Goal: Task Accomplishment & Management: Manage account settings

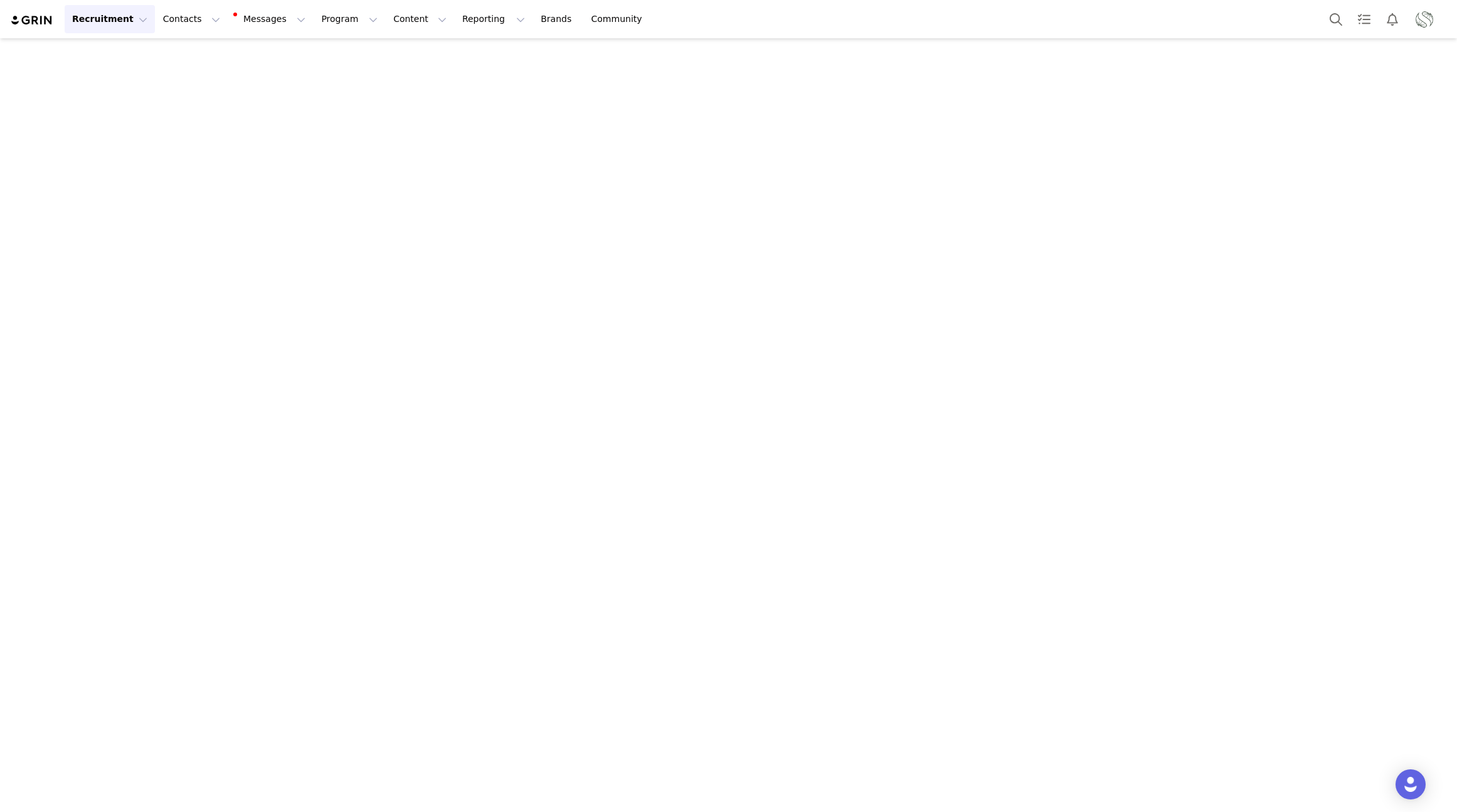
click at [107, 21] on button "Recruitment Recruitment" at bounding box center [109, 19] width 90 height 28
click at [88, 50] on p "Creator Search" at bounding box center [108, 55] width 66 height 13
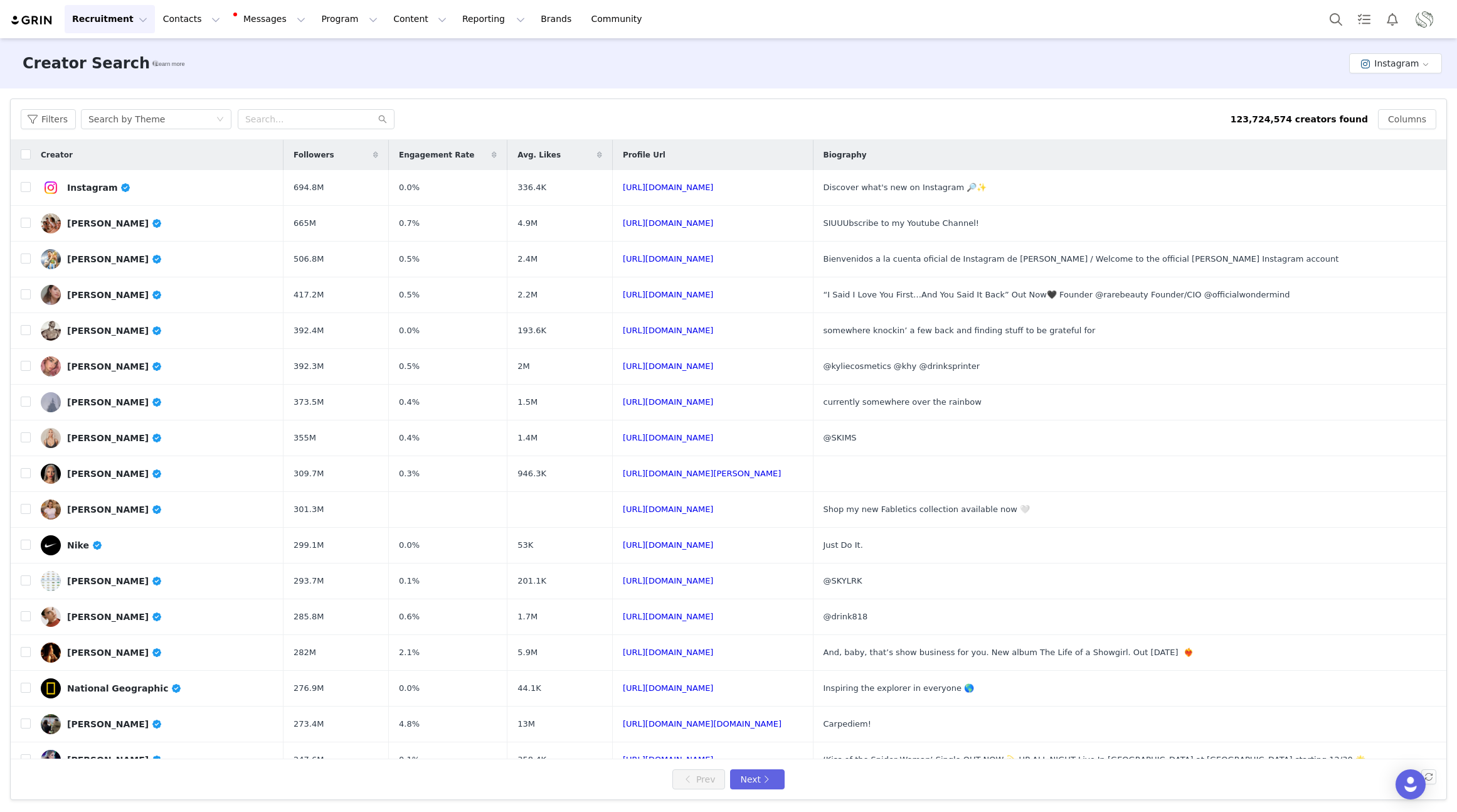
click at [90, 19] on button "Recruitment Recruitment" at bounding box center [109, 19] width 90 height 28
click at [97, 153] on p "AI Creator Search" at bounding box center [114, 148] width 77 height 13
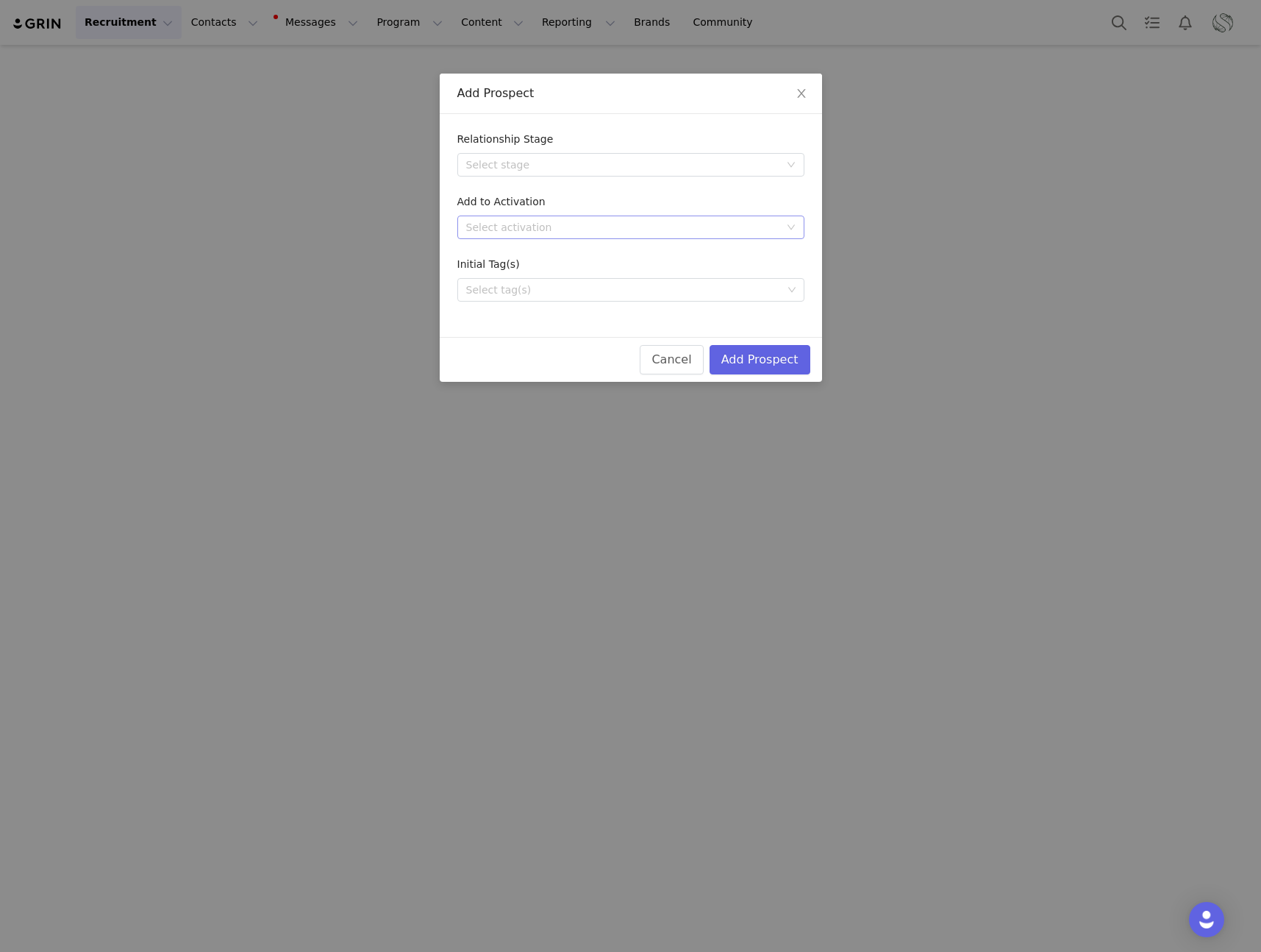
click at [509, 232] on div "Select activation" at bounding box center [623, 227] width 313 height 15
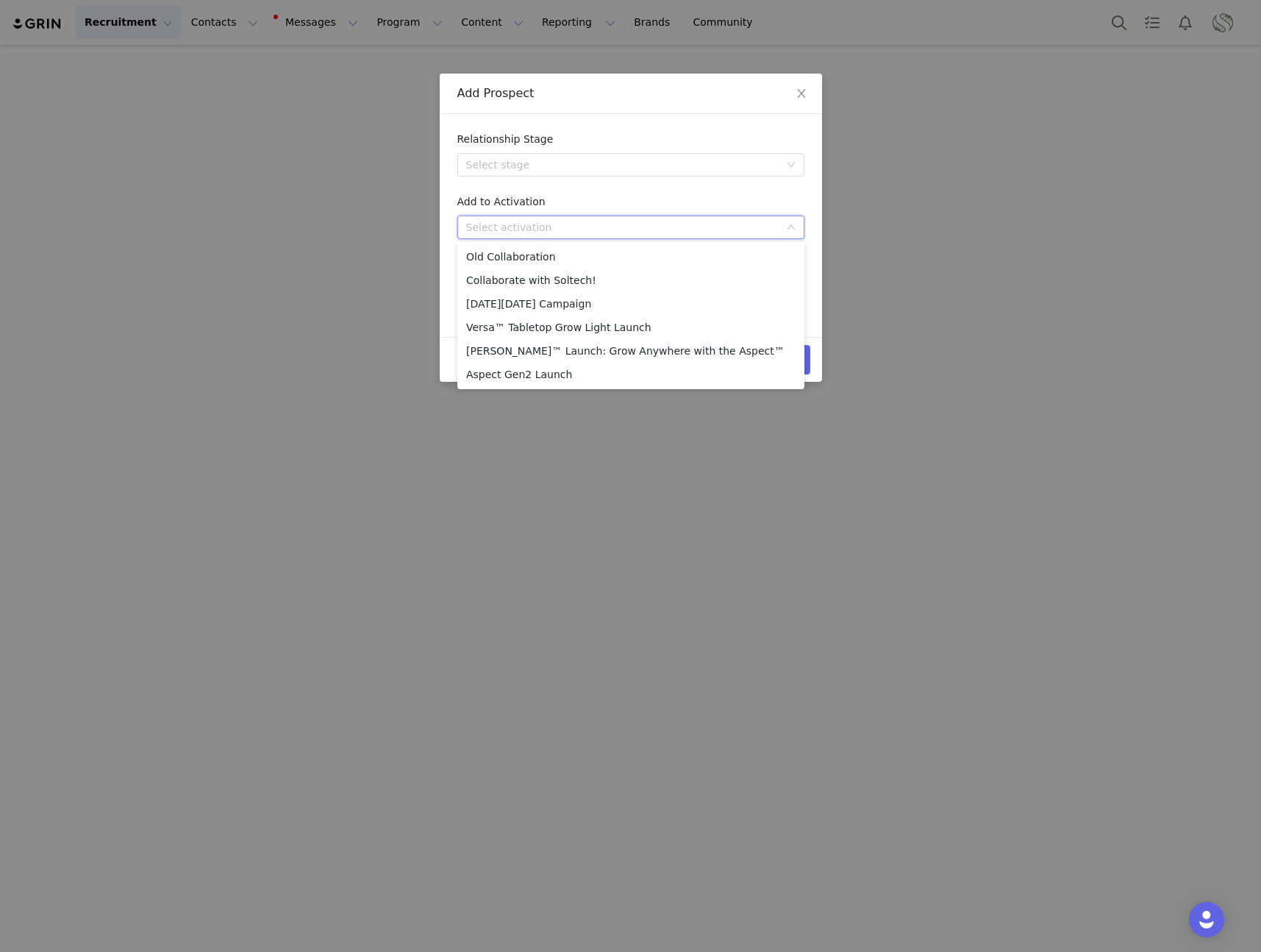
click at [444, 303] on div "Relationship Stage Select stage Add to Activation Select activation Initial Tag…" at bounding box center [630, 225] width 382 height 223
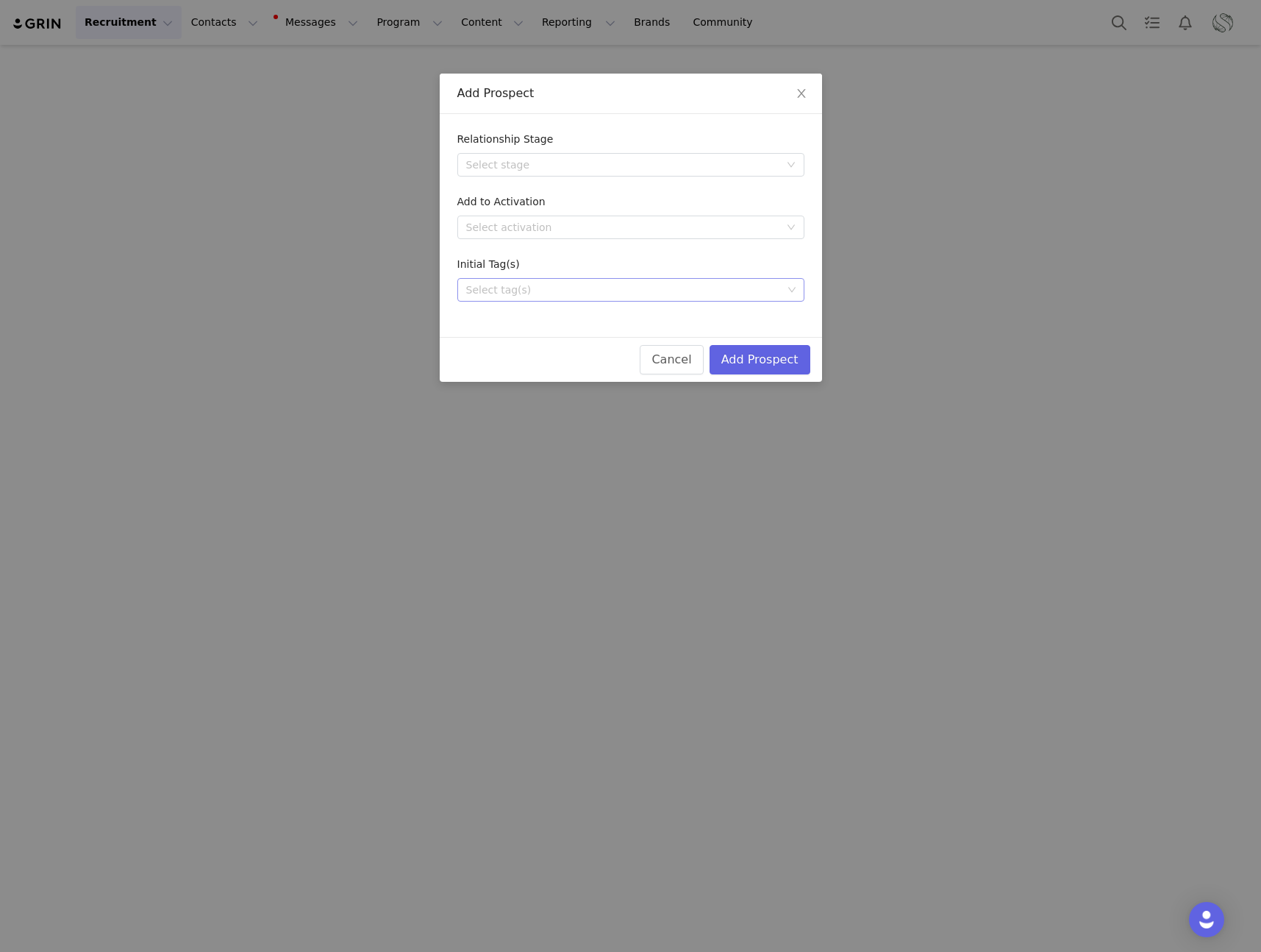
click at [567, 298] on div "Select tag(s)" at bounding box center [625, 289] width 327 height 22
type input "d"
type input "aura"
click at [594, 271] on div "Initial Tag(s)" at bounding box center [630, 267] width 347 height 21
click at [799, 90] on icon "icon: close" at bounding box center [801, 93] width 11 height 11
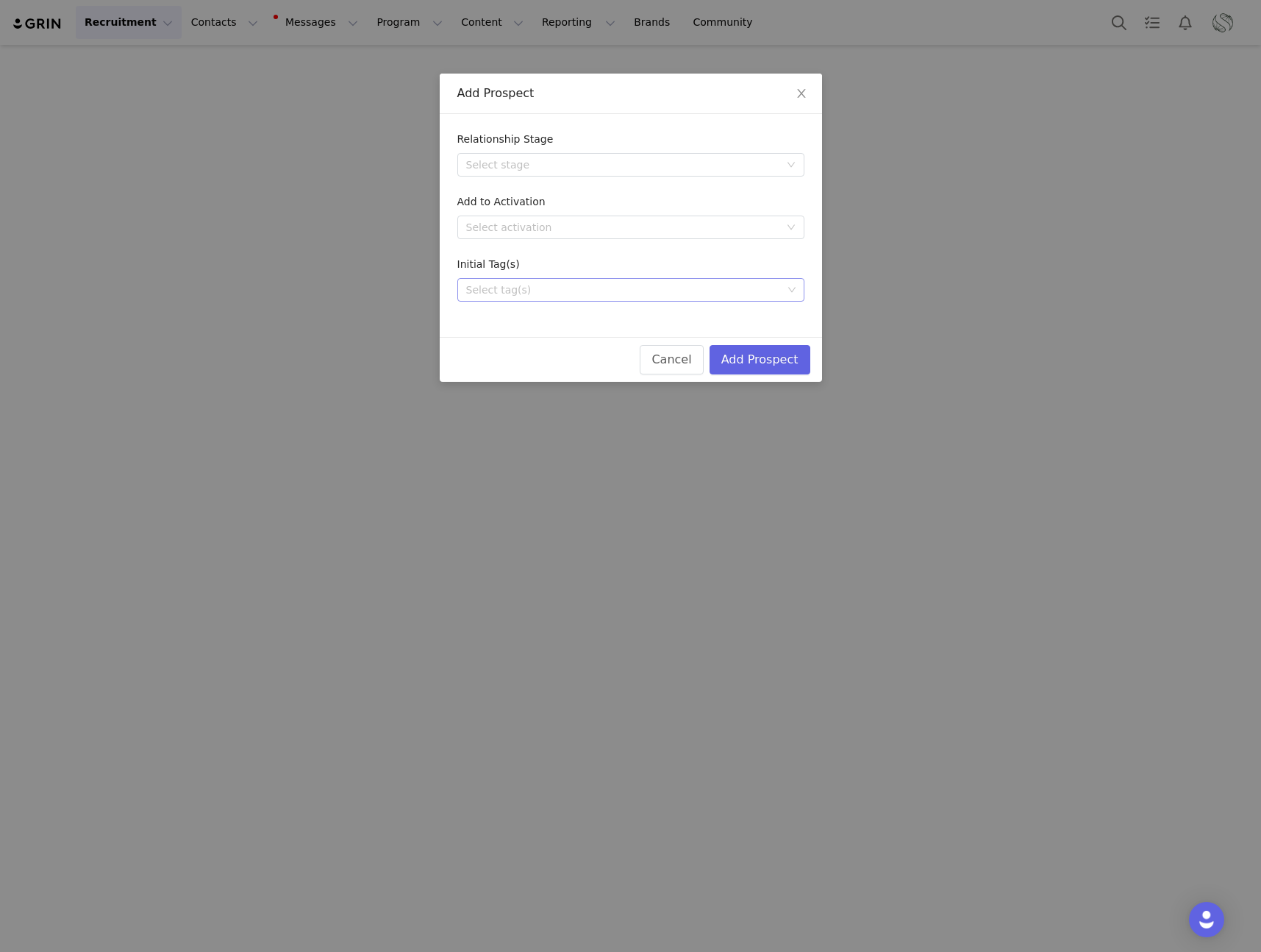
click at [565, 301] on div "Select tag(s)" at bounding box center [630, 289] width 347 height 24
type input "aura"
click at [568, 321] on li "aura" at bounding box center [630, 319] width 347 height 24
click at [765, 364] on button "Add Prospect" at bounding box center [759, 360] width 101 height 30
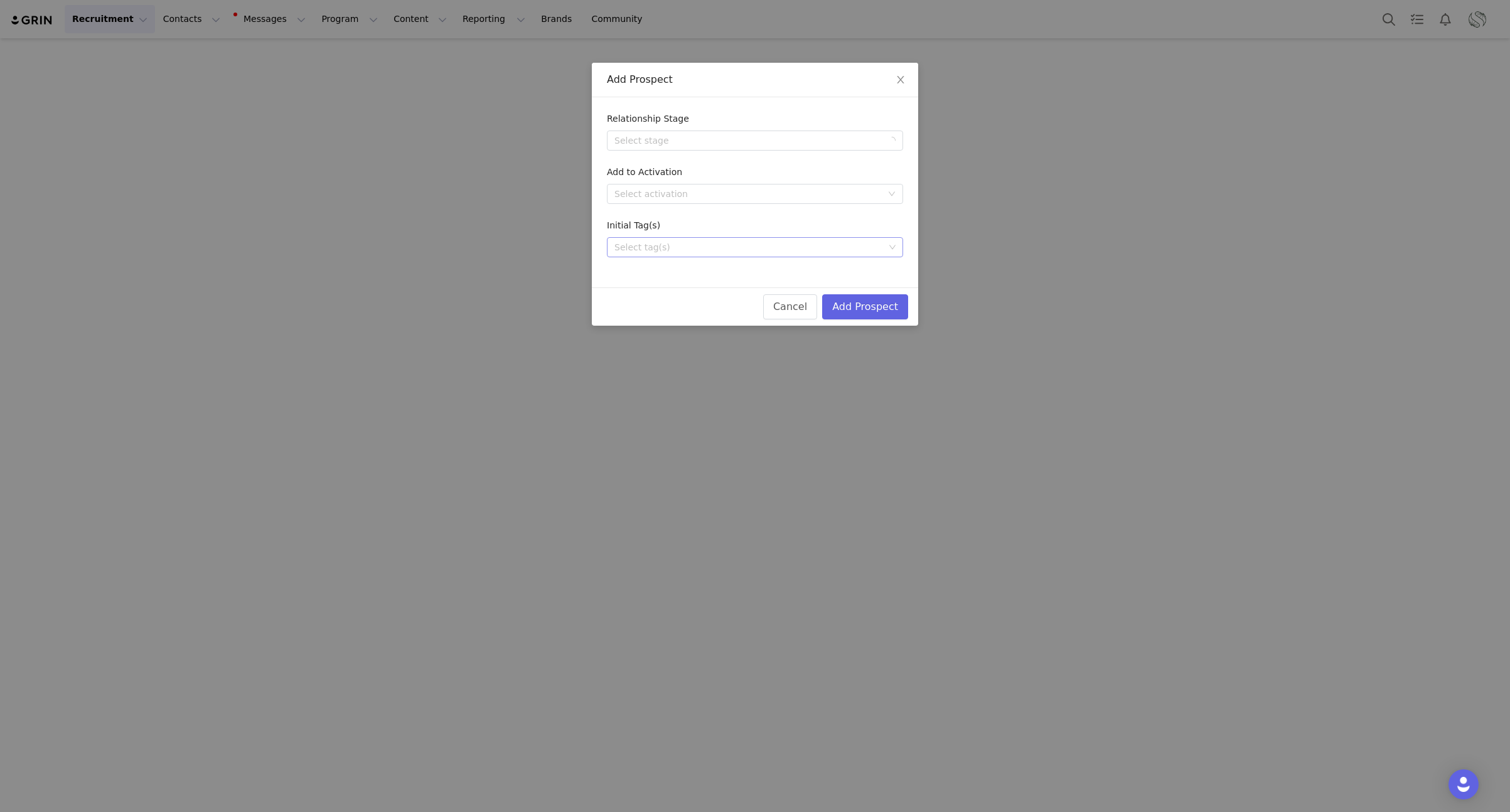
click at [733, 248] on div "Select tag(s)" at bounding box center [749, 247] width 270 height 13
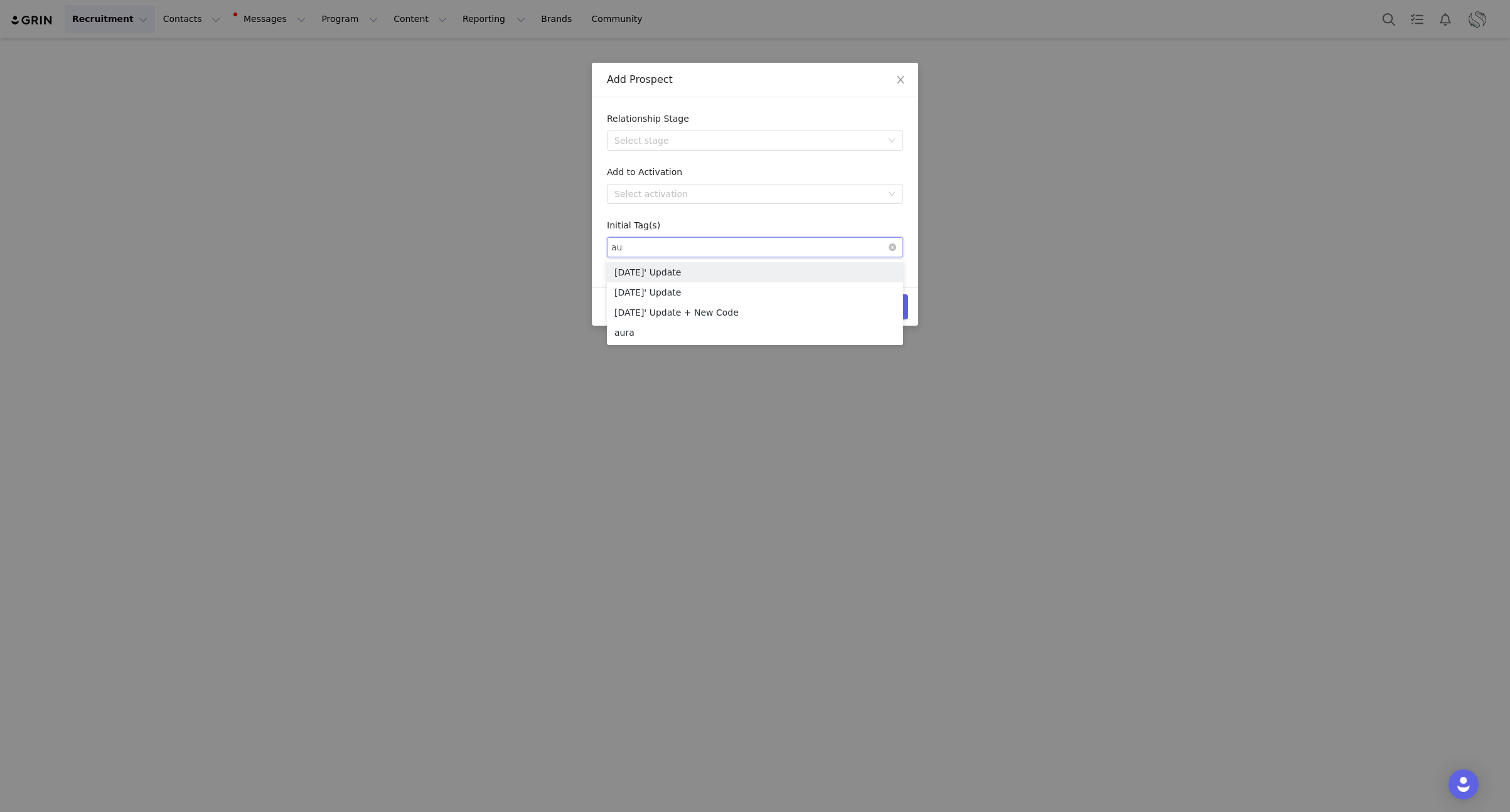
type input "aura"
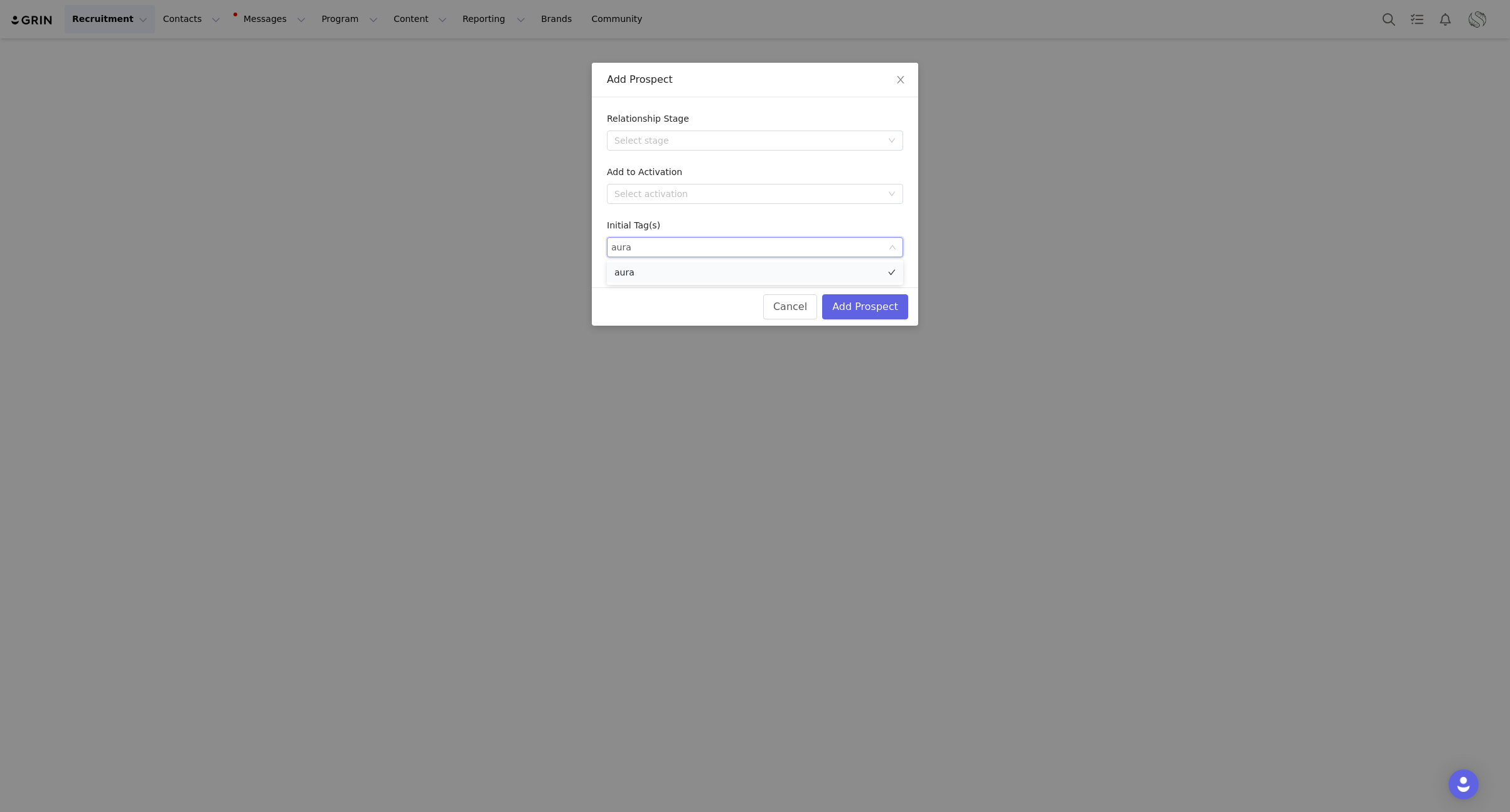
click at [663, 278] on li "aura" at bounding box center [754, 272] width 296 height 20
click at [846, 307] on button "Add Prospect" at bounding box center [865, 307] width 86 height 25
click at [686, 250] on div "Select tag(s)" at bounding box center [749, 247] width 270 height 13
type input "aura"
click at [662, 269] on li "aura" at bounding box center [754, 272] width 296 height 20
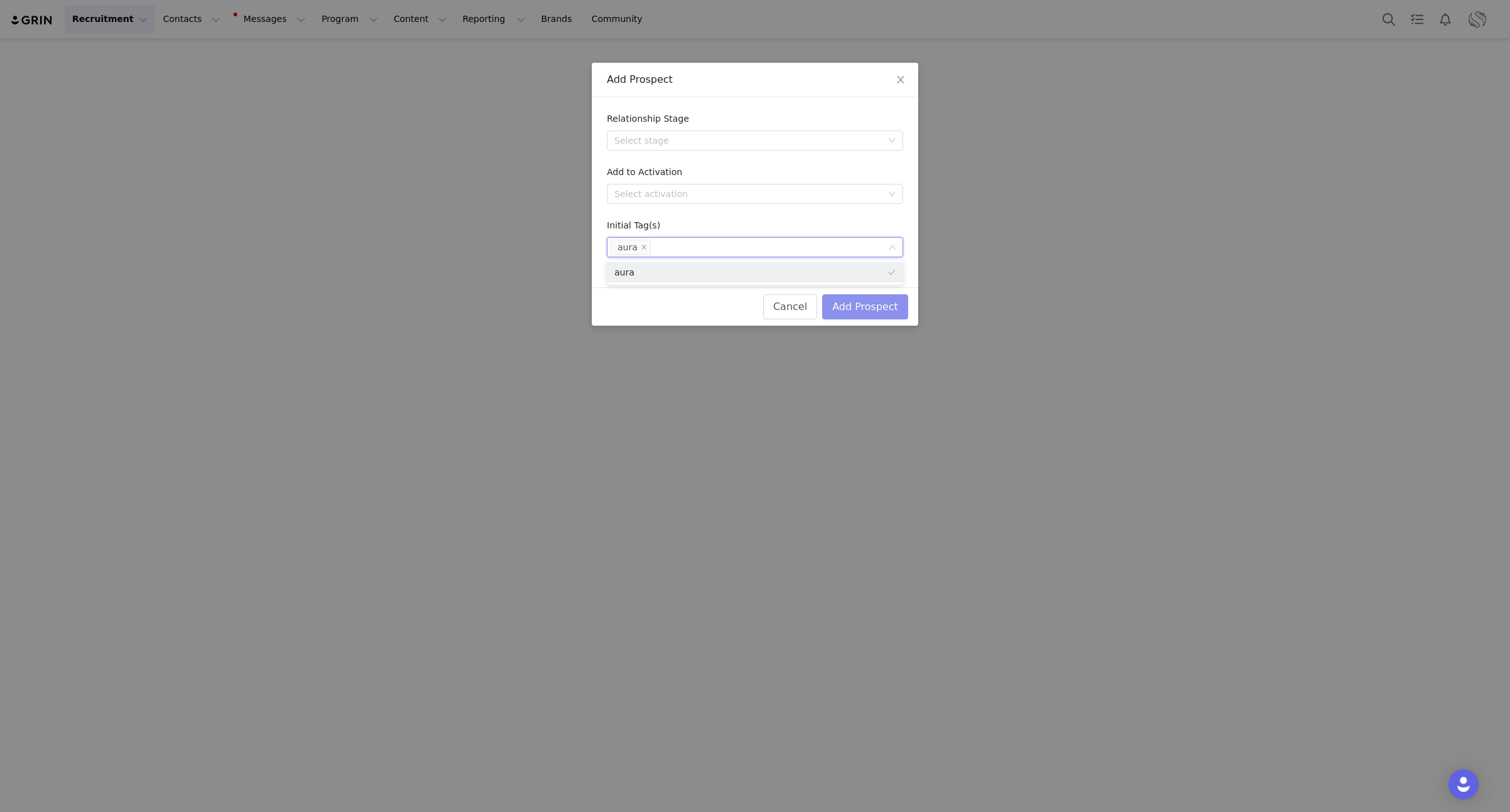
click at [880, 304] on button "Add Prospect" at bounding box center [865, 307] width 86 height 25
click at [718, 246] on div "Select tag(s)" at bounding box center [749, 247] width 270 height 13
type input "aura"
click at [717, 268] on li "aura" at bounding box center [754, 272] width 296 height 20
click at [869, 314] on button "Add Prospect" at bounding box center [865, 307] width 86 height 25
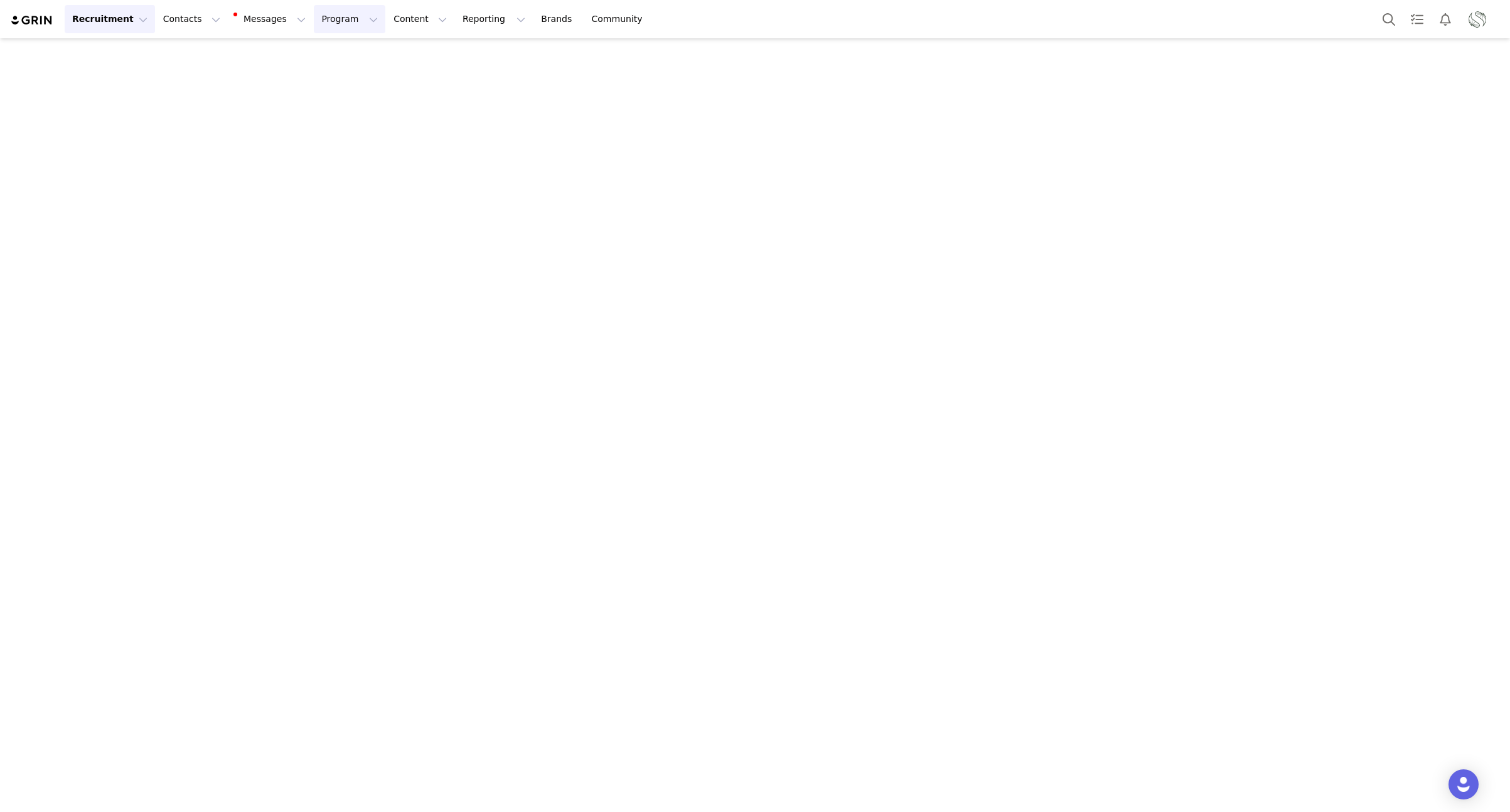
click at [325, 16] on button "Program Program" at bounding box center [349, 19] width 71 height 28
click at [244, 19] on button "Messages Messages" at bounding box center [270, 19] width 85 height 28
click at [176, 21] on button "Contacts Contacts" at bounding box center [191, 19] width 72 height 28
click at [167, 76] on p "Prospects" at bounding box center [178, 78] width 42 height 13
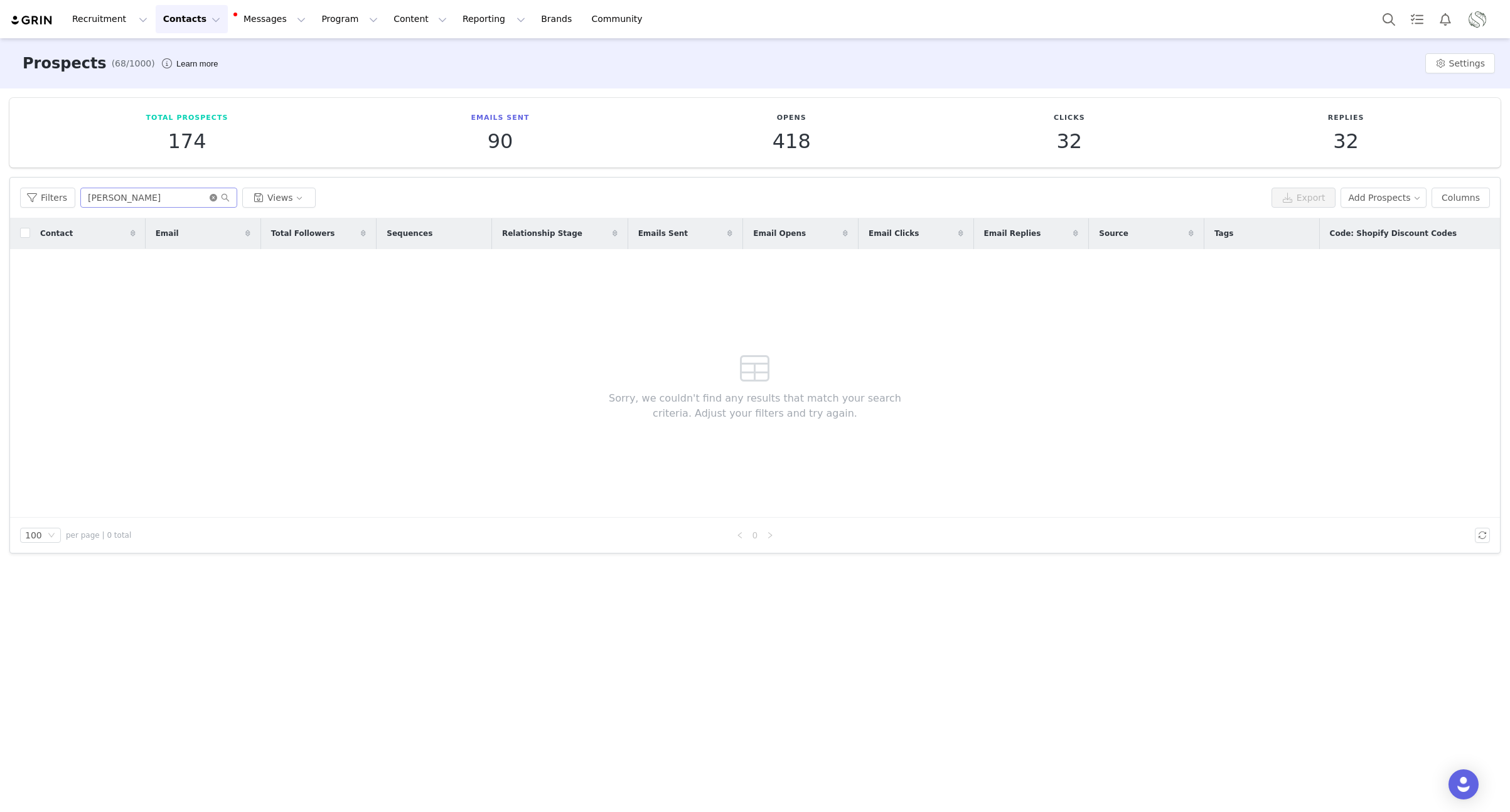
click at [212, 199] on icon "icon: close-circle" at bounding box center [213, 197] width 8 height 8
click at [64, 200] on button "Filters" at bounding box center [48, 197] width 55 height 20
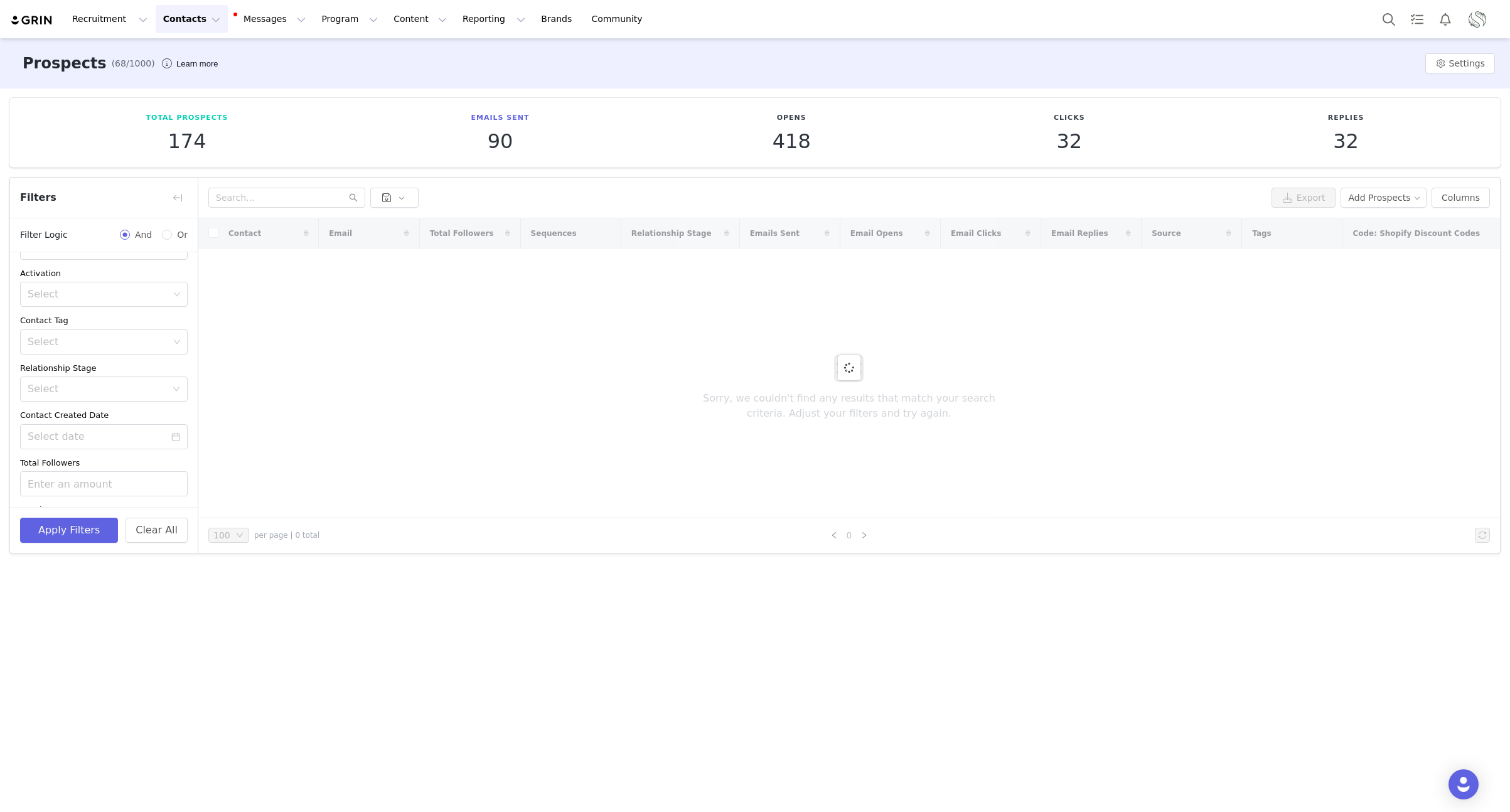
scroll to position [87, 0]
click at [70, 347] on div "Select" at bounding box center [98, 344] width 141 height 13
click at [45, 543] on li "Jan 25' Update" at bounding box center [104, 553] width 167 height 20
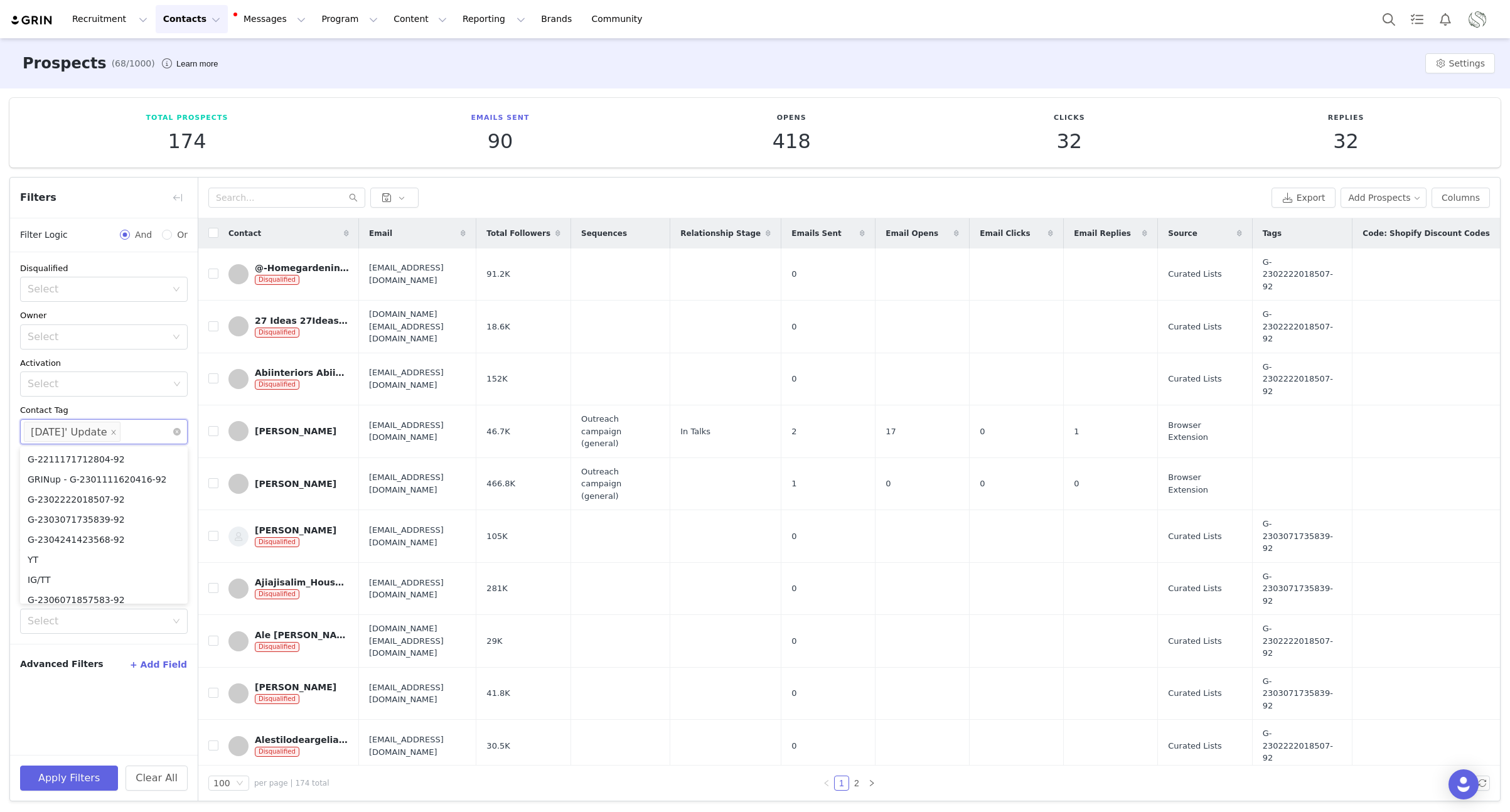
scroll to position [0, 0]
click at [111, 429] on icon "icon: close" at bounding box center [113, 432] width 6 height 6
drag, startPoint x: 38, startPoint y: 593, endPoint x: 45, endPoint y: 591, distance: 7.3
click at [39, 593] on li "aura" at bounding box center [104, 591] width 167 height 20
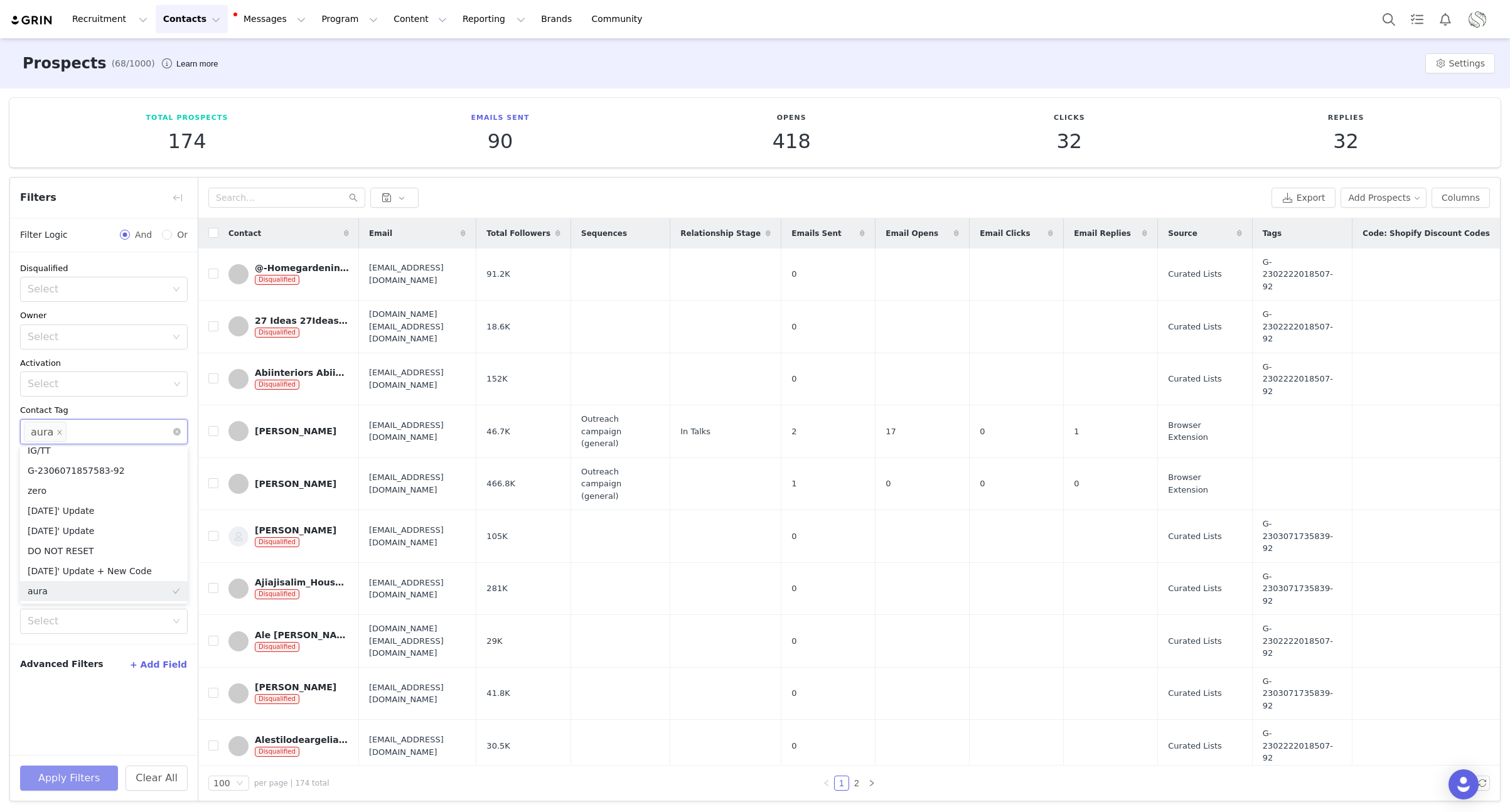
click at [52, 783] on button "Apply Filters" at bounding box center [69, 778] width 98 height 25
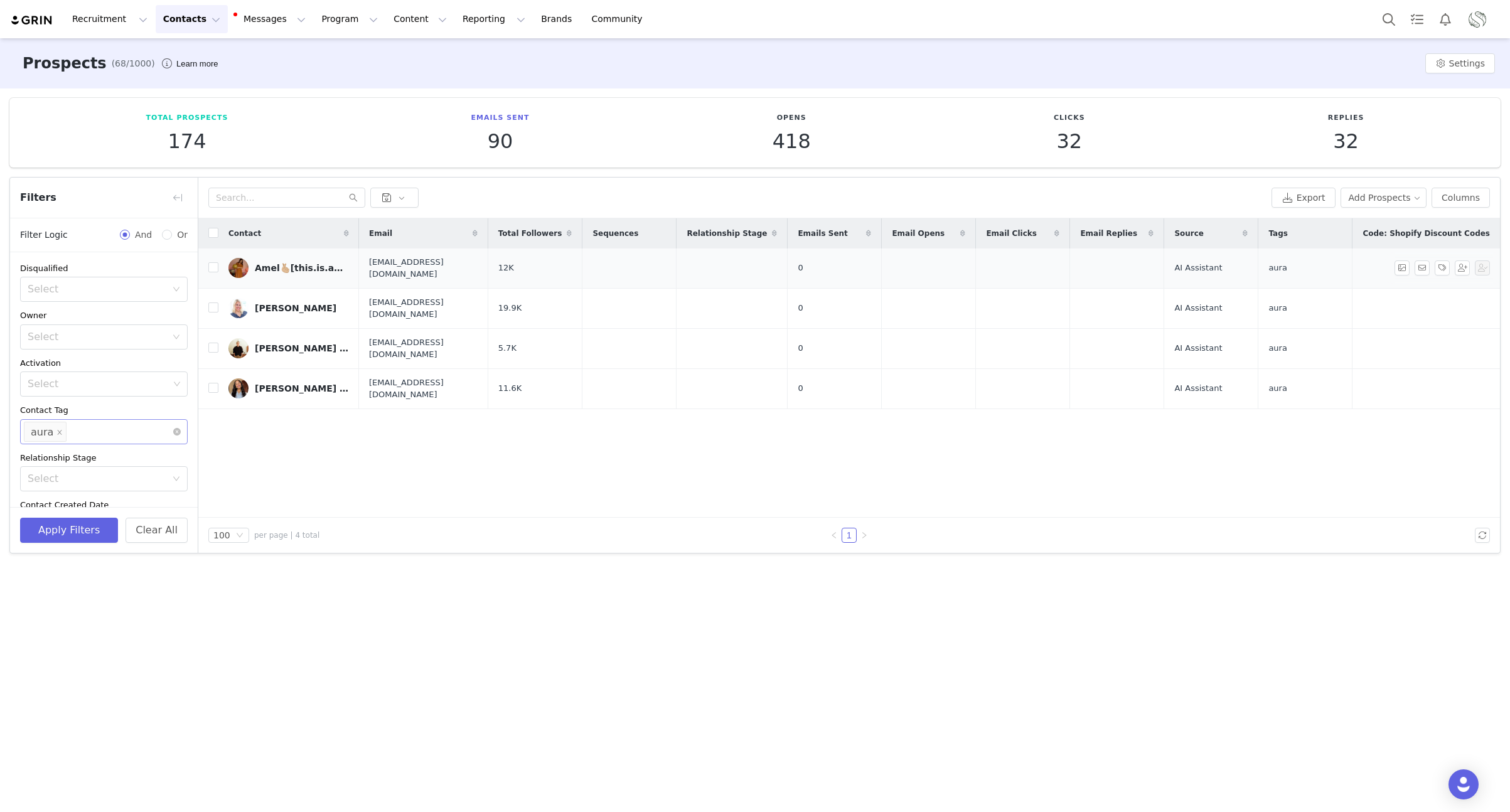
click at [295, 269] on div "Amel🫰🏼[this.is.amel.home]" at bounding box center [302, 268] width 94 height 10
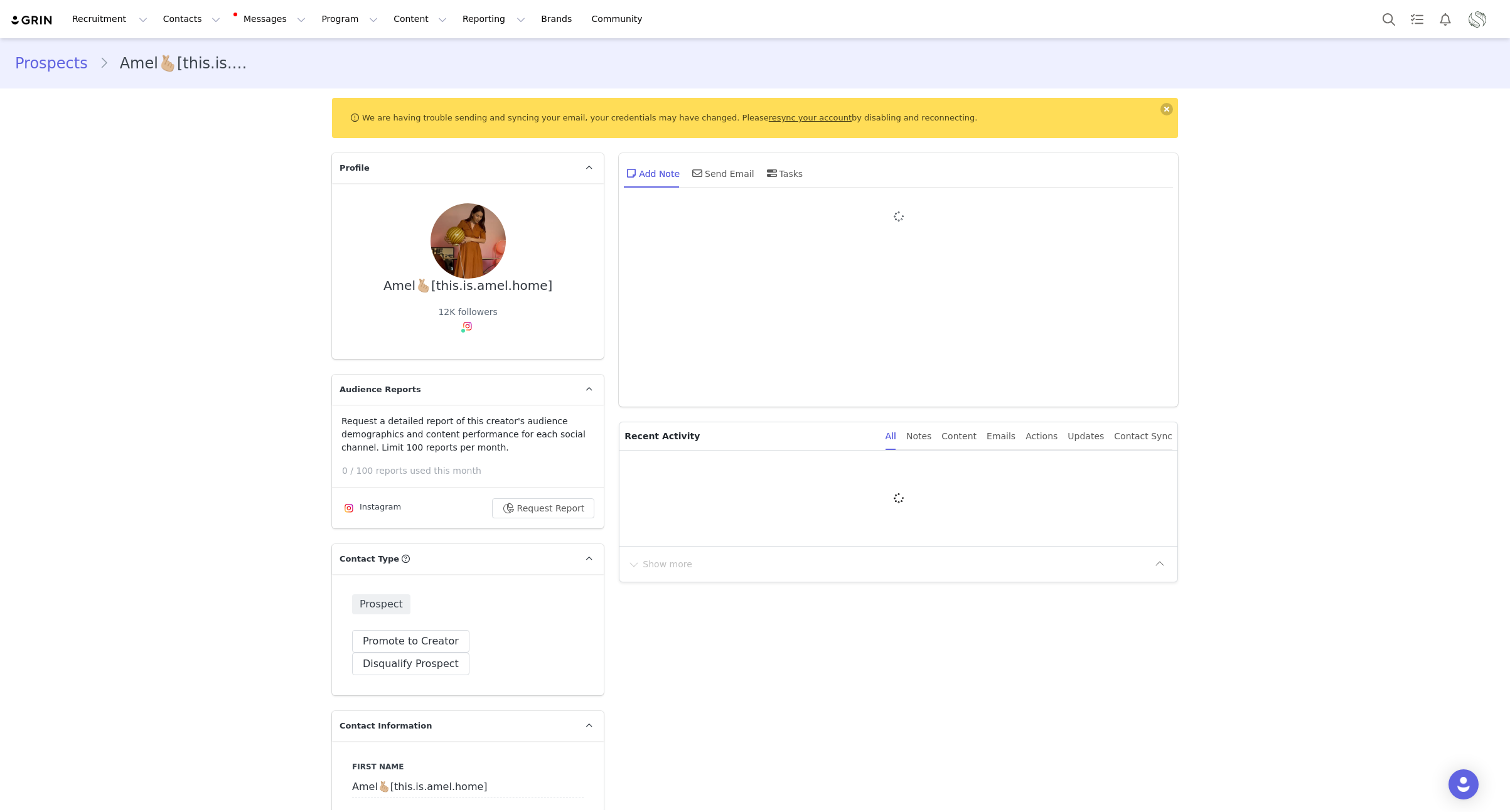
type input "+1 (United States)"
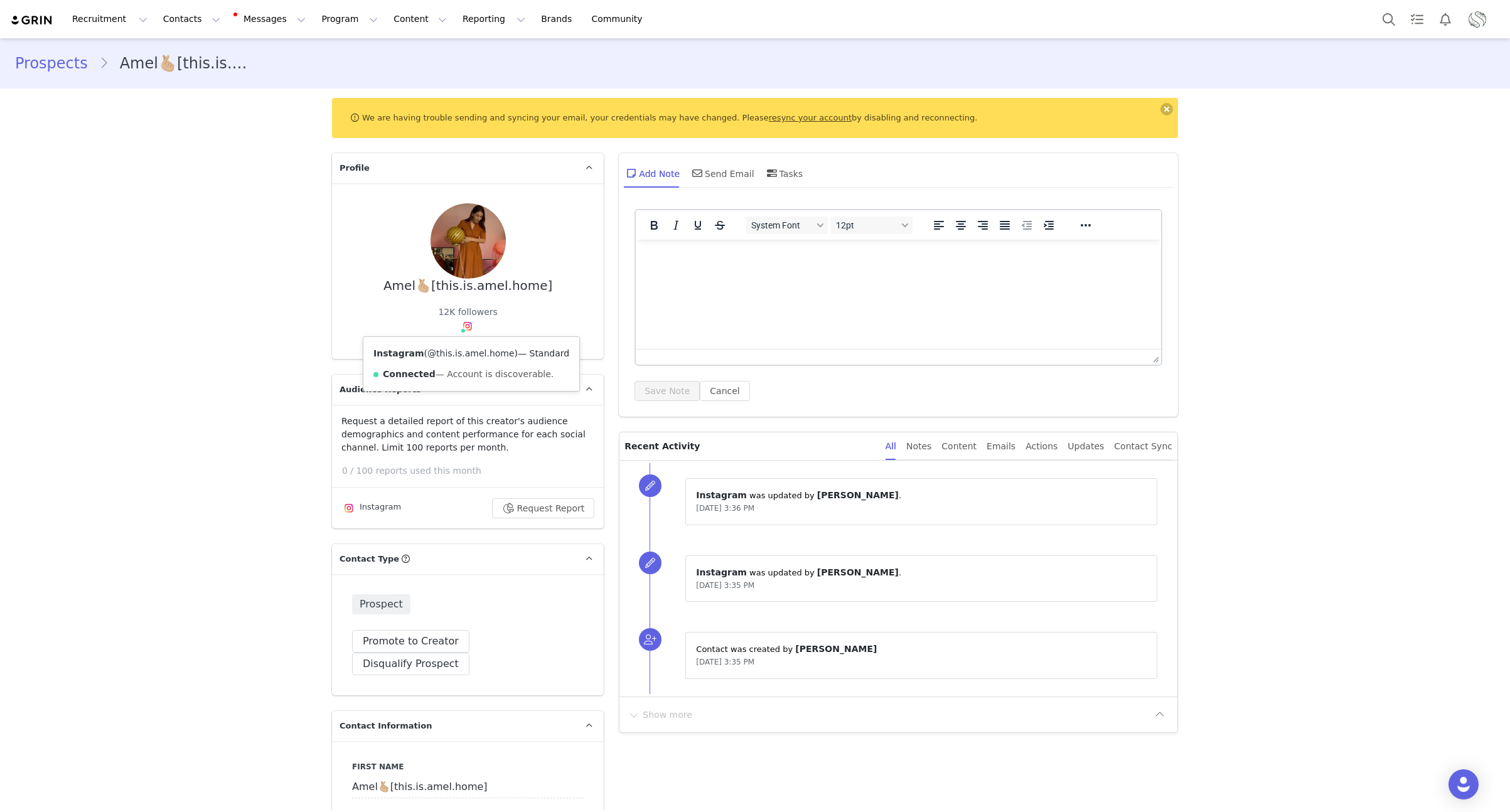
click at [465, 356] on link "@this.is.amel.home" at bounding box center [471, 353] width 87 height 10
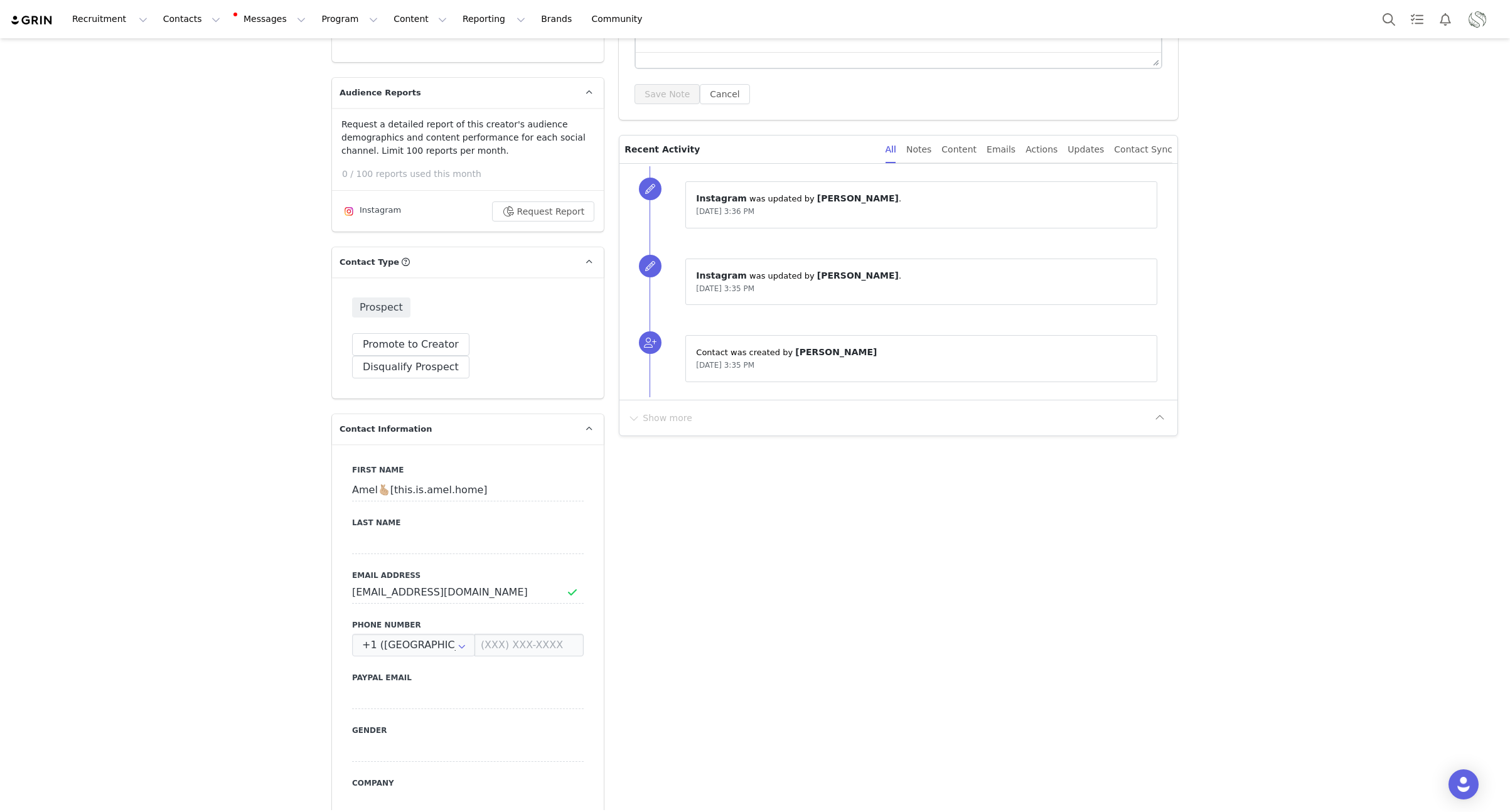
scroll to position [404, 0]
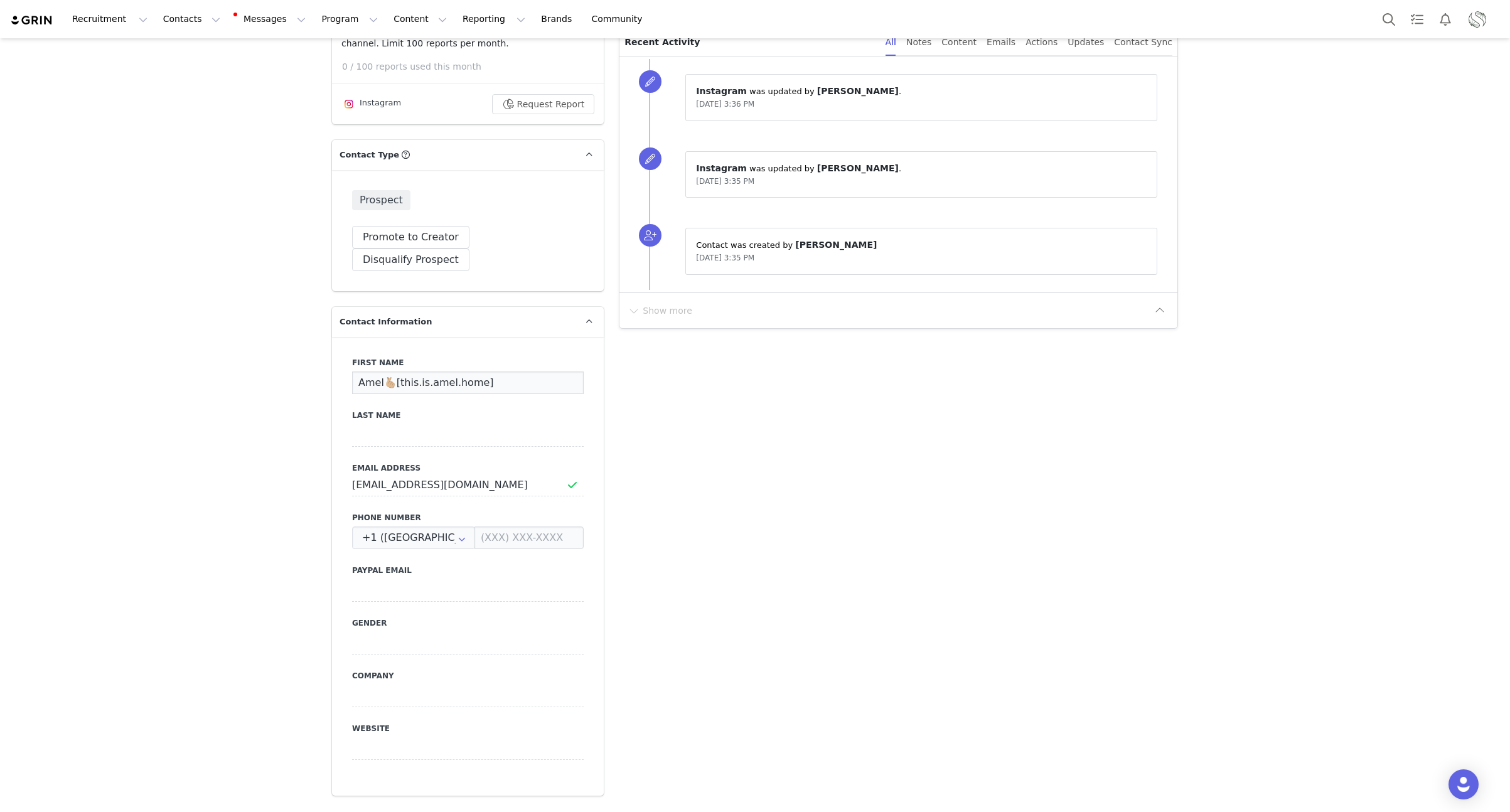
click at [525, 371] on input "Amel🫰🏼[this.is.amel.home]" at bounding box center [467, 383] width 232 height 22
type input "Amel"
drag, startPoint x: 64, startPoint y: 776, endPoint x: 87, endPoint y: 759, distance: 28.6
click at [64, 776] on button "Save" at bounding box center [61, 783] width 66 height 35
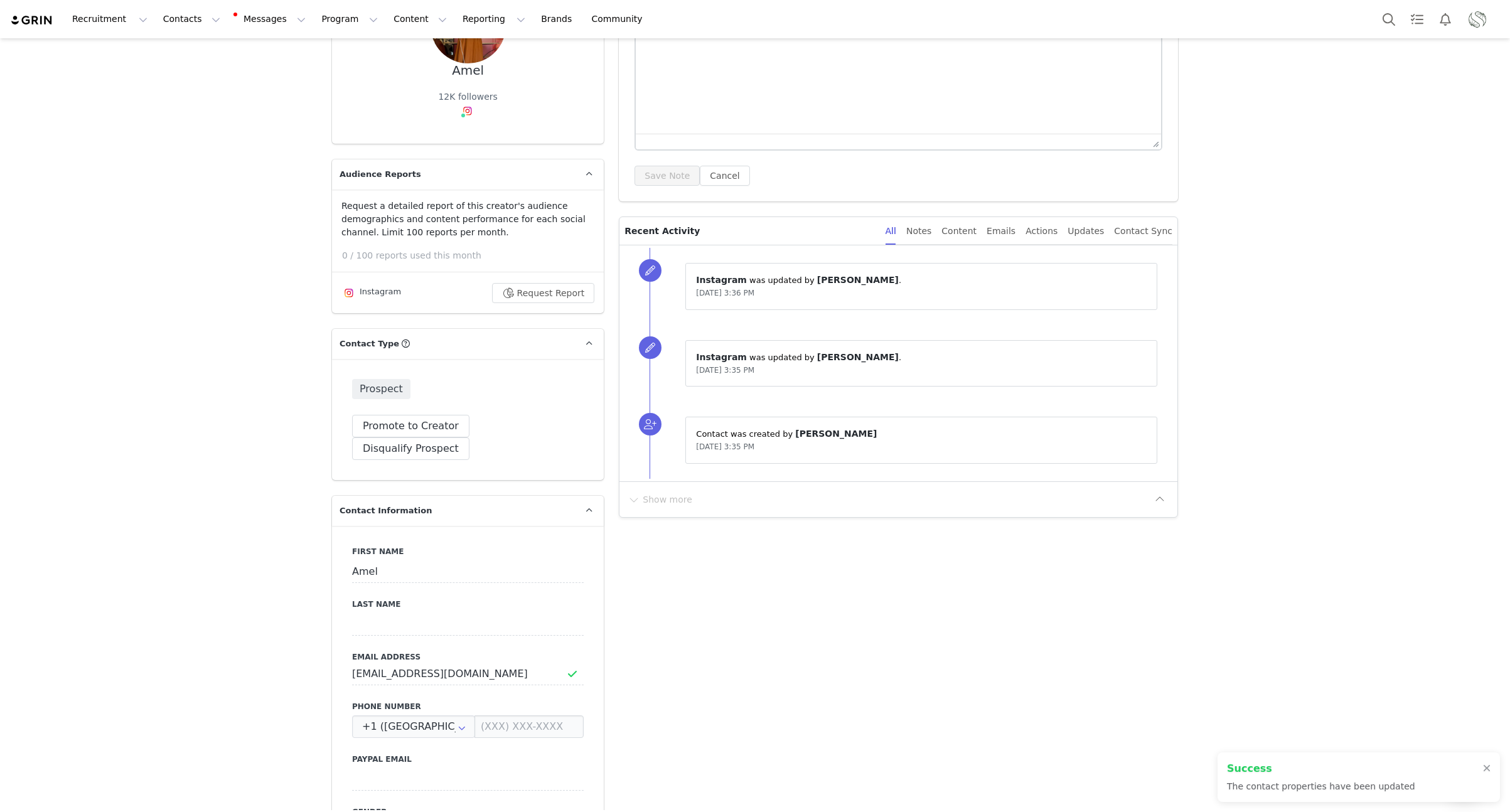
scroll to position [0, 0]
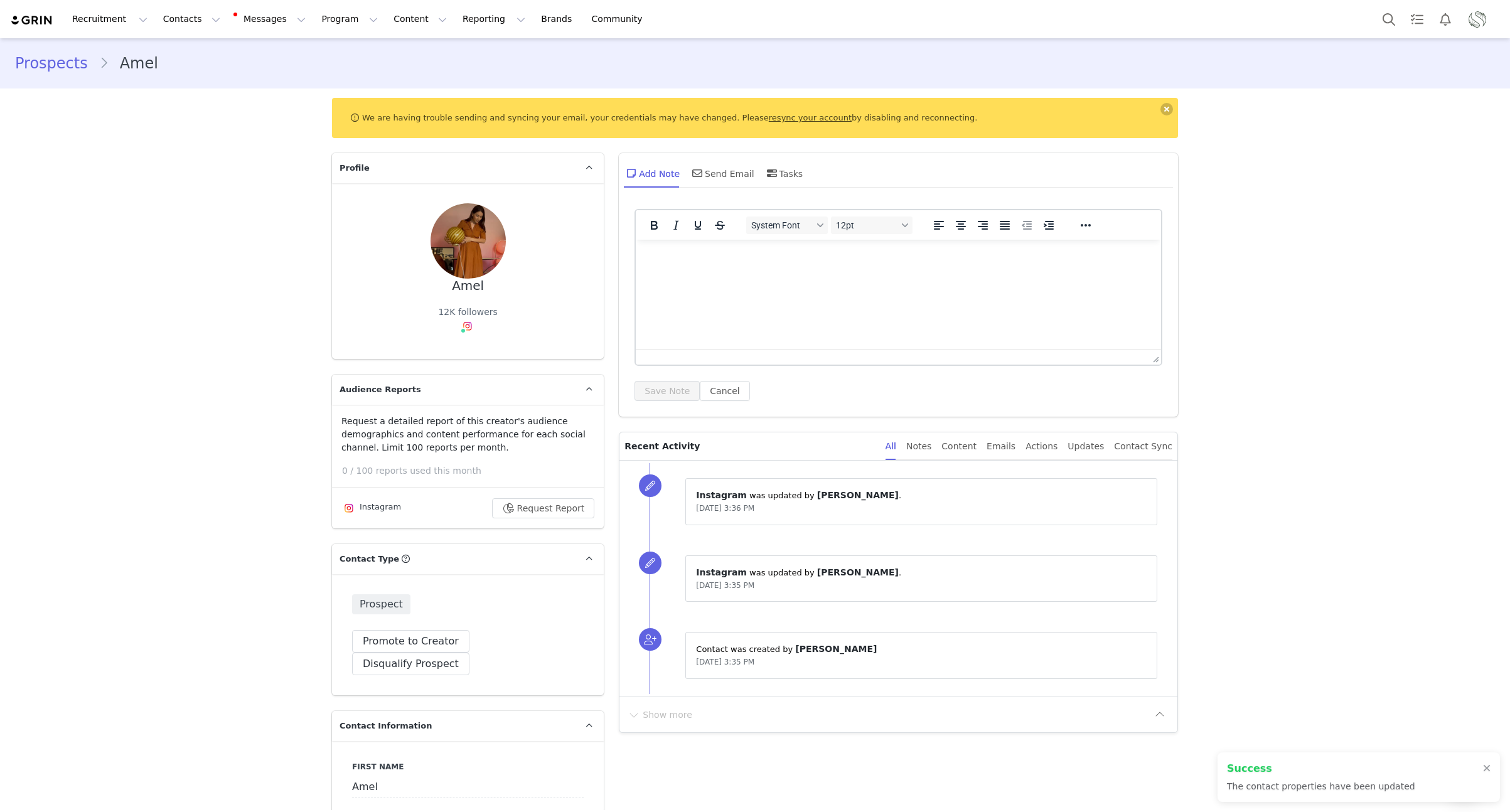
click at [57, 72] on link "Prospects" at bounding box center [57, 63] width 84 height 22
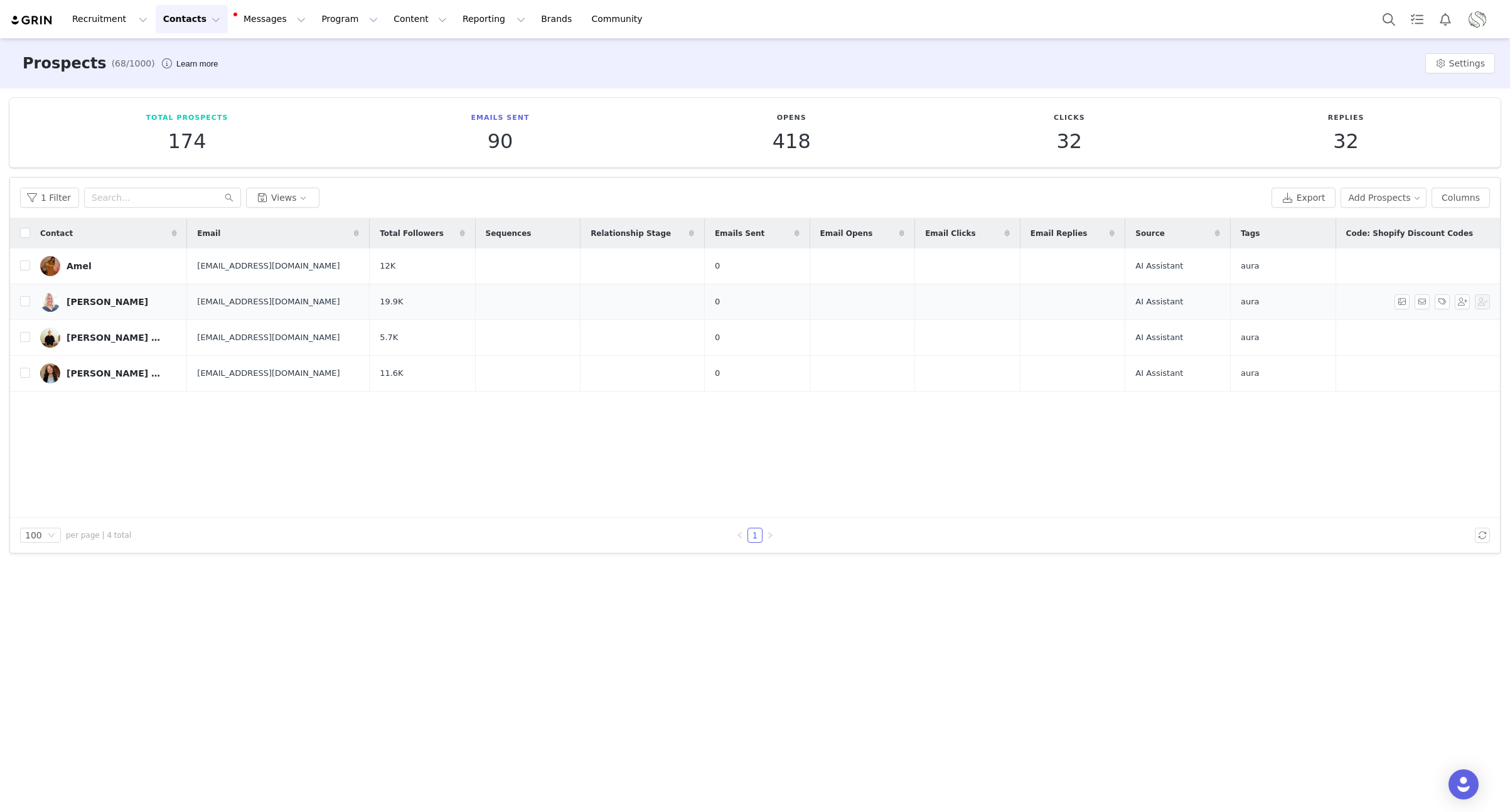
click at [79, 292] on link "Gabrielle Santiago Wright" at bounding box center [108, 301] width 137 height 20
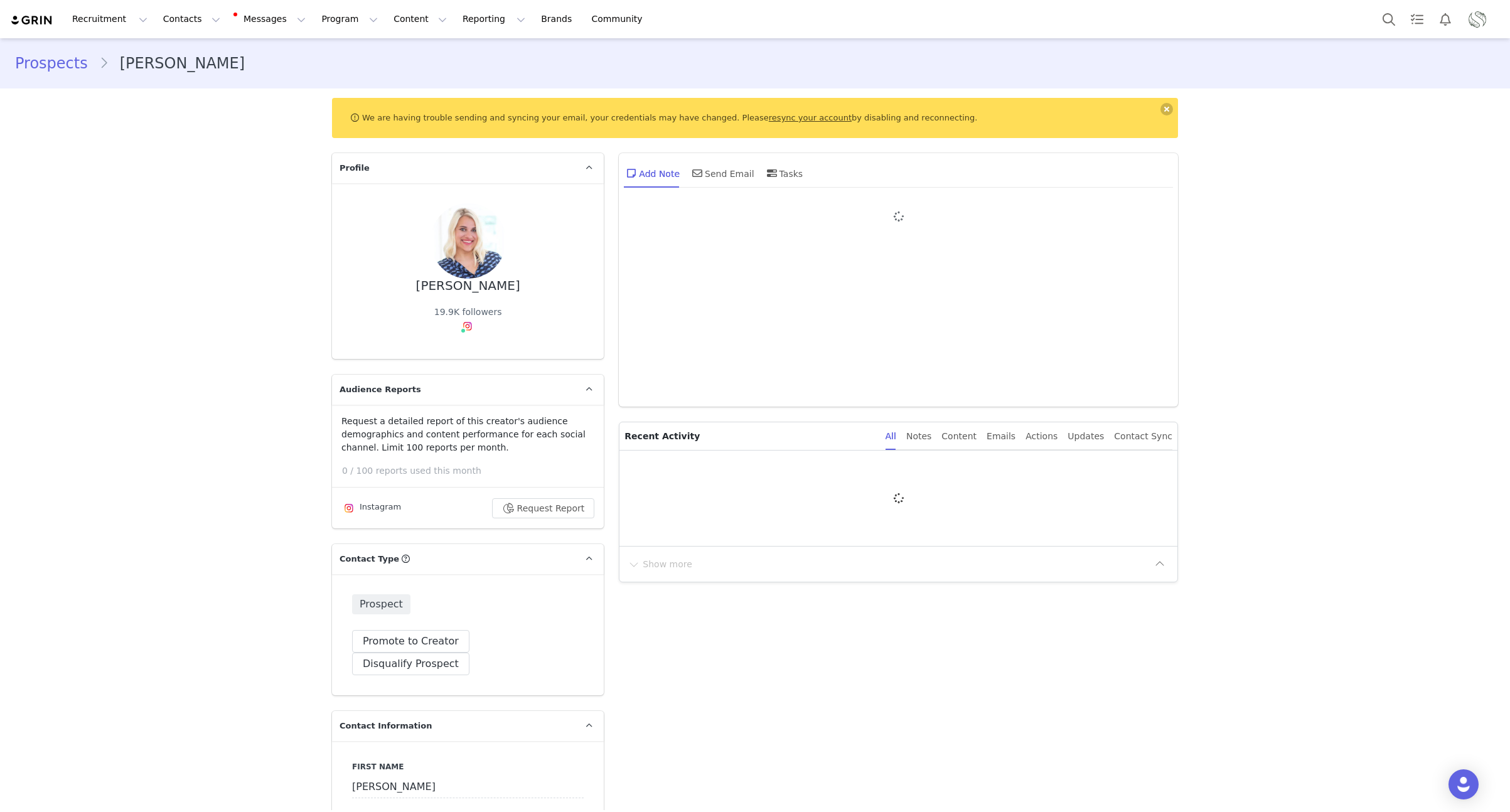
type input "+1 (United States)"
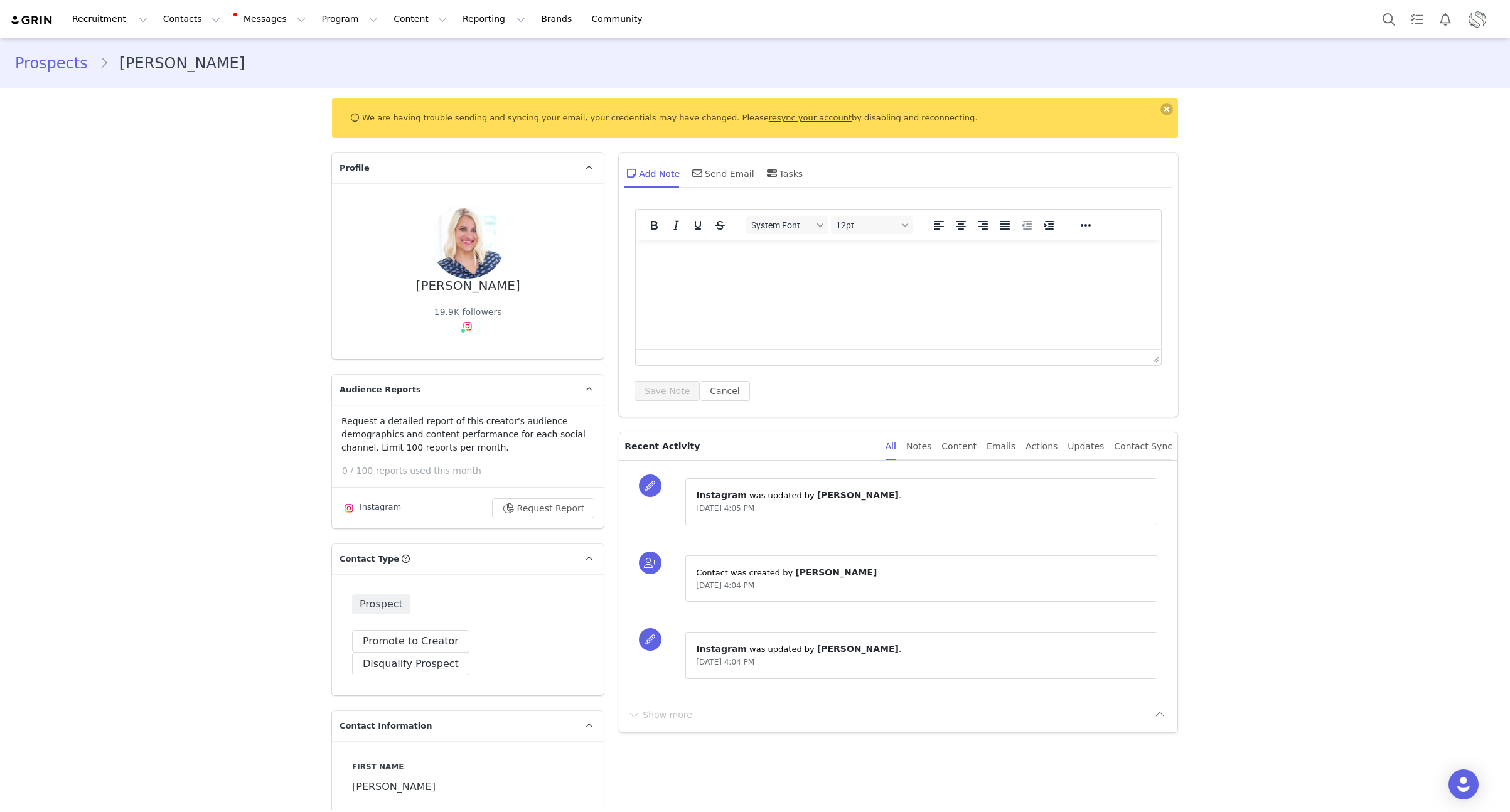
click at [63, 69] on link "Prospects" at bounding box center [57, 63] width 84 height 22
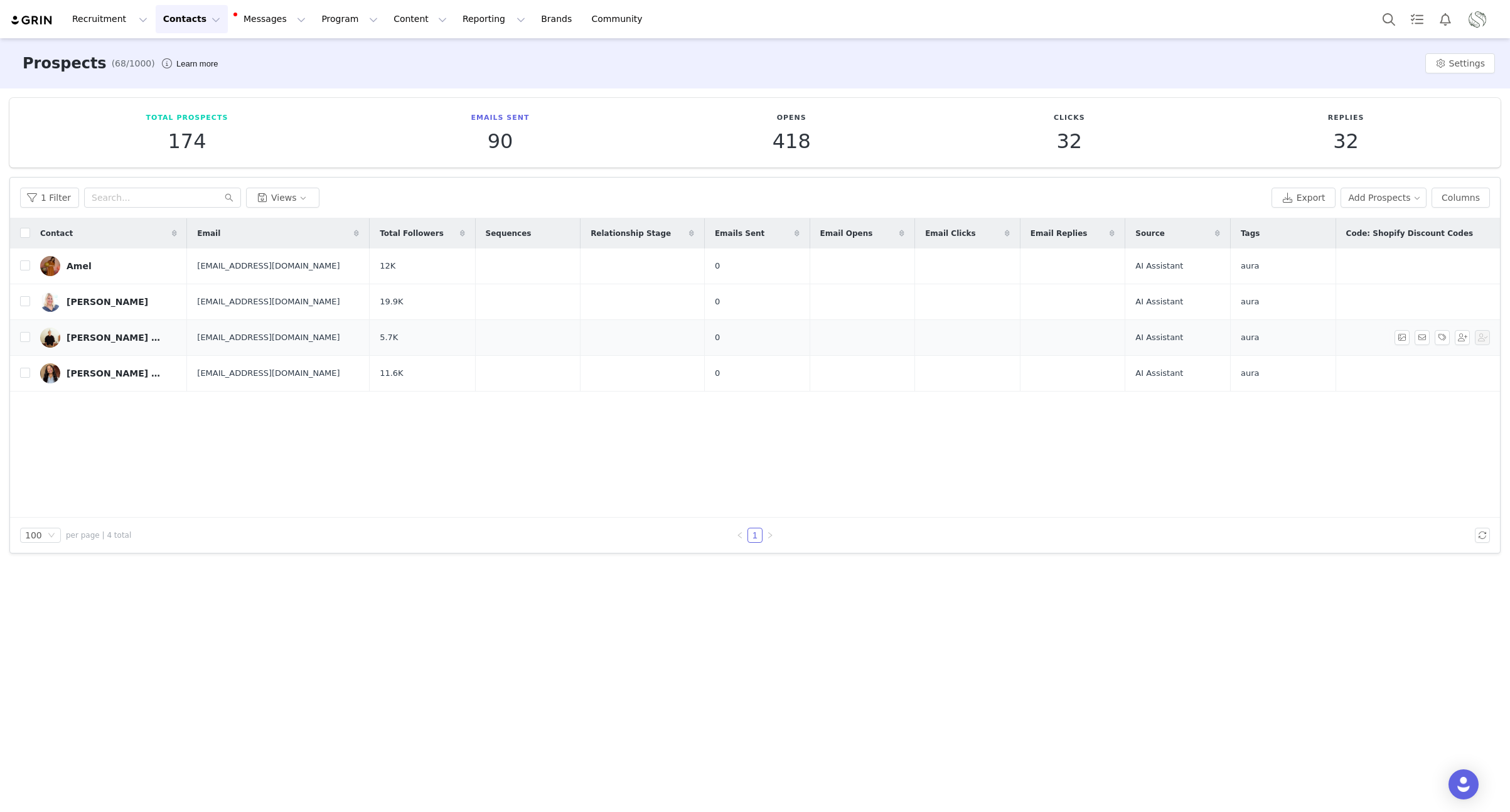
click at [101, 339] on div "Karie Higgins Studio" at bounding box center [113, 337] width 94 height 10
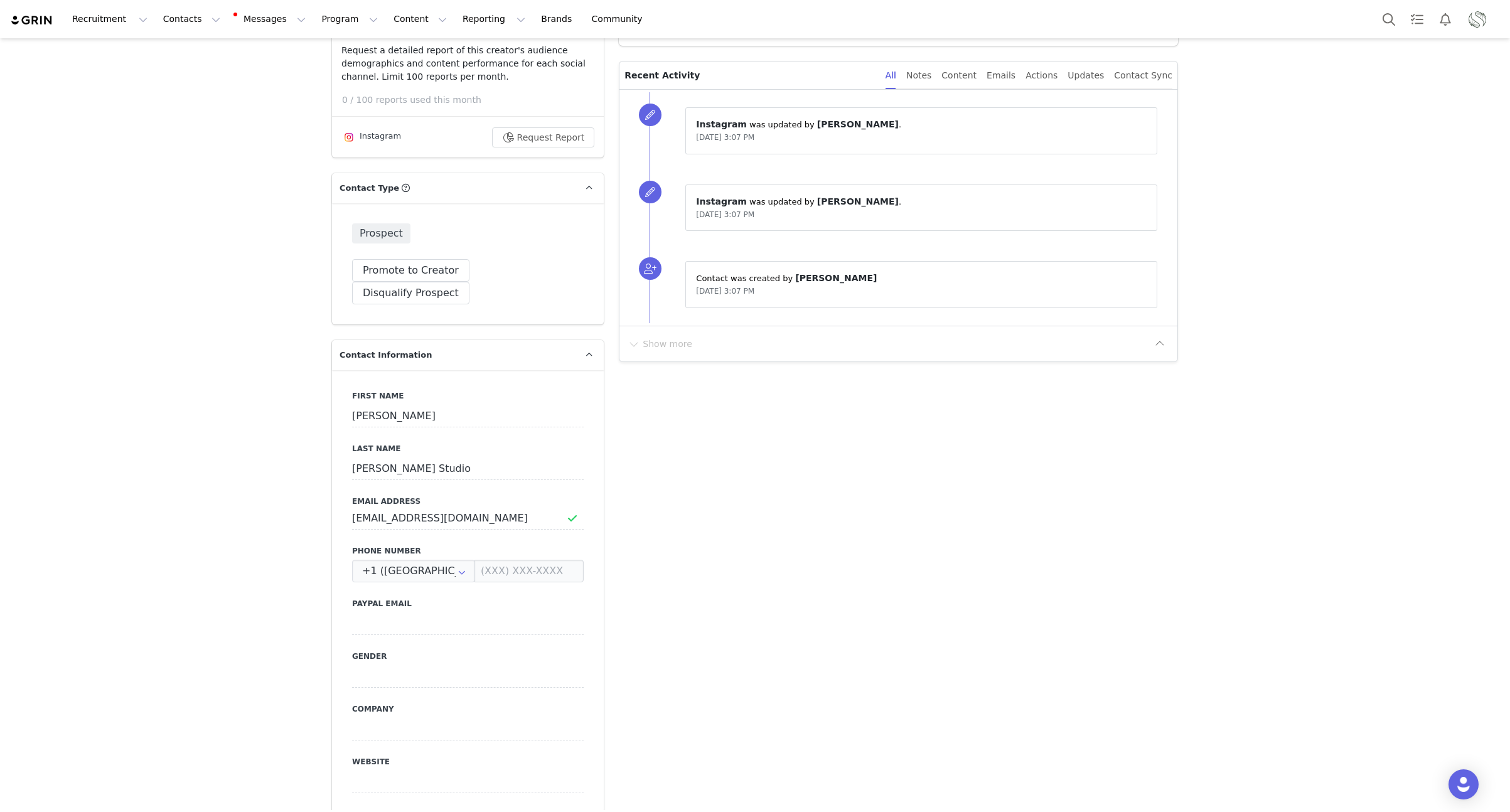
scroll to position [376, 0]
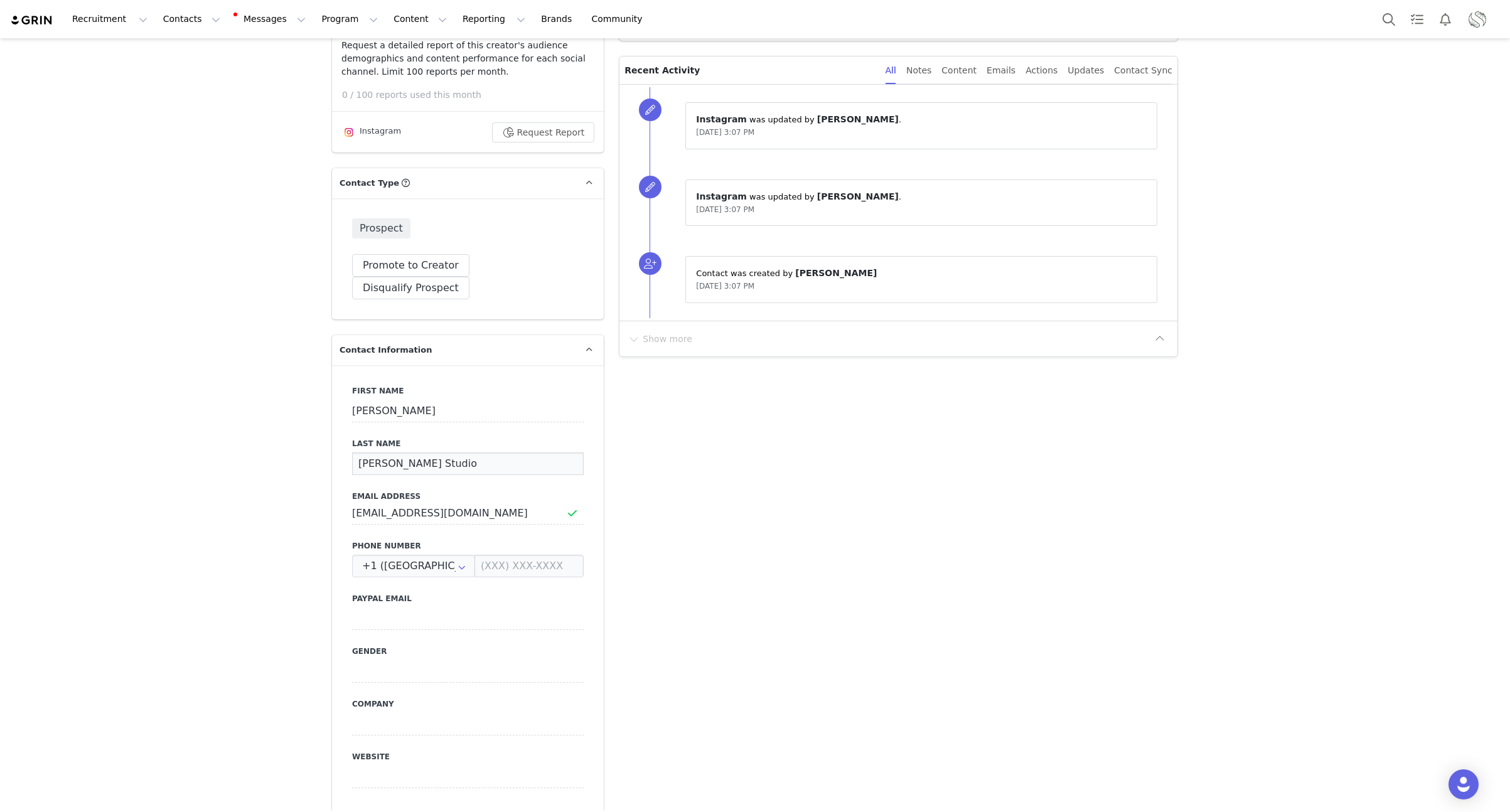
click at [452, 453] on input "Higgins Studio" at bounding box center [467, 464] width 232 height 22
click at [415, 453] on input "Higgins Studio" at bounding box center [467, 464] width 232 height 22
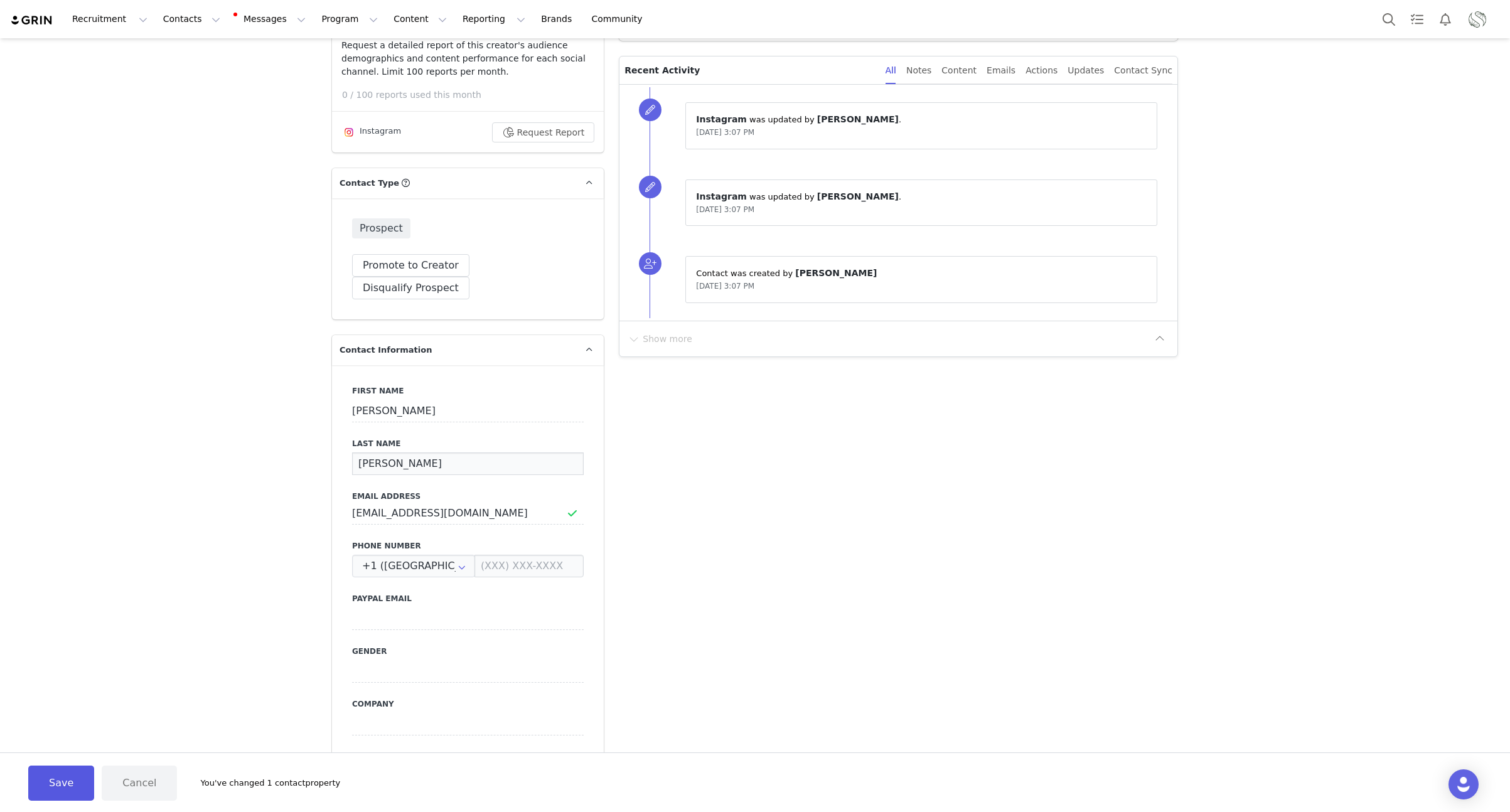
type input "Higgins"
click at [71, 775] on button "Save" at bounding box center [61, 783] width 66 height 35
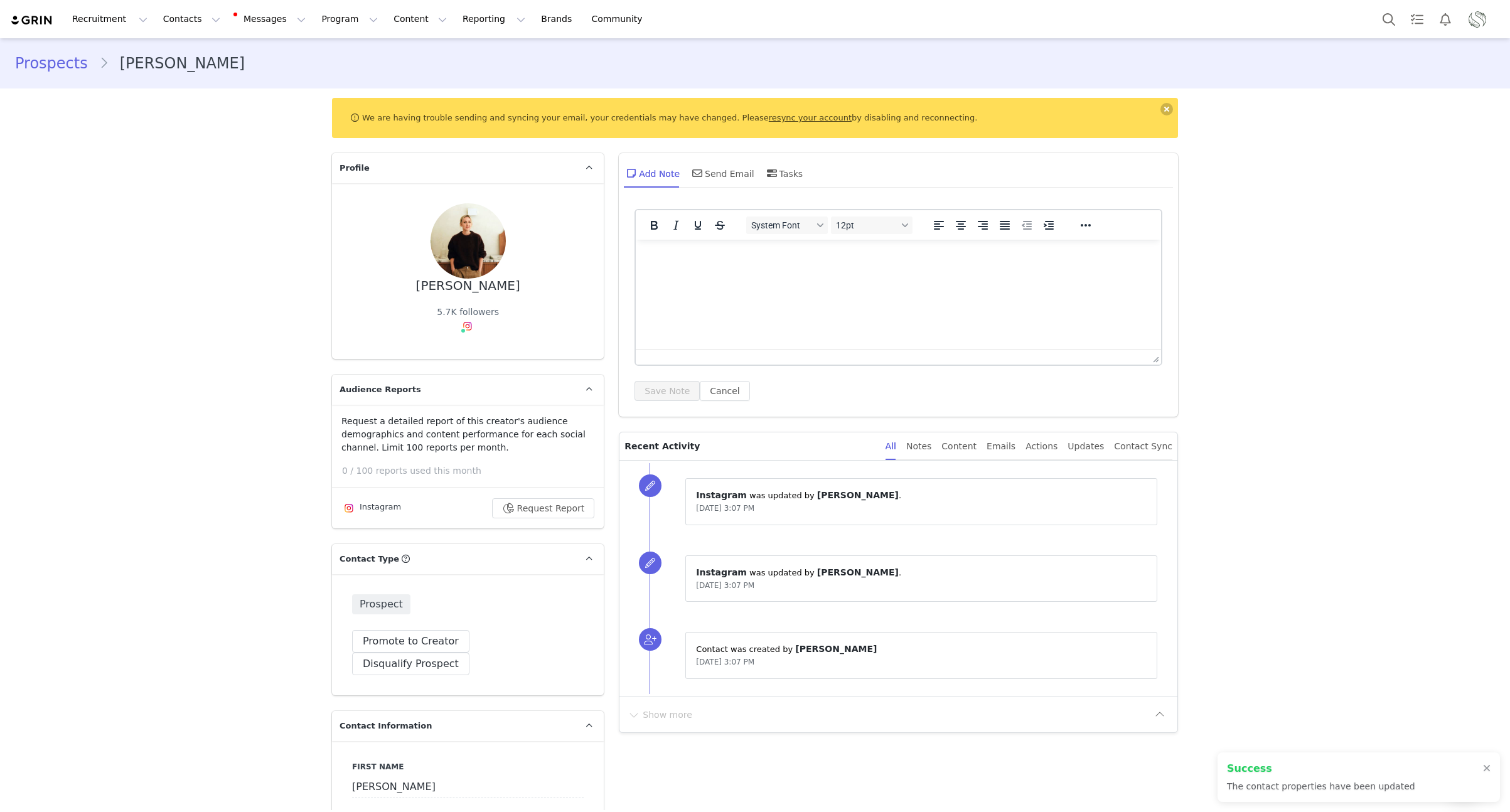
click at [21, 65] on link "Prospects" at bounding box center [57, 63] width 84 height 22
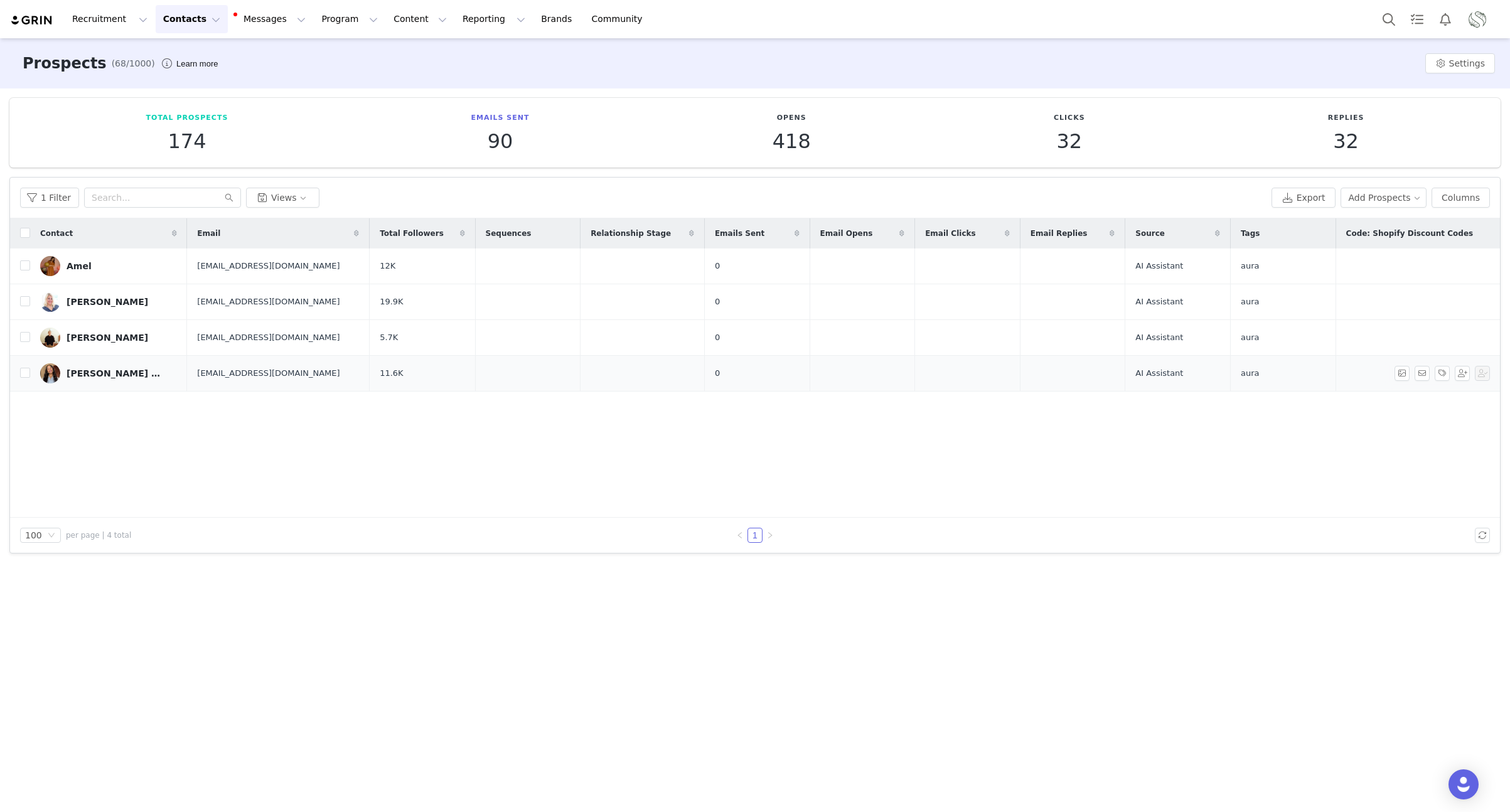
click at [121, 373] on div "Sheree Millington | Colourful Interiors & DIY" at bounding box center [113, 373] width 94 height 10
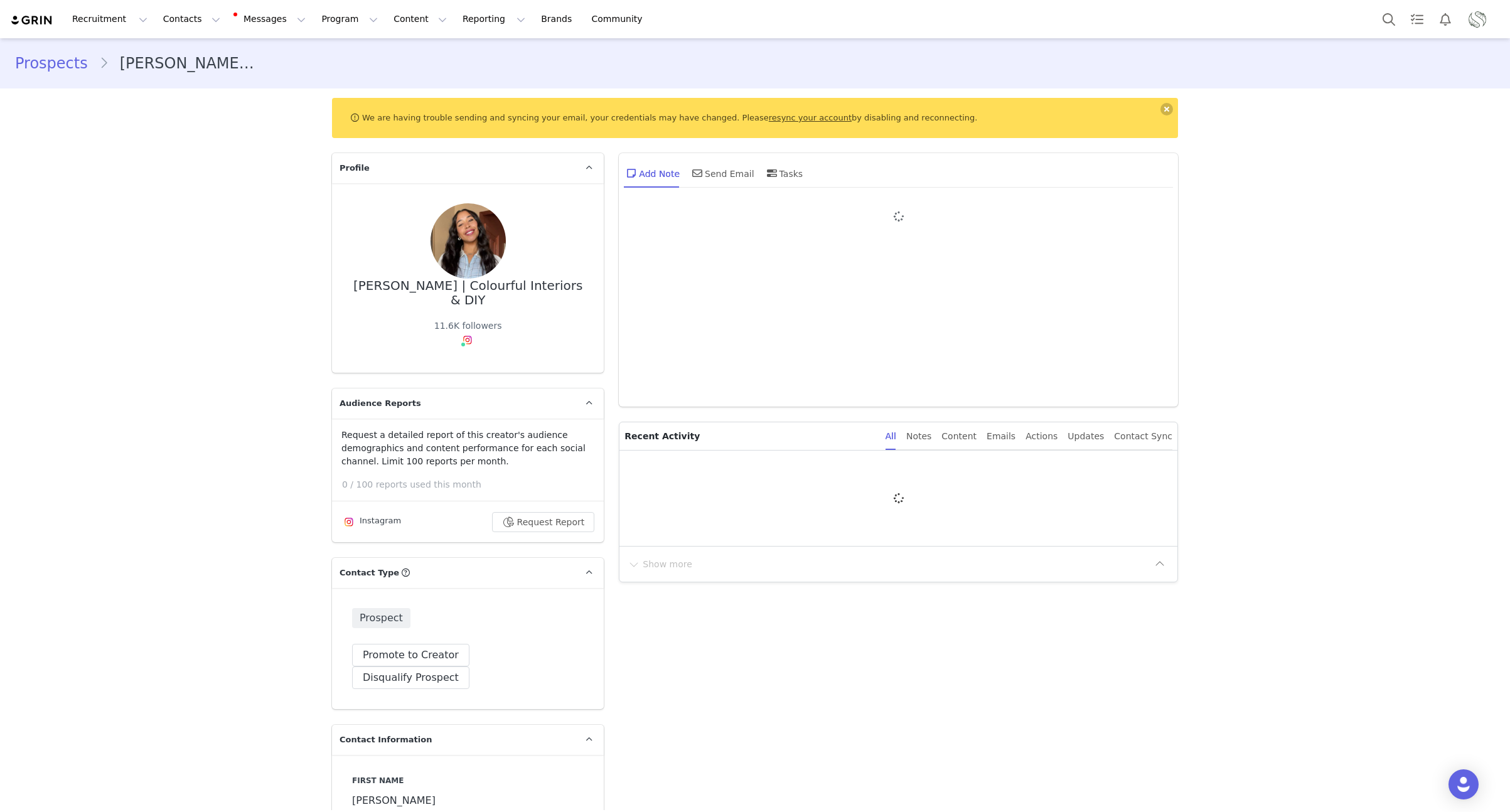
type input "+1 (United States)"
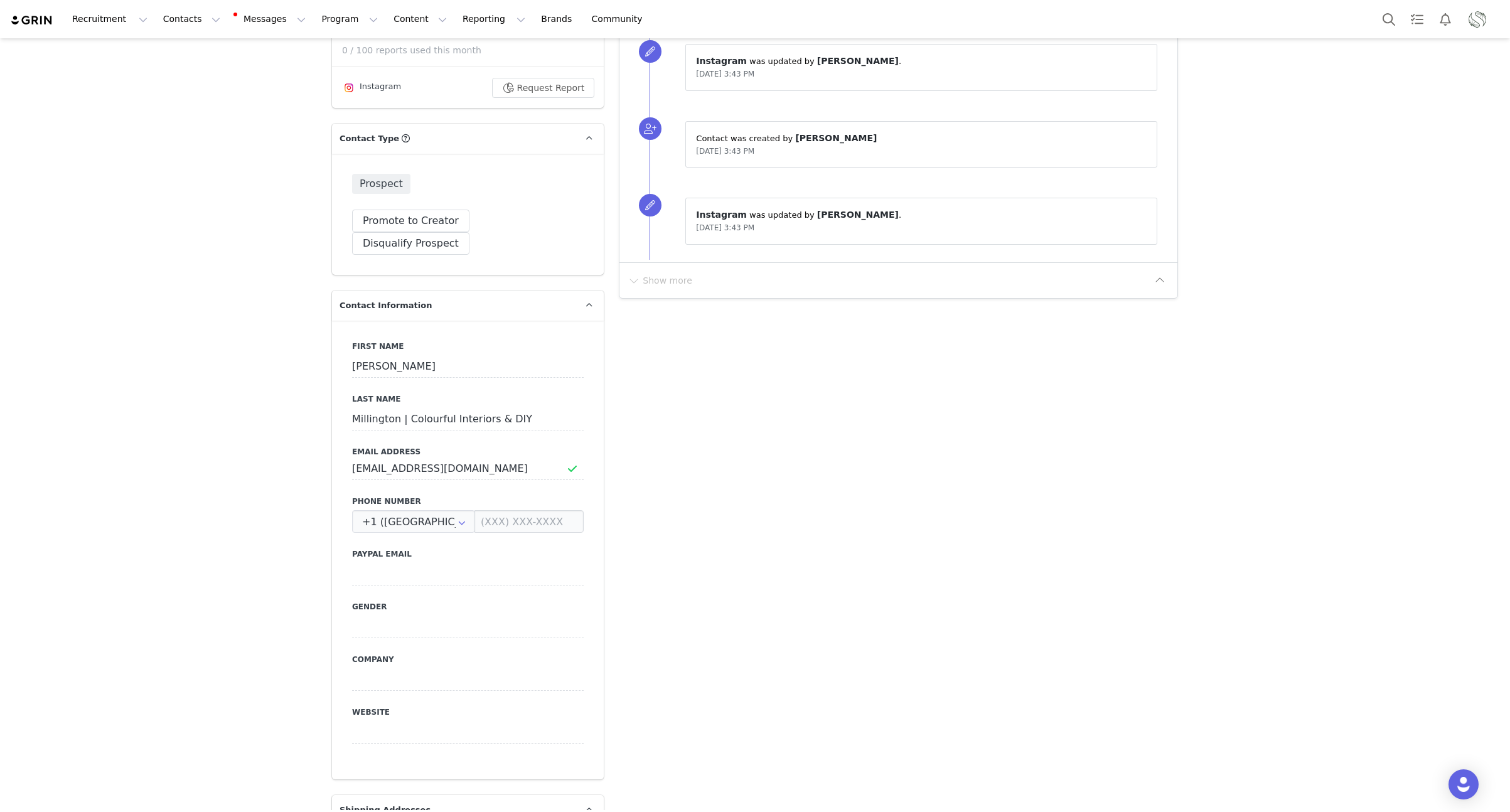
scroll to position [548, 0]
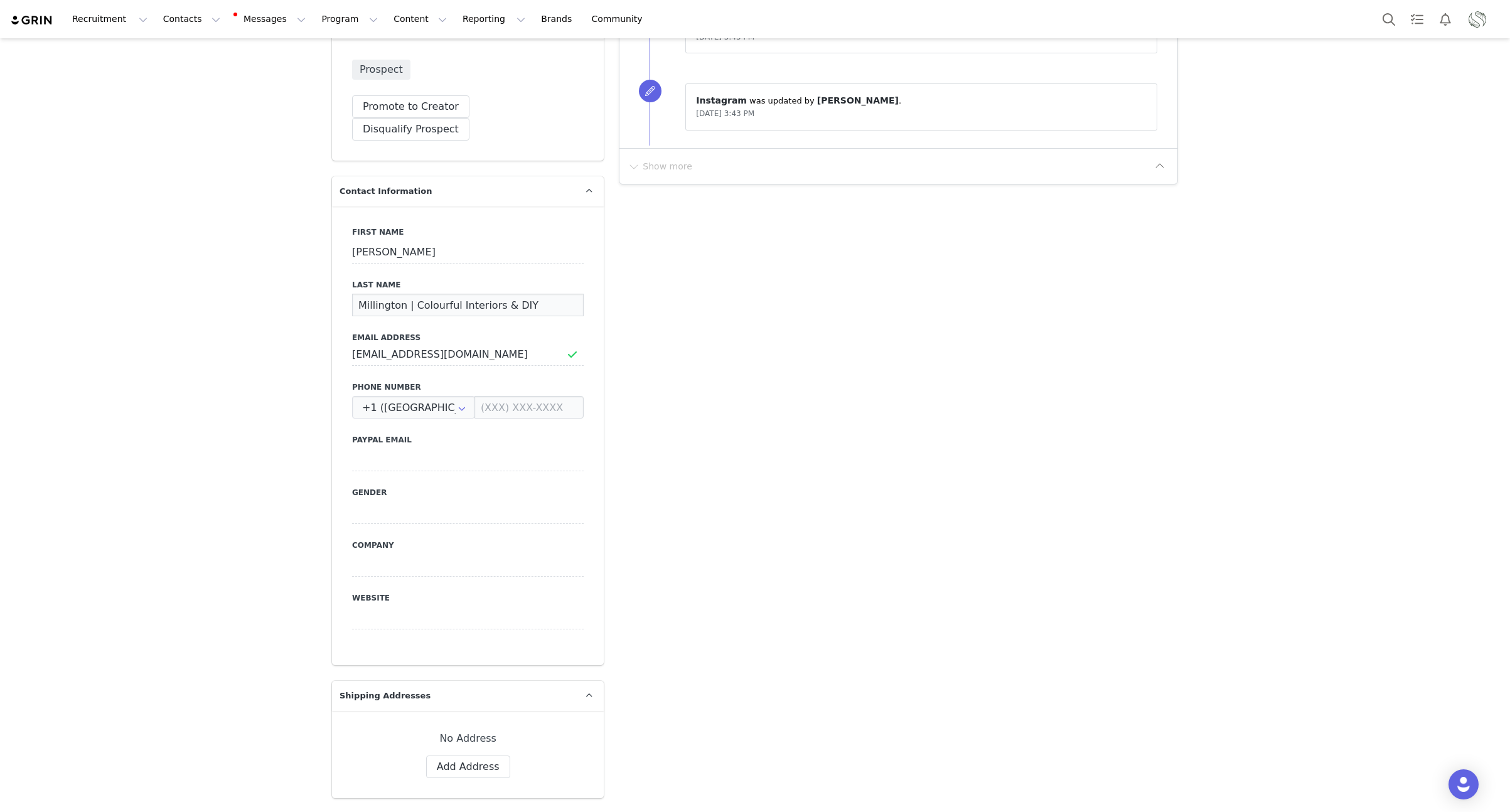
drag, startPoint x: 523, startPoint y: 281, endPoint x: 402, endPoint y: 285, distance: 121.1
click at [402, 294] on input "Millington | Colourful Interiors & DIY" at bounding box center [467, 305] width 232 height 22
type input "Millington"
drag, startPoint x: 49, startPoint y: 772, endPoint x: 88, endPoint y: 715, distance: 69.1
click at [50, 773] on button "Save" at bounding box center [61, 783] width 66 height 35
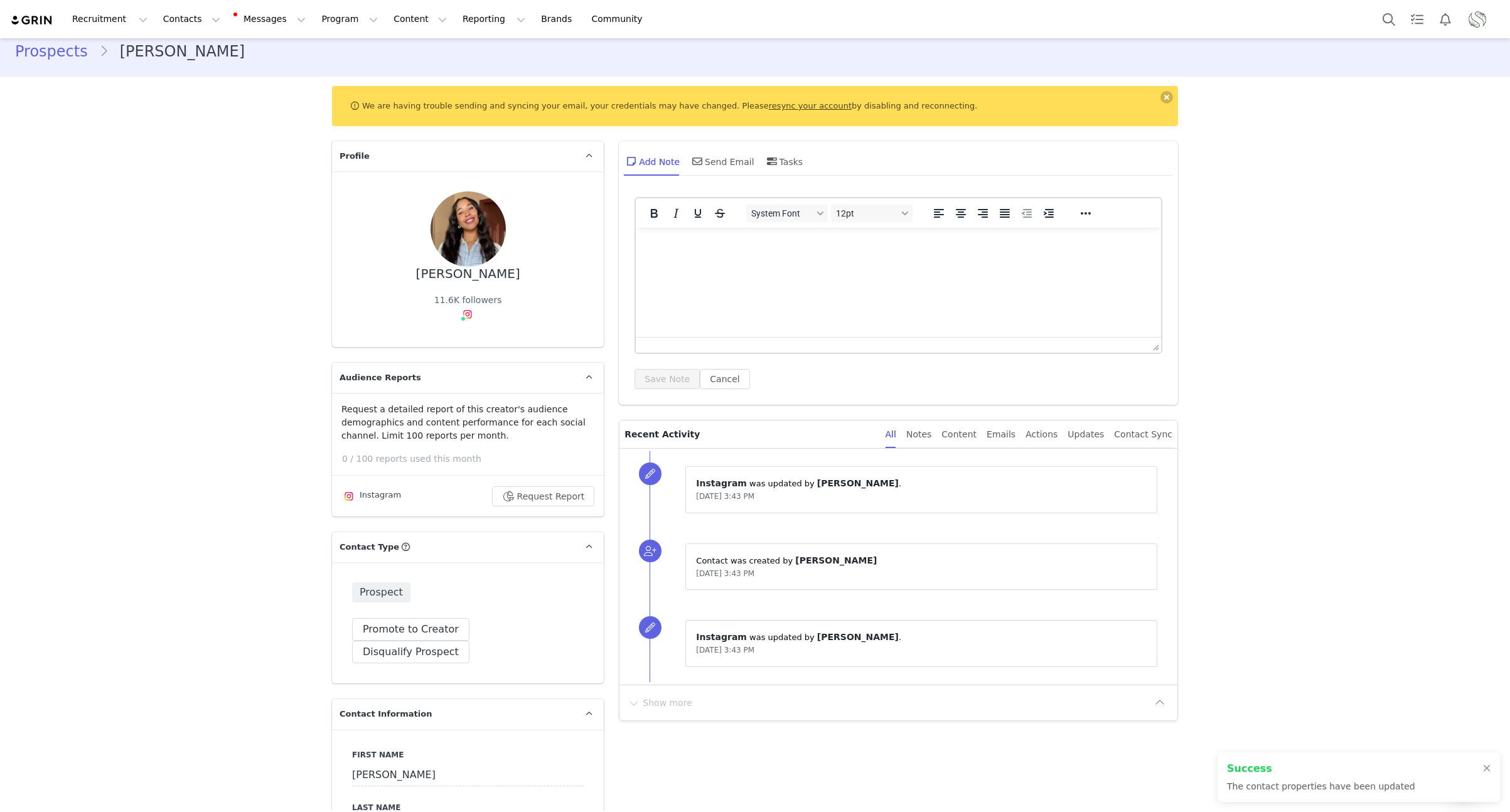
scroll to position [0, 0]
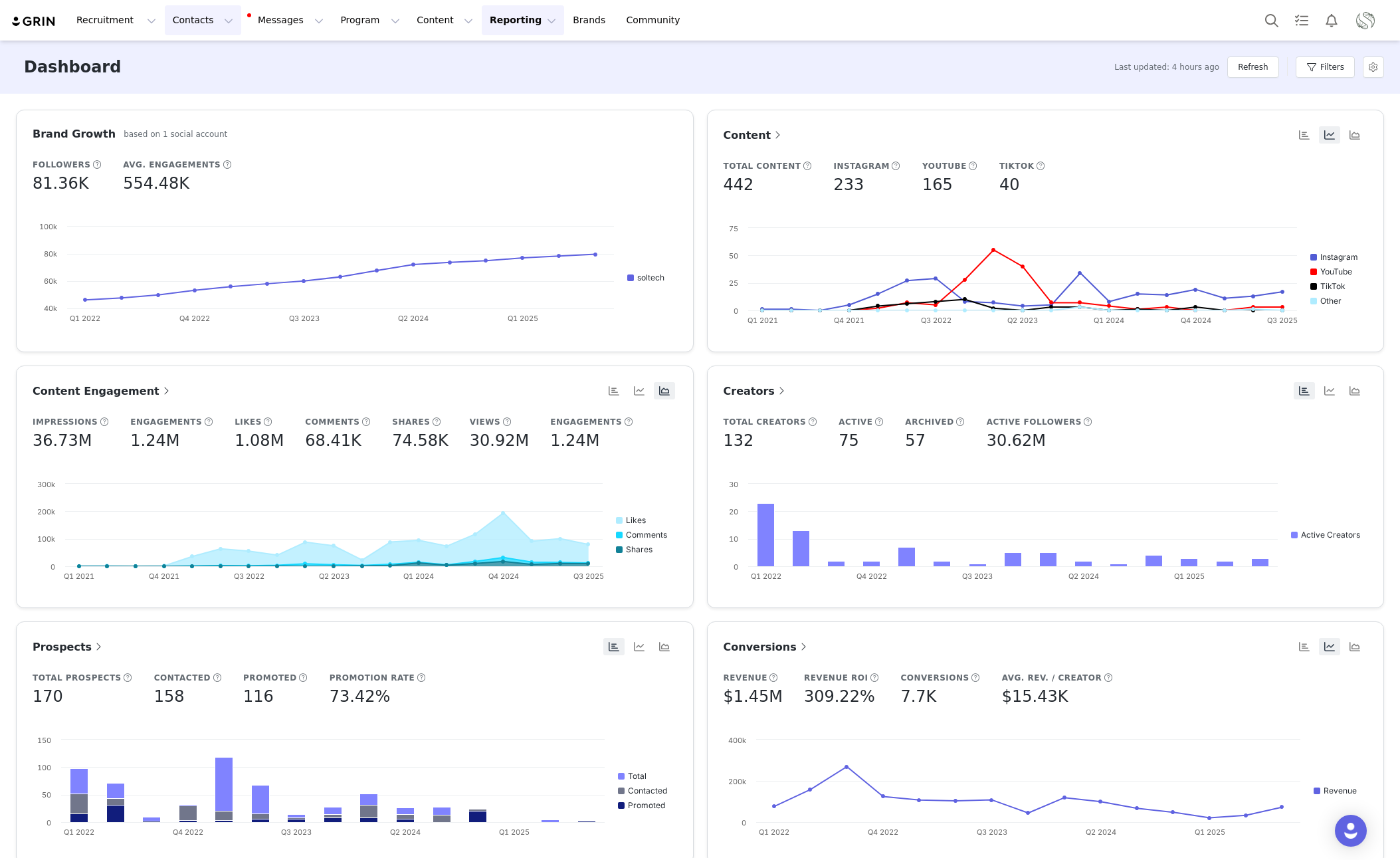
click at [199, 24] on button "Contacts Contacts" at bounding box center [202, 20] width 76 height 30
click at [210, 62] on div "Creators" at bounding box center [208, 59] width 89 height 14
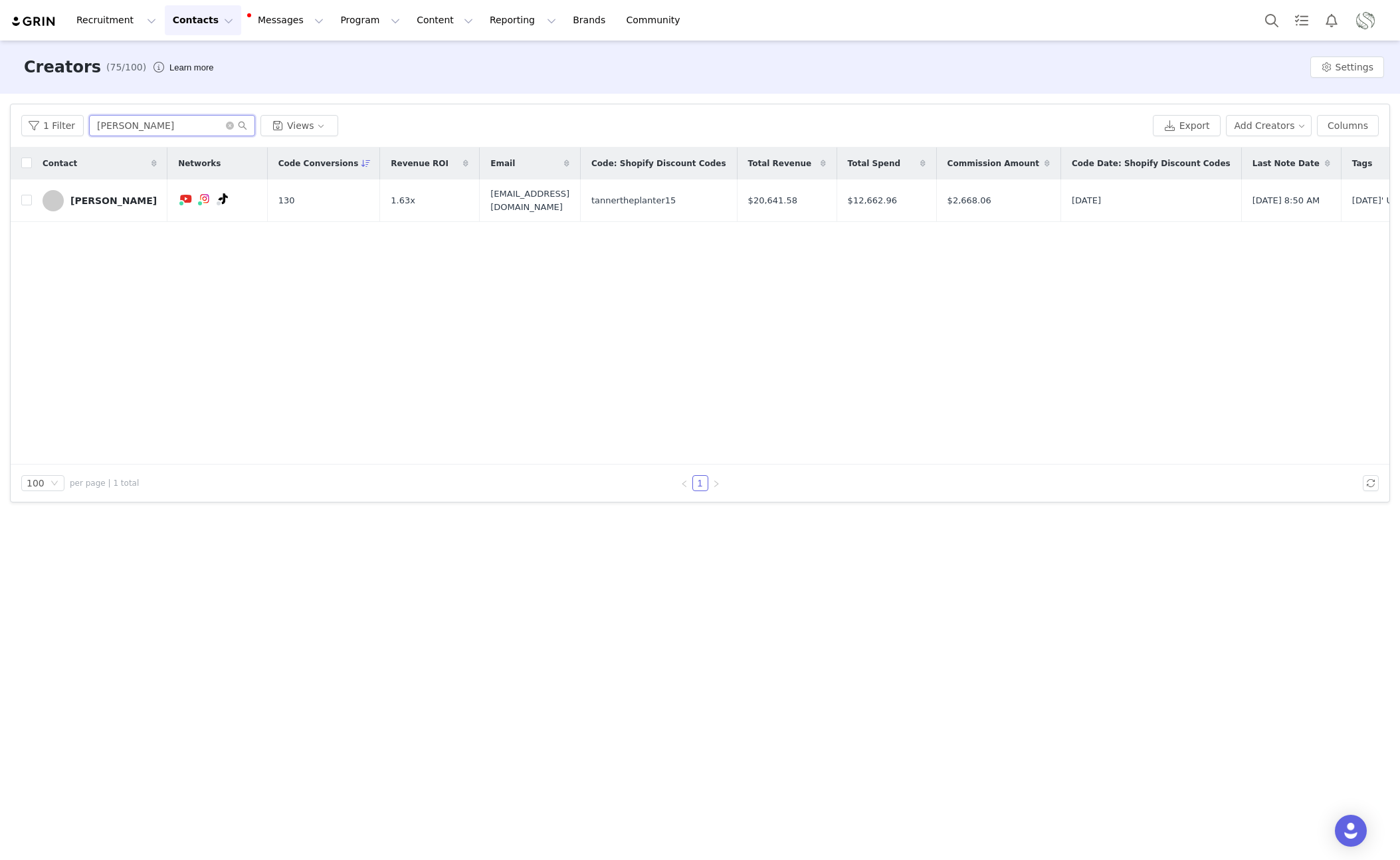
click at [184, 128] on input "tanner" at bounding box center [172, 125] width 166 height 21
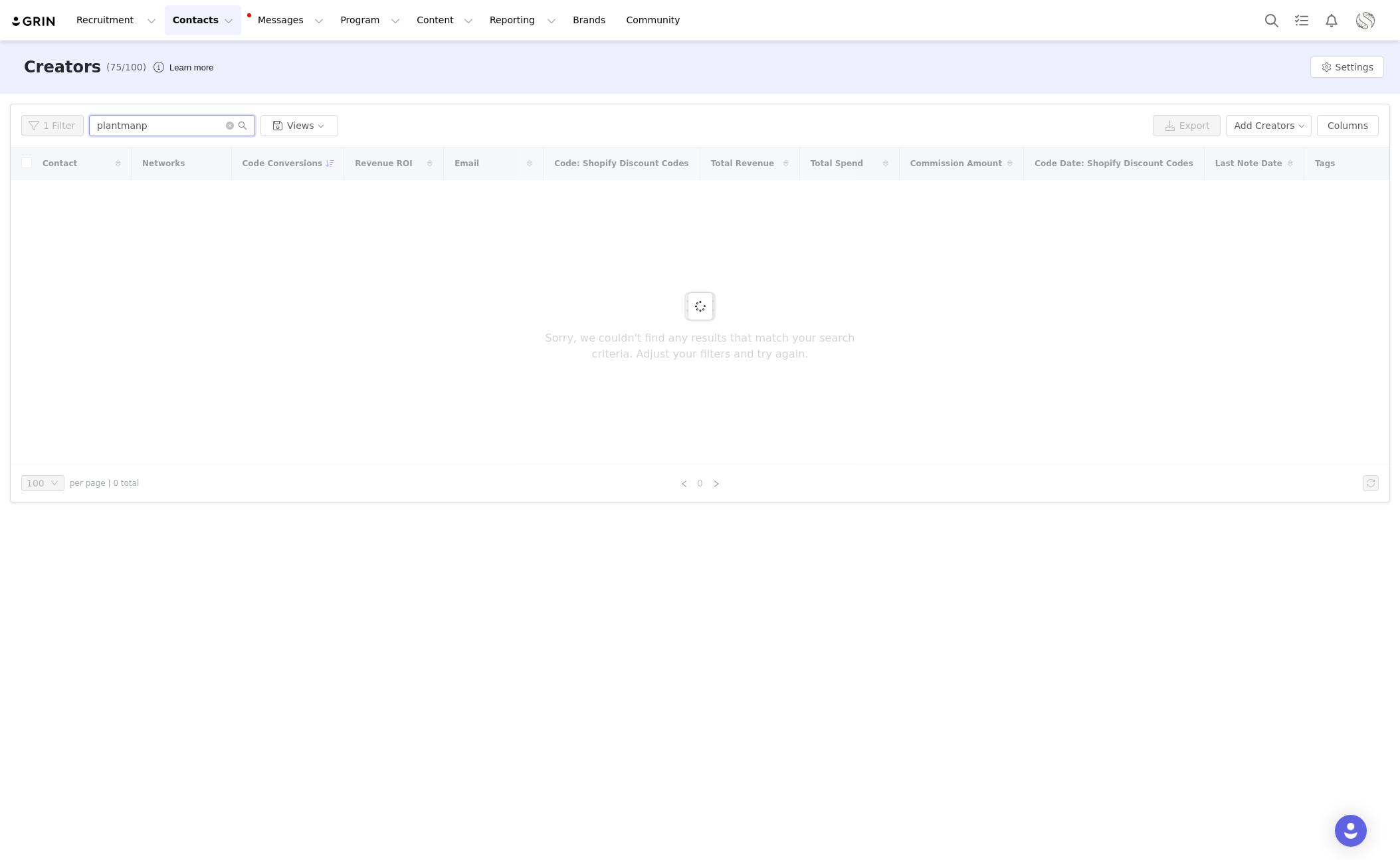
type input "plantmanp"
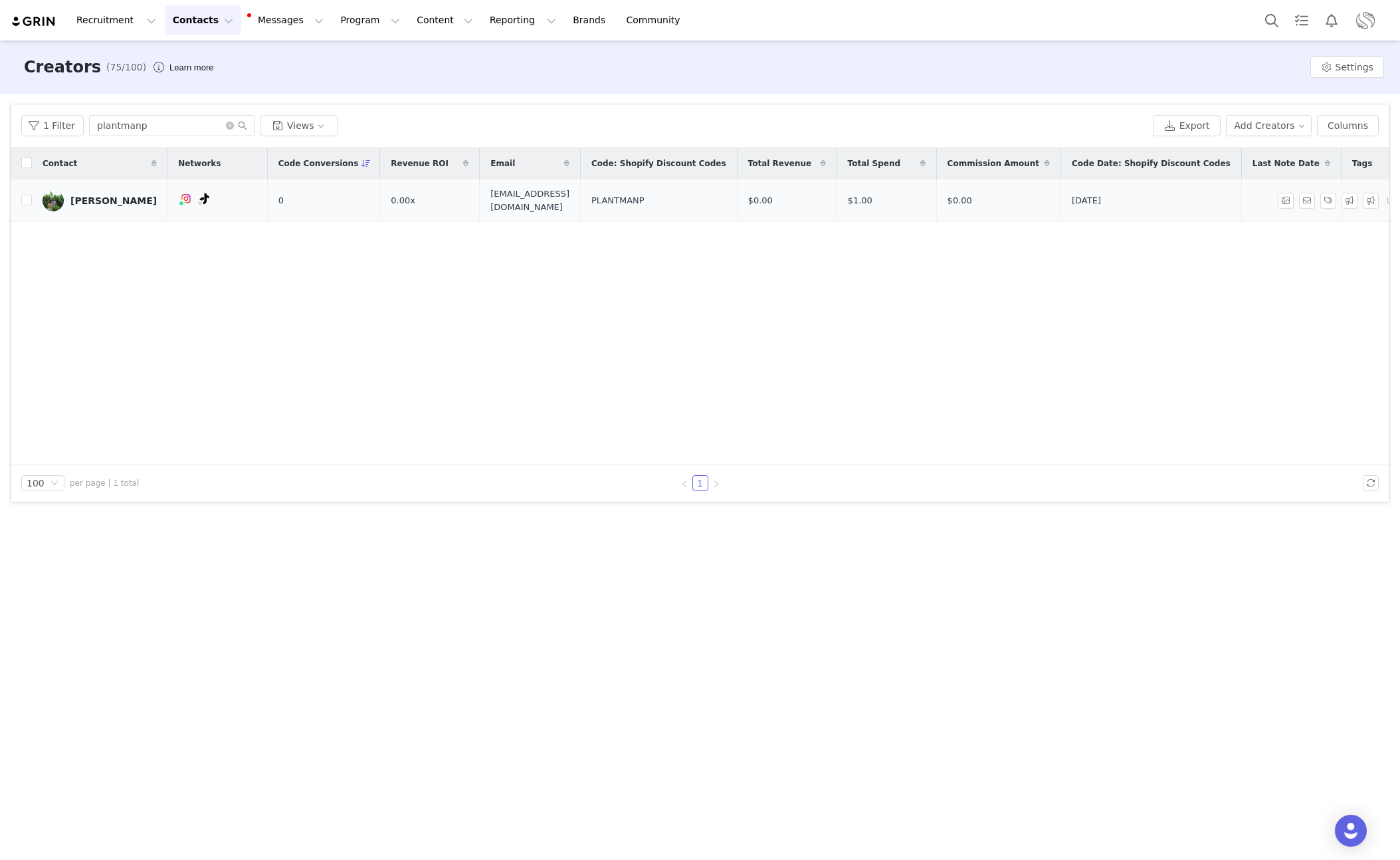
click at [100, 199] on div "Jon Perdomo" at bounding box center [113, 201] width 87 height 10
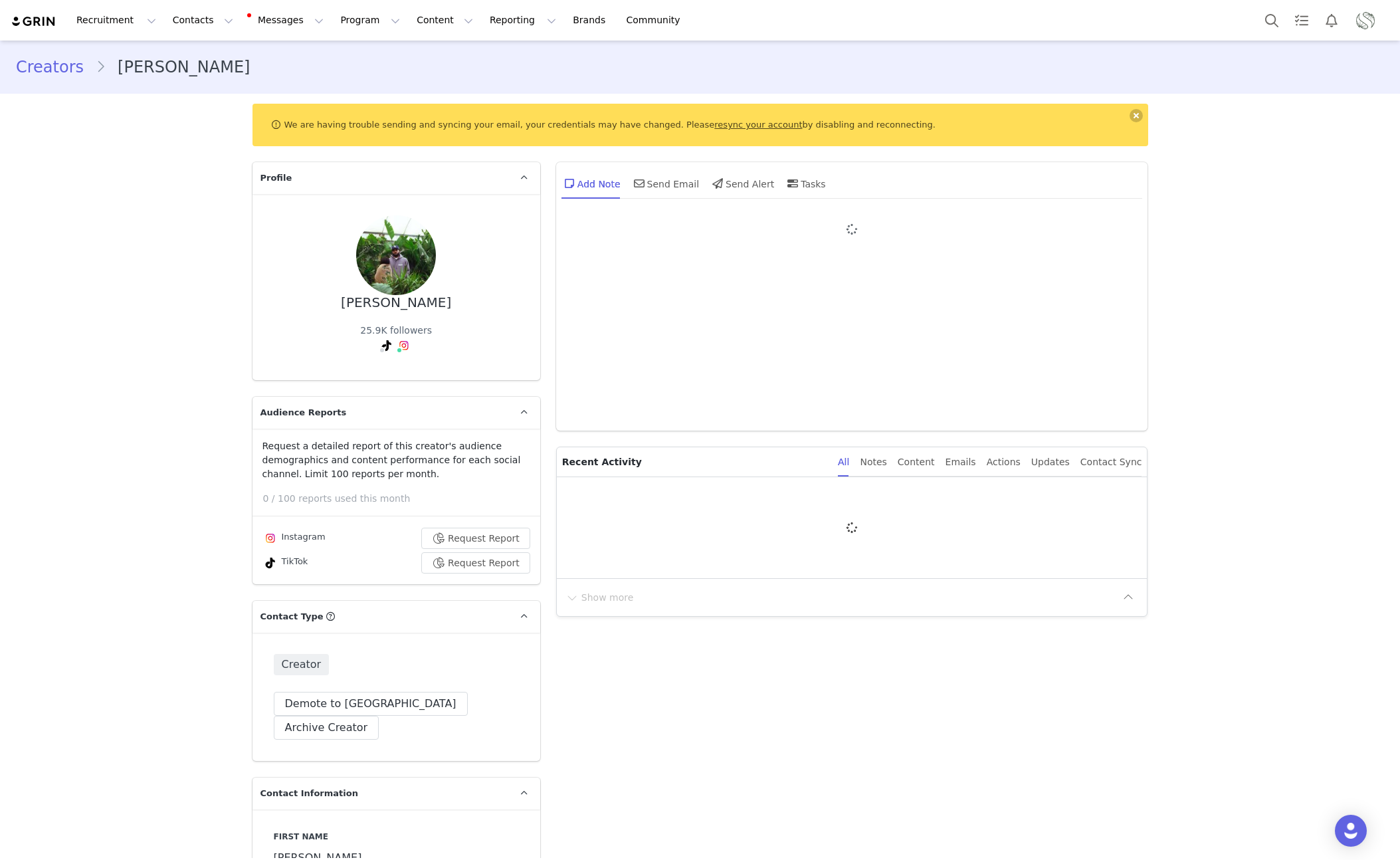
type input "+1 (United States)"
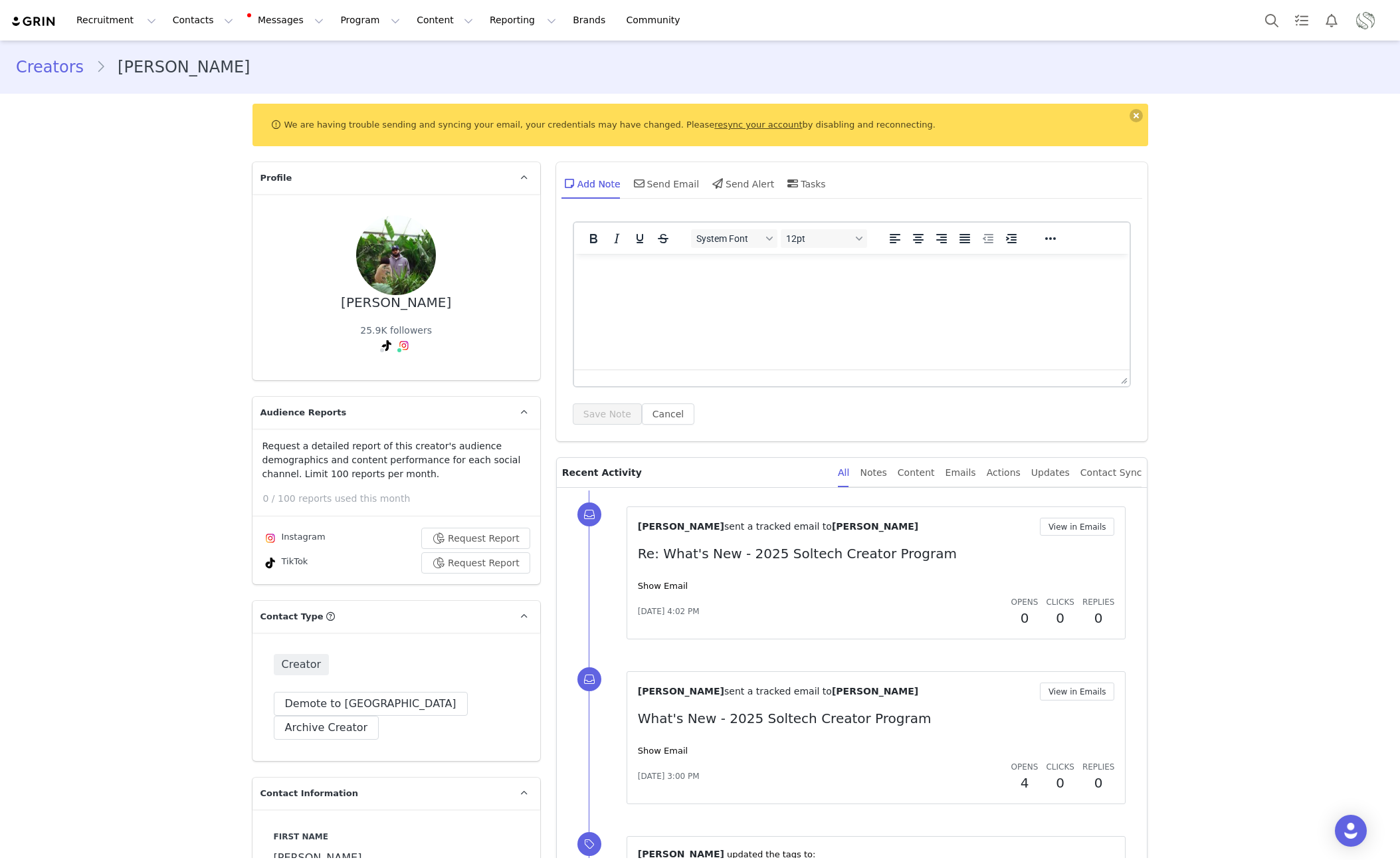
click at [724, 125] on link "resync your account" at bounding box center [758, 124] width 87 height 10
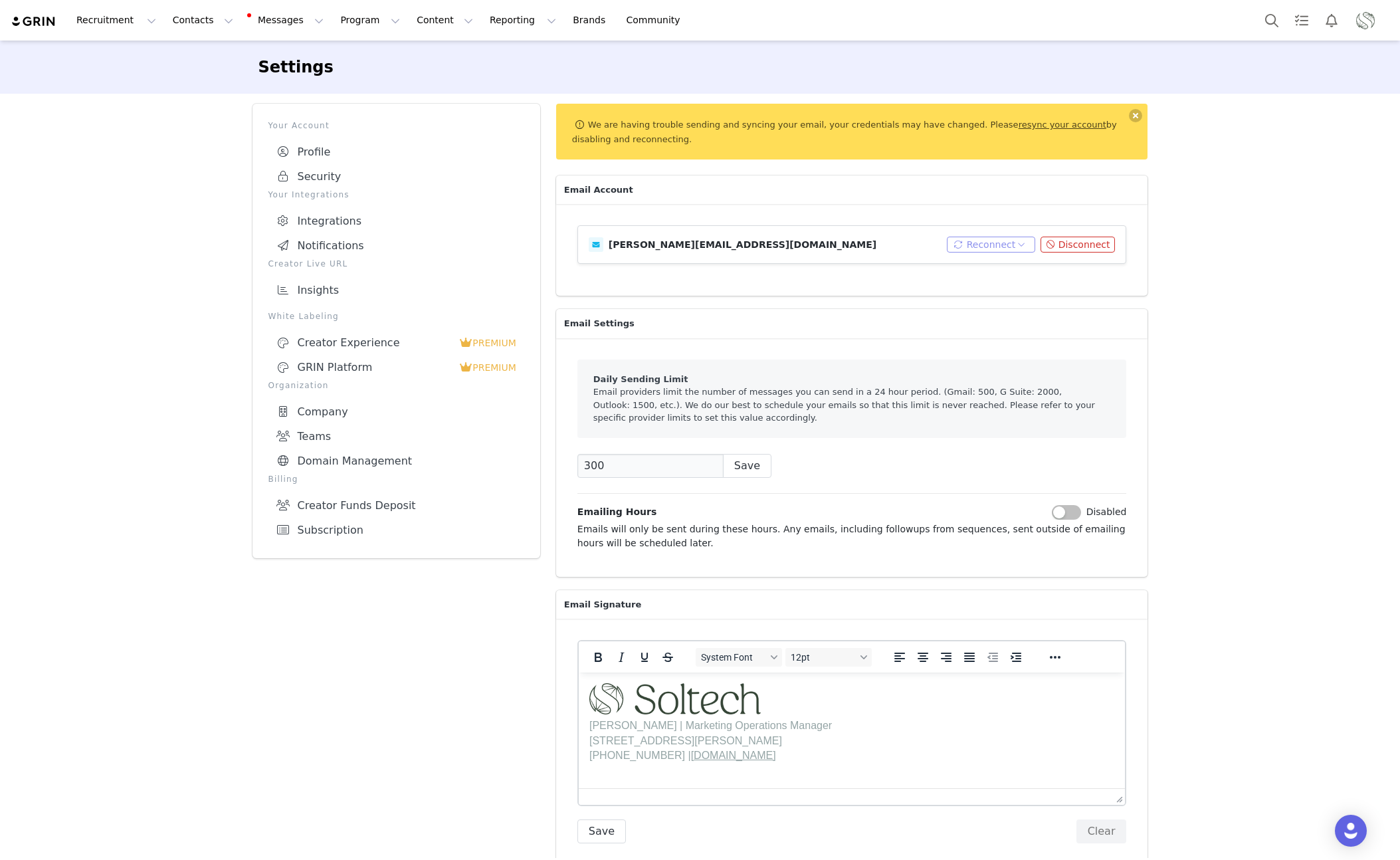
click at [975, 243] on button "Reconnect" at bounding box center [990, 244] width 88 height 16
click at [978, 267] on li "Connect Email" at bounding box center [995, 268] width 85 height 21
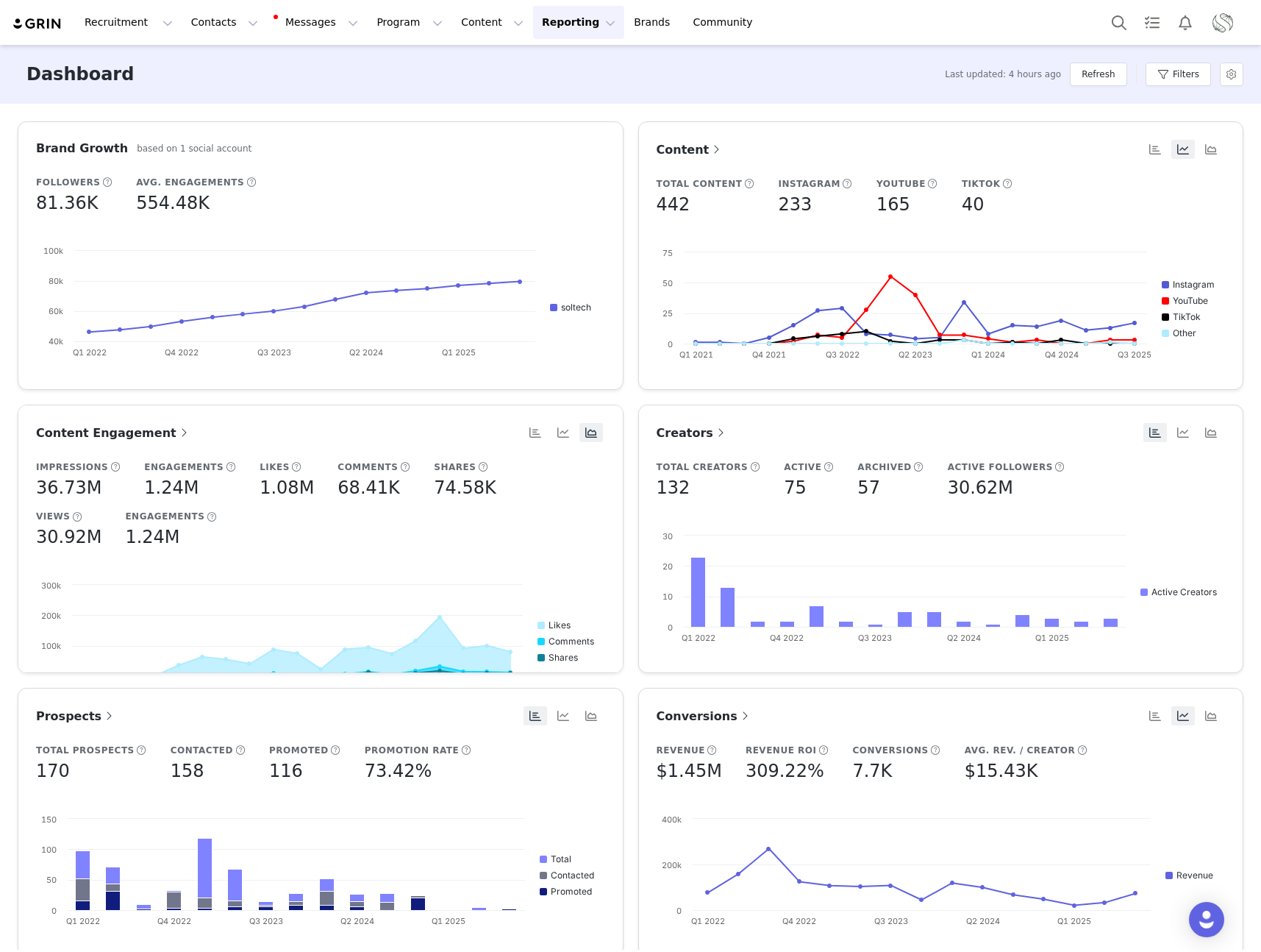
click at [1237, 25] on button "Profile" at bounding box center [1225, 22] width 47 height 24
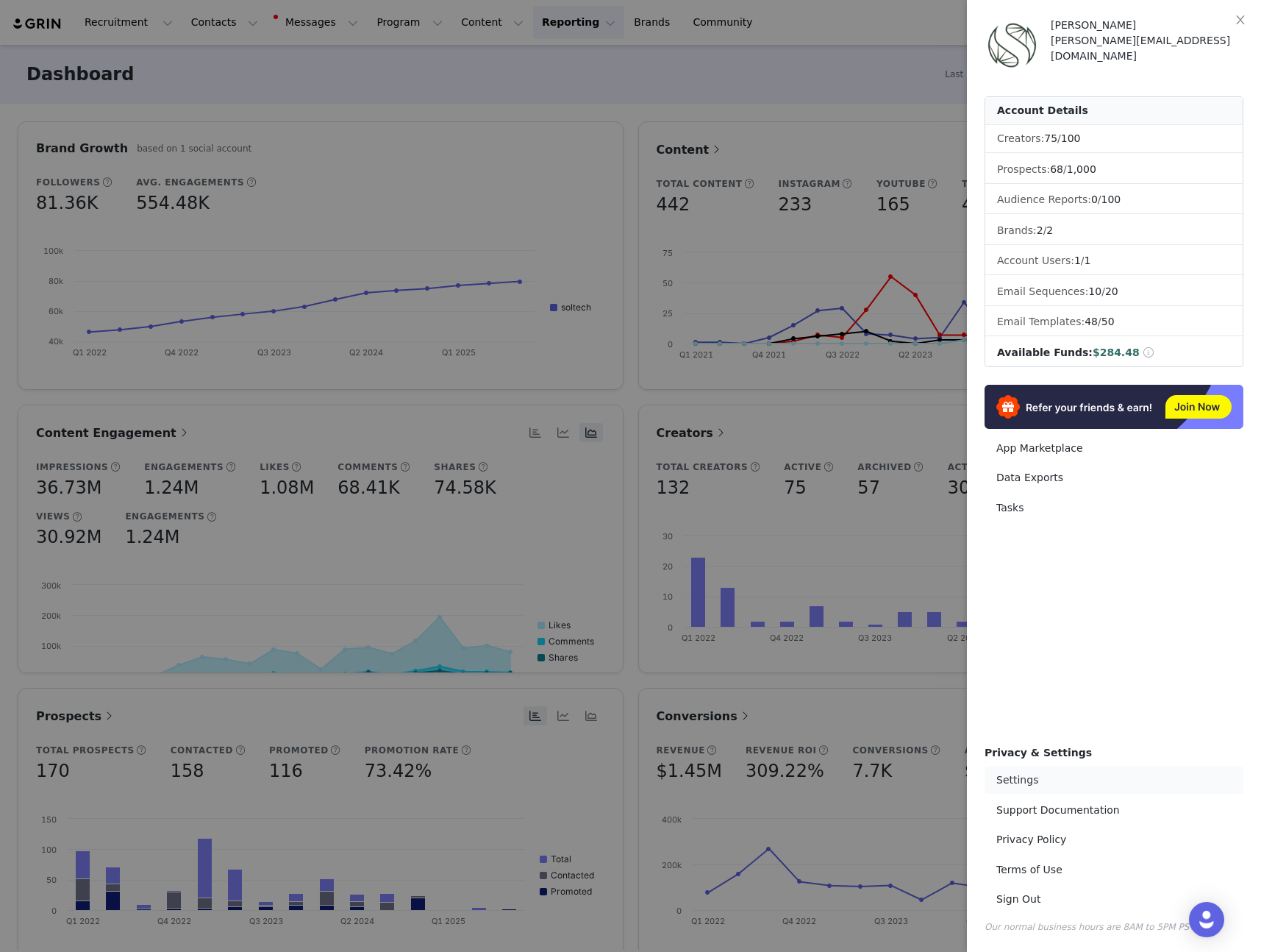
click at [1058, 786] on link "Settings" at bounding box center [1114, 780] width 259 height 27
select select "America/New_York"
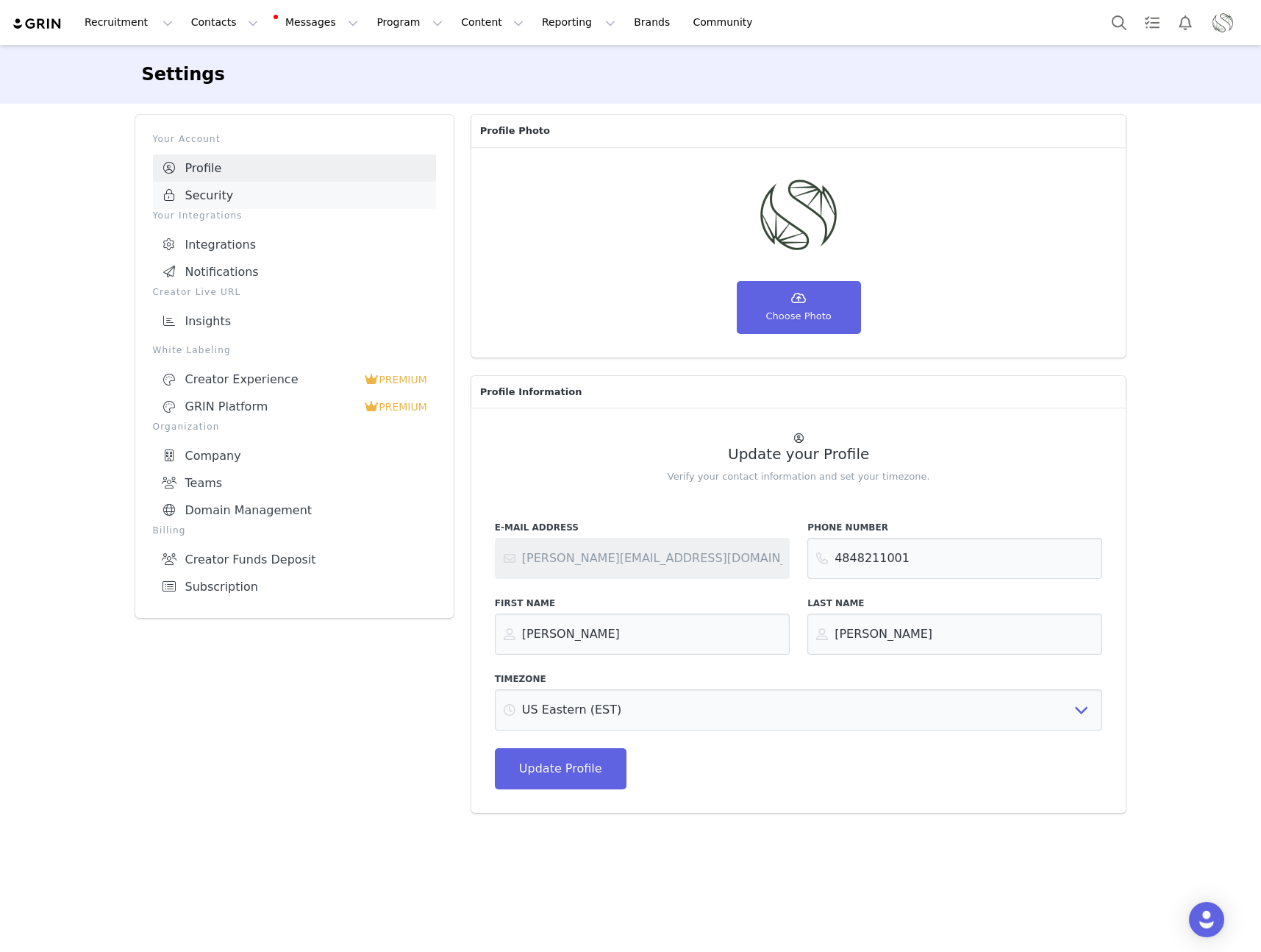
click at [217, 198] on link "Security" at bounding box center [294, 195] width 283 height 27
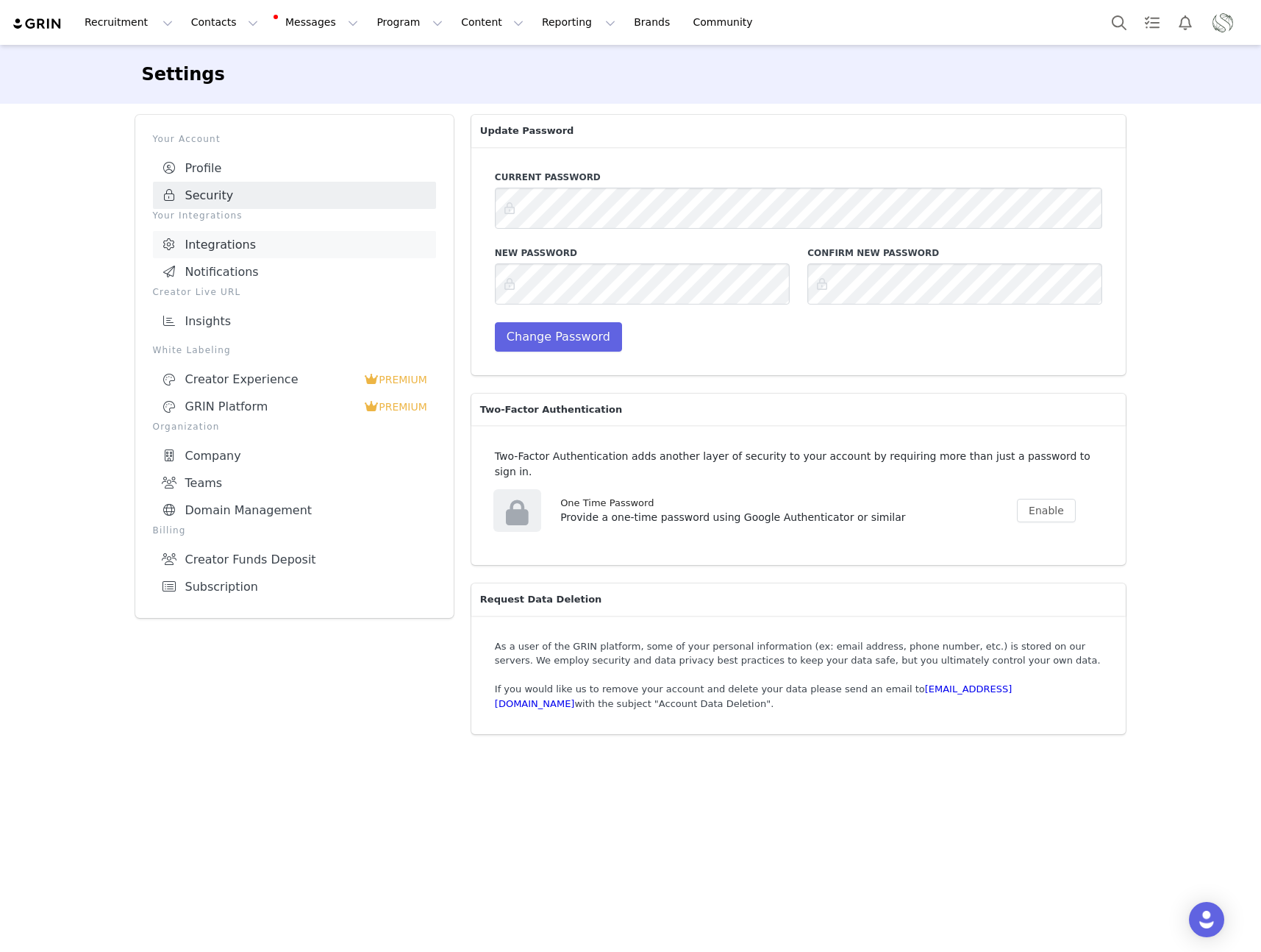
click at [198, 250] on link "Integrations" at bounding box center [294, 244] width 283 height 27
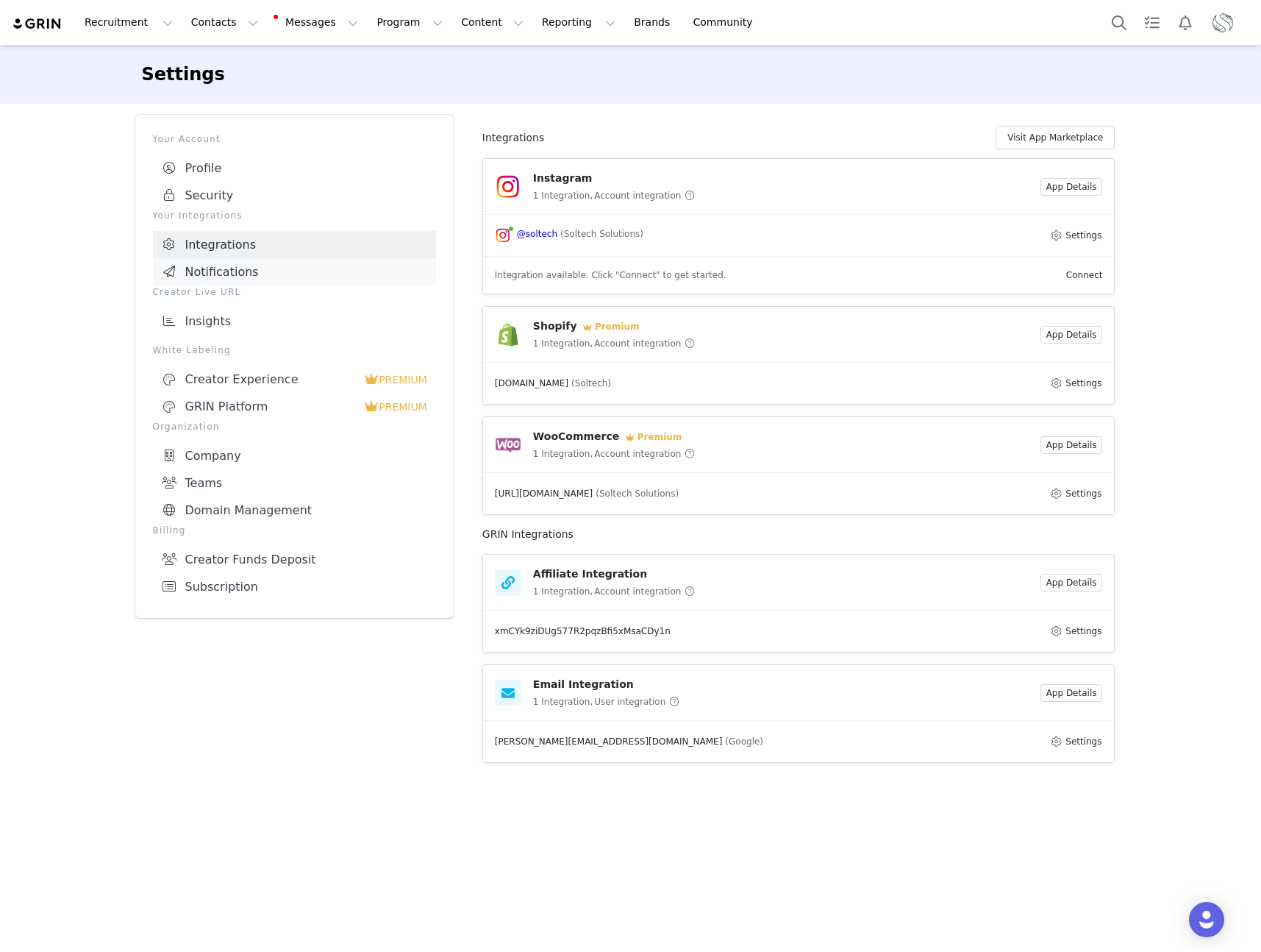
click at [198, 272] on link "Notifications" at bounding box center [294, 271] width 283 height 27
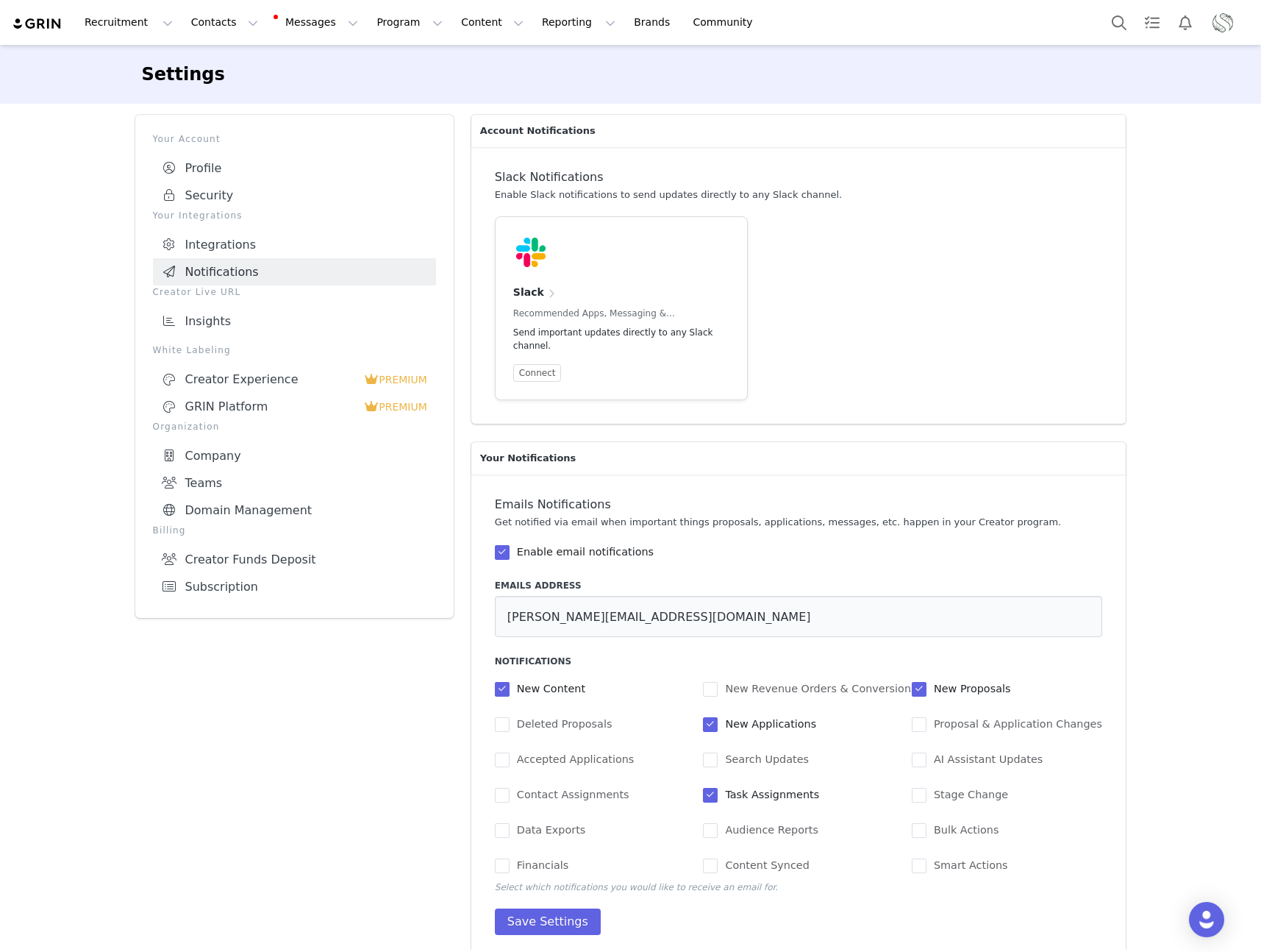
scroll to position [21, 0]
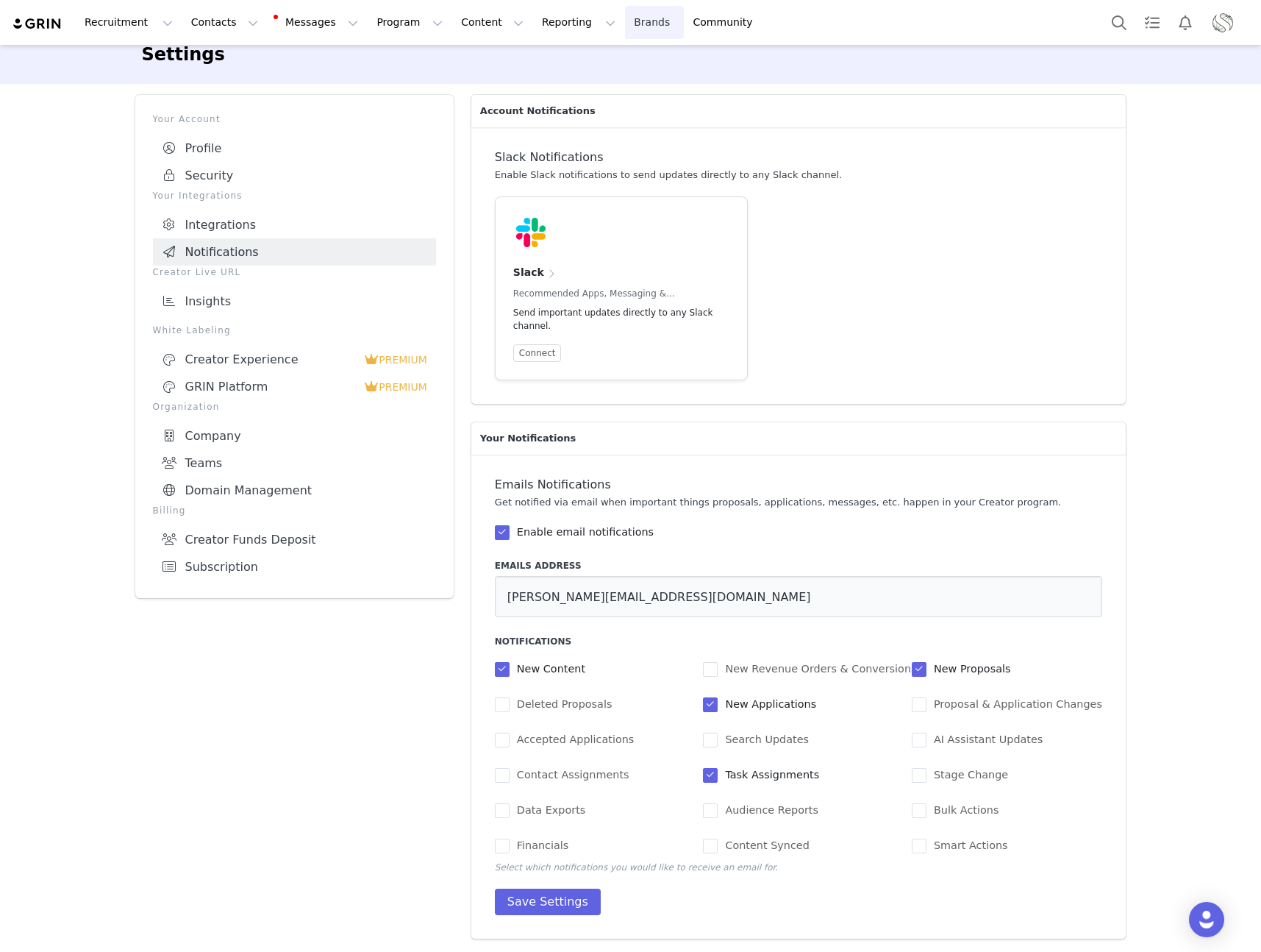
click at [625, 27] on link "Brands Brands" at bounding box center [653, 22] width 58 height 33
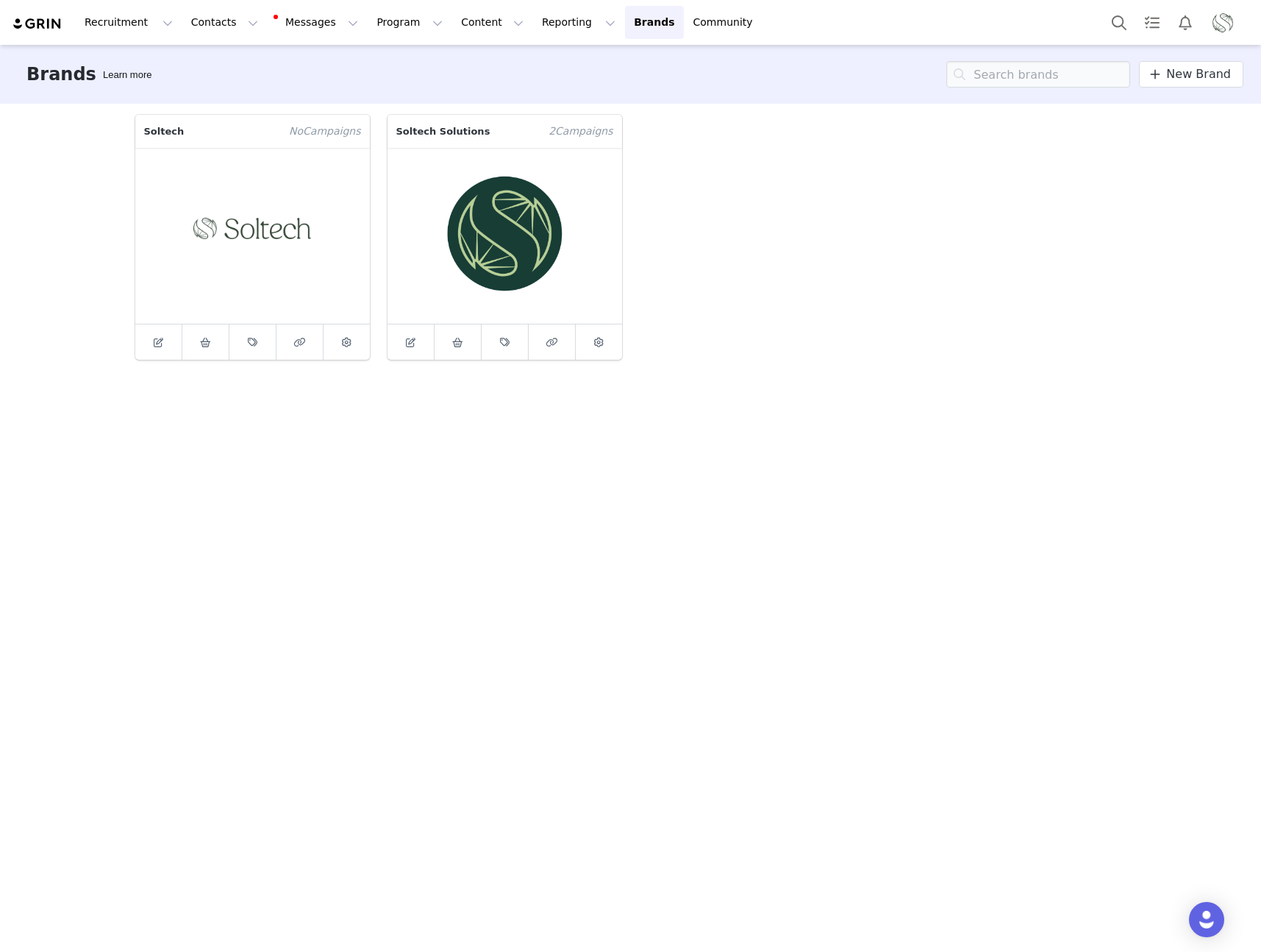
click at [1215, 30] on img "Profile" at bounding box center [1222, 22] width 24 height 24
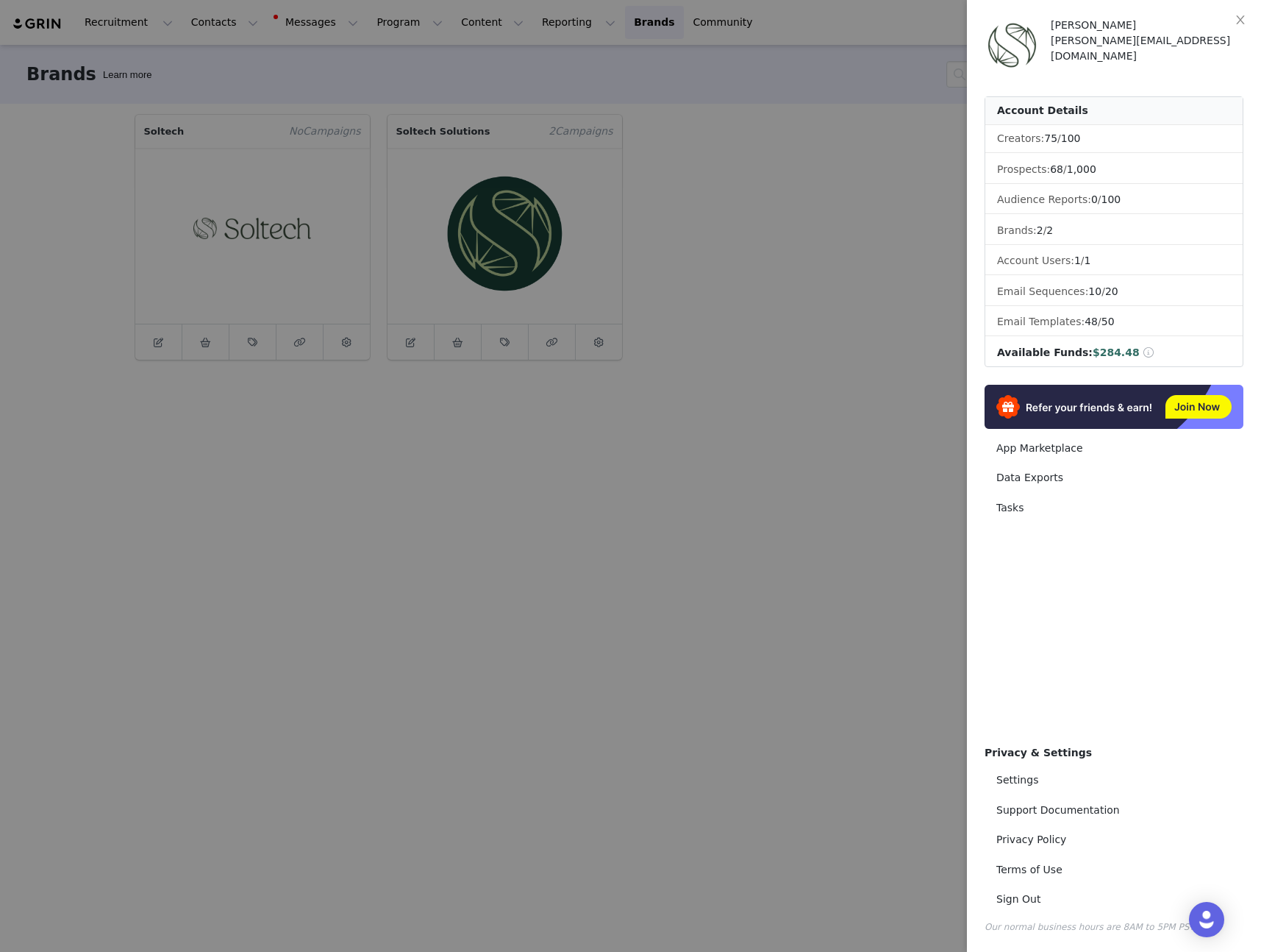
click at [120, 95] on div at bounding box center [630, 476] width 1261 height 952
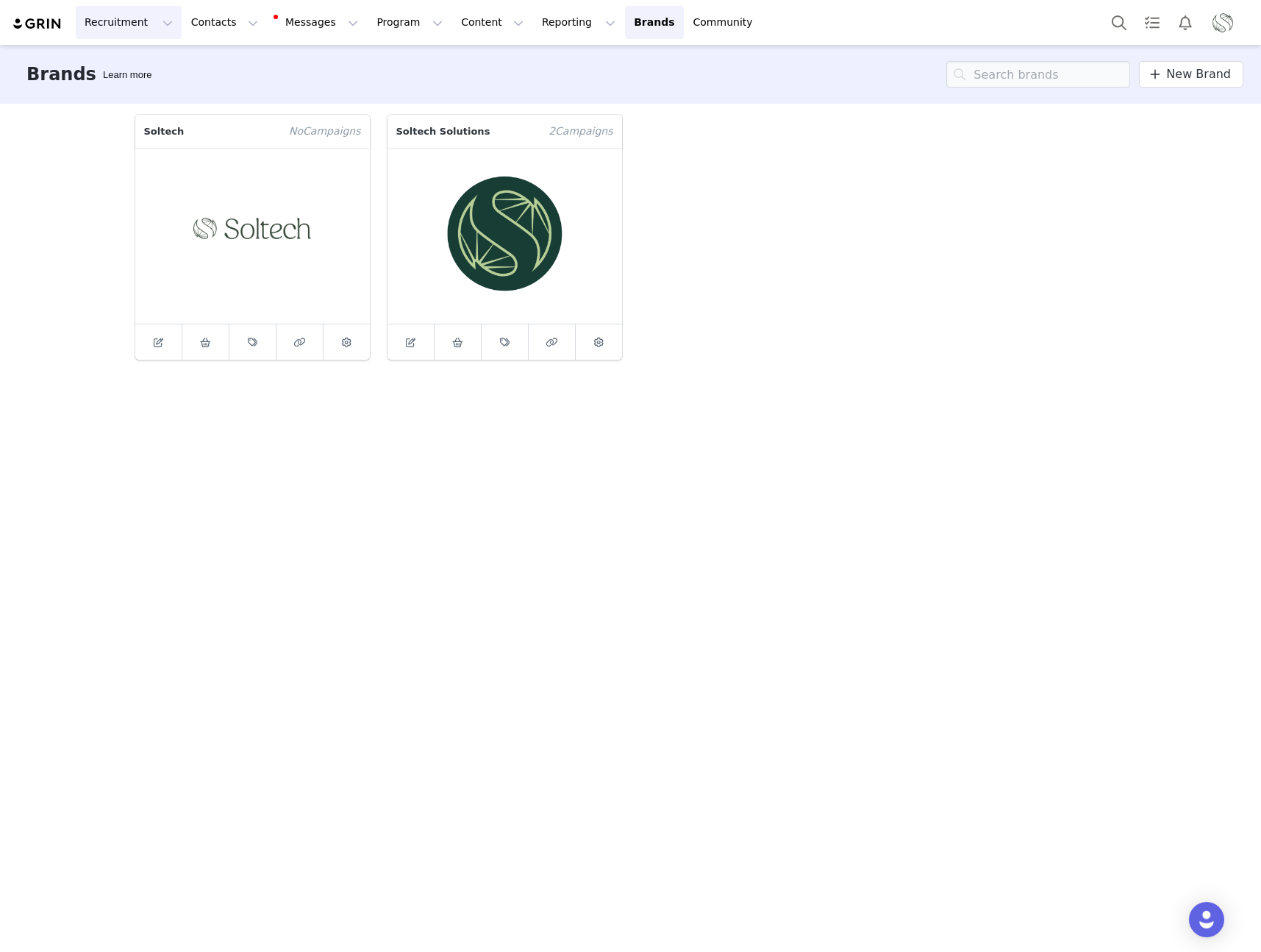
click at [126, 25] on button "Recruitment Recruitment" at bounding box center [128, 22] width 106 height 33
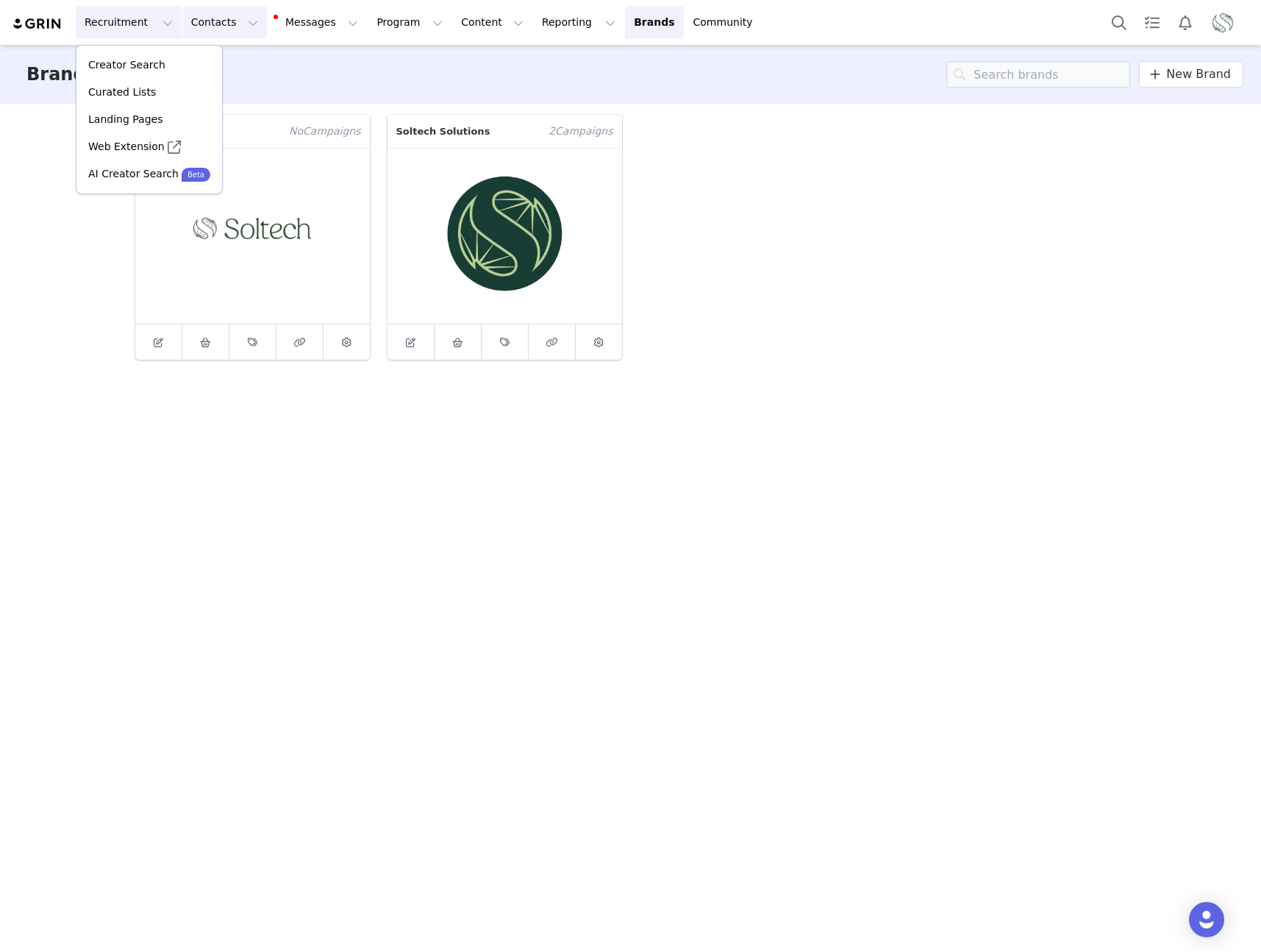
click at [221, 24] on button "Contacts Contacts" at bounding box center [224, 22] width 84 height 33
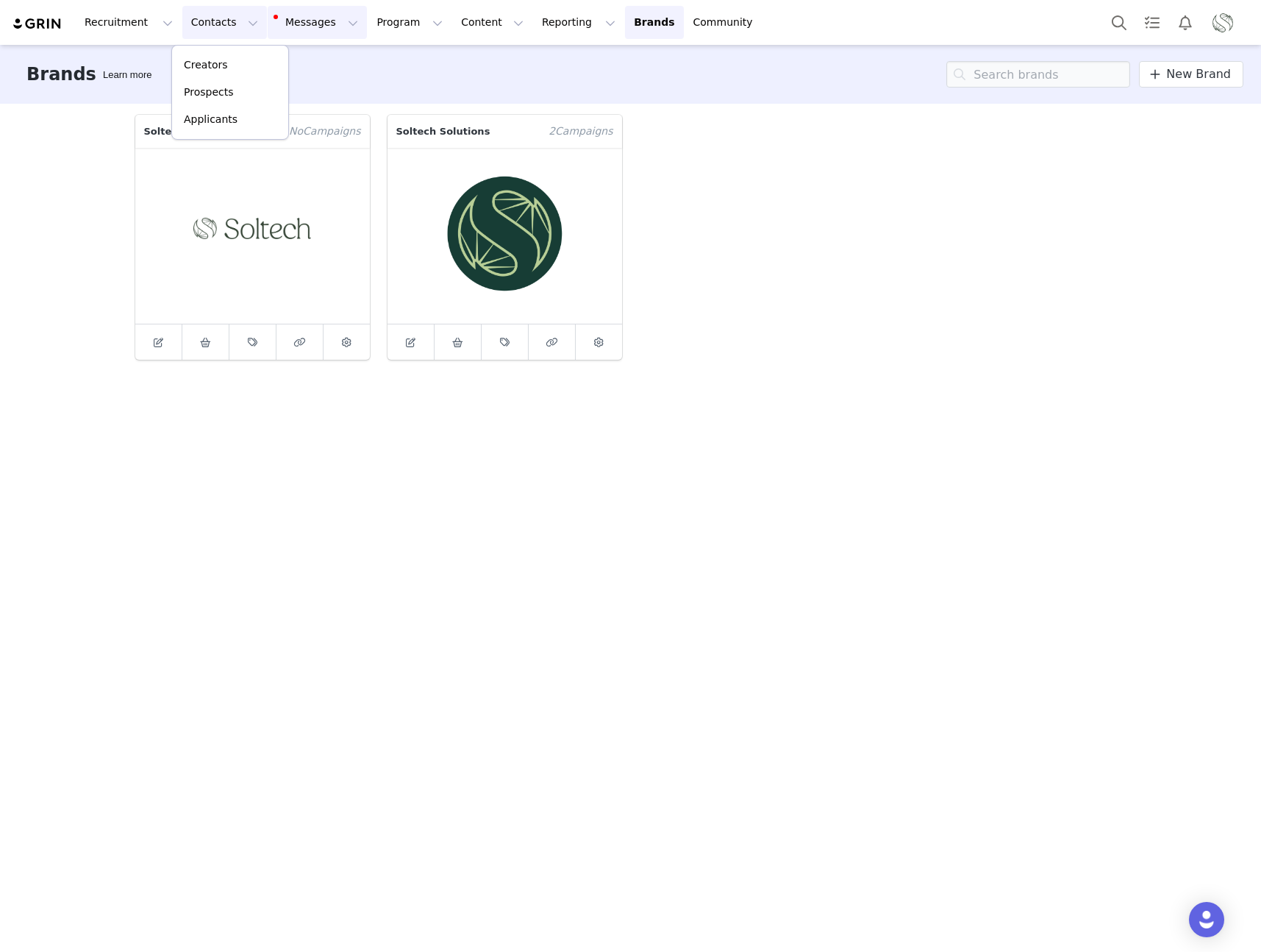
click at [275, 25] on button "Messages Messages" at bounding box center [316, 22] width 99 height 33
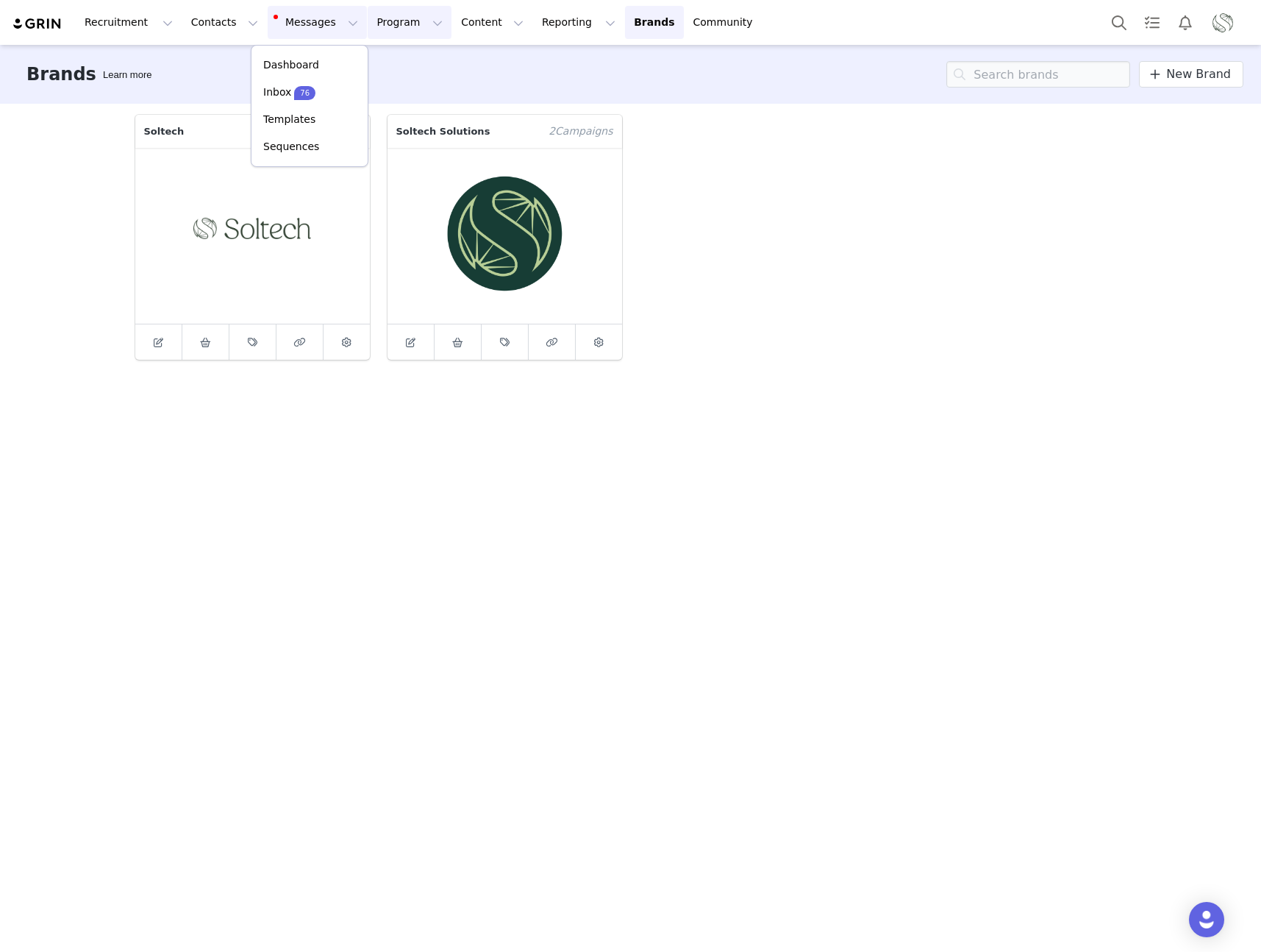
click at [394, 36] on button "Program Program" at bounding box center [409, 22] width 84 height 33
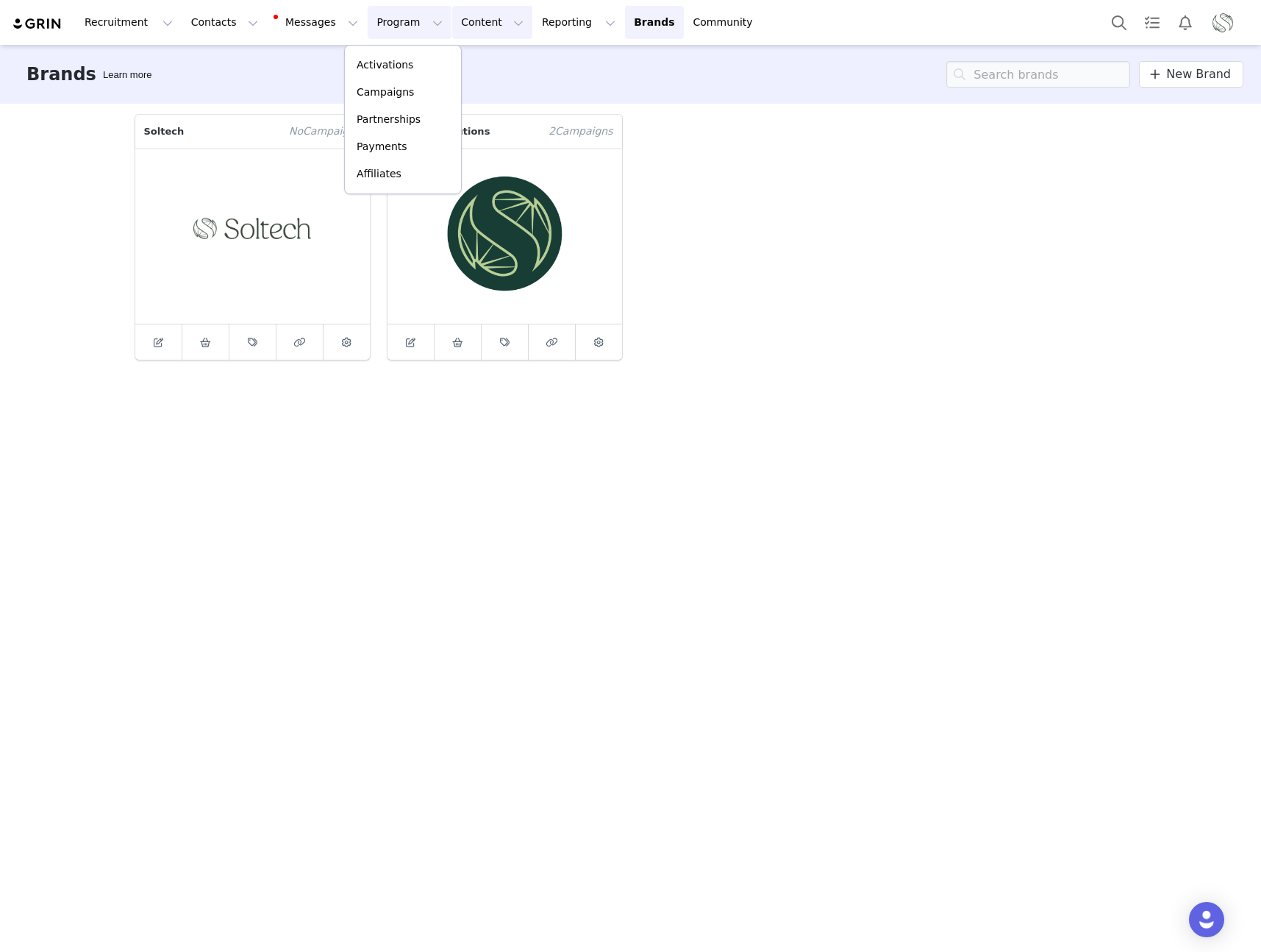
click at [453, 33] on button "Content Content" at bounding box center [493, 22] width 80 height 33
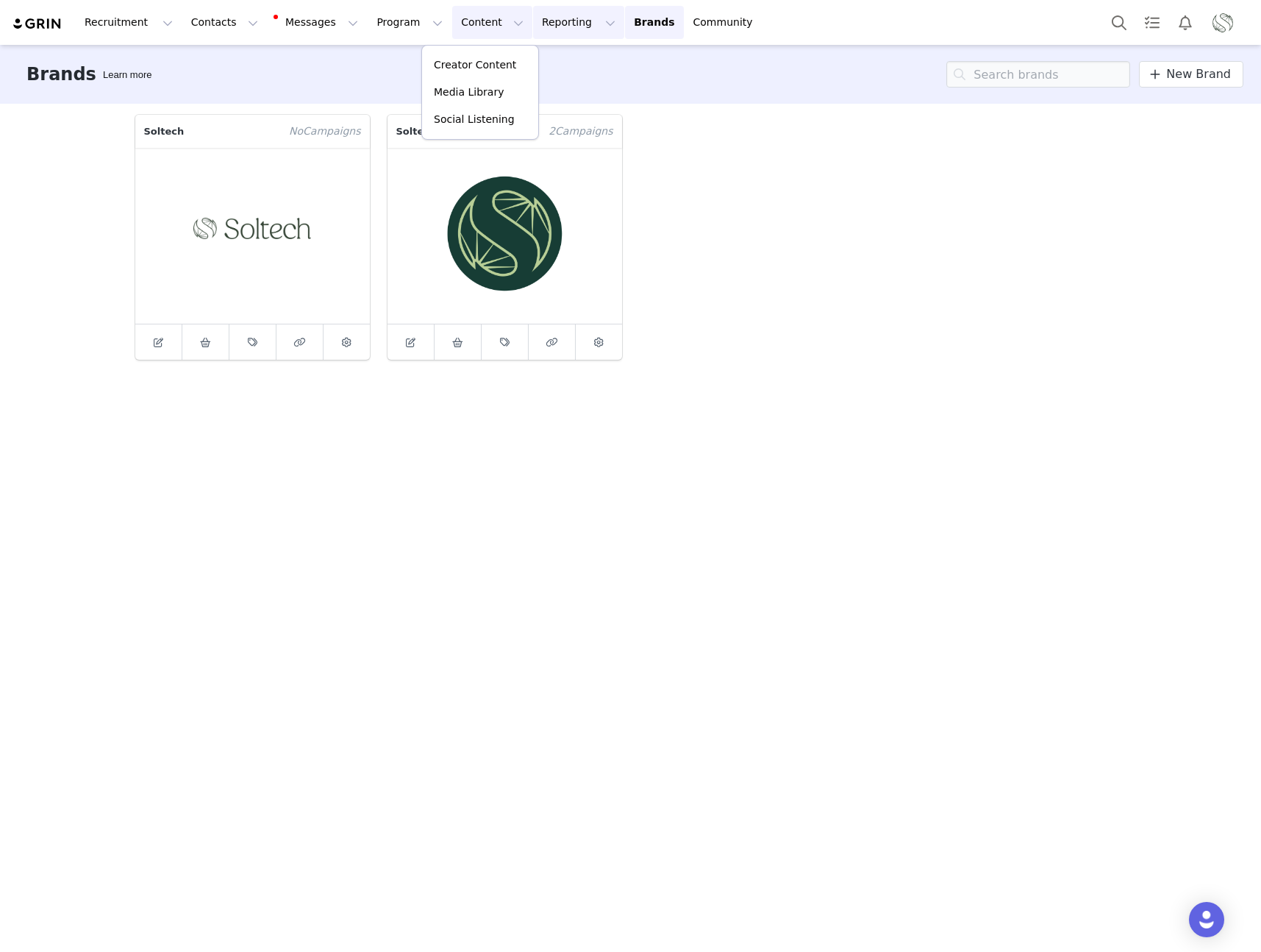
click at [533, 18] on button "Reporting Reporting" at bounding box center [578, 22] width 91 height 33
click at [1231, 23] on img "Profile" at bounding box center [1222, 22] width 24 height 24
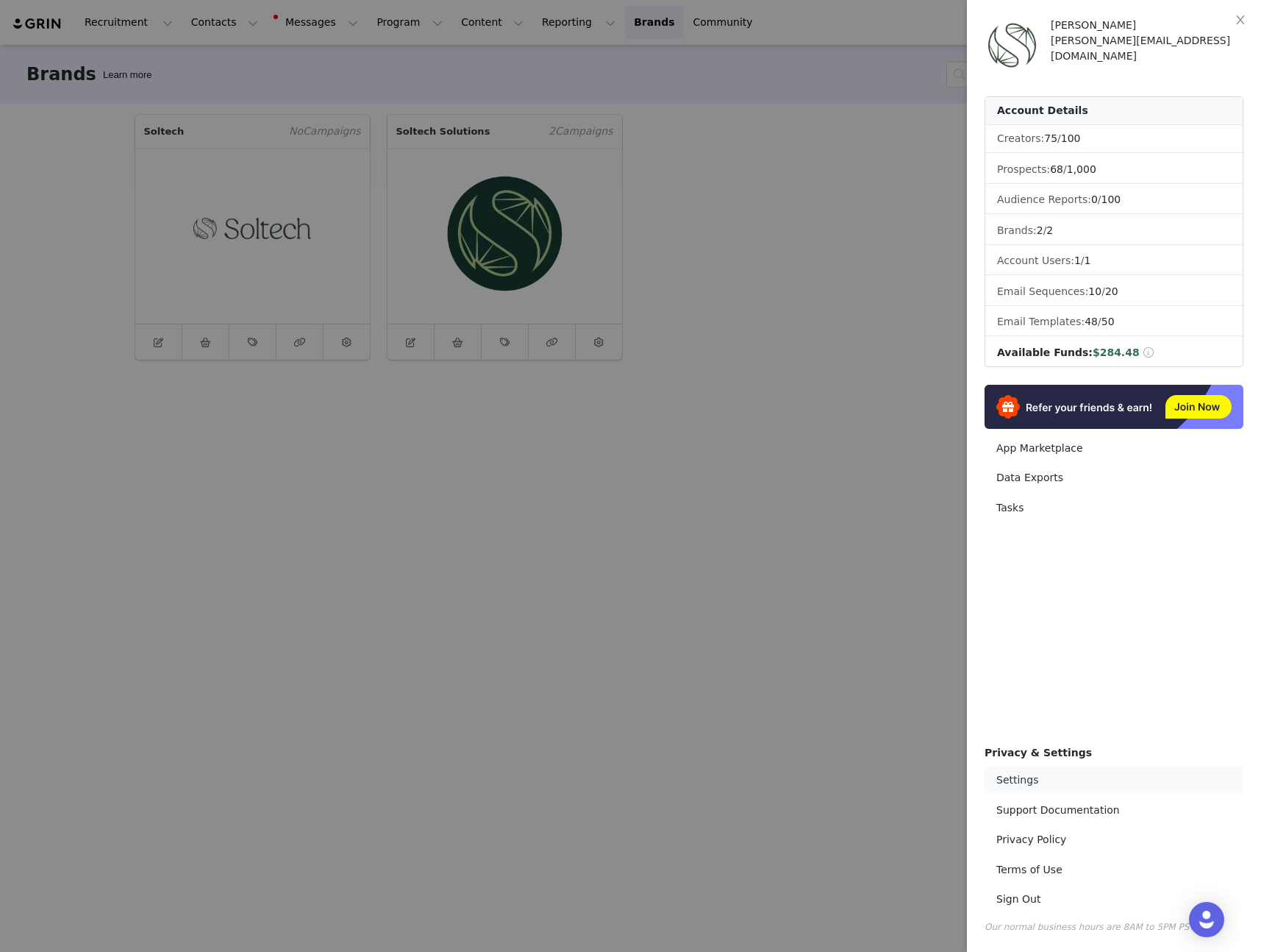
click at [1006, 777] on link "Settings" at bounding box center [1114, 780] width 259 height 27
select select "America/New_York"
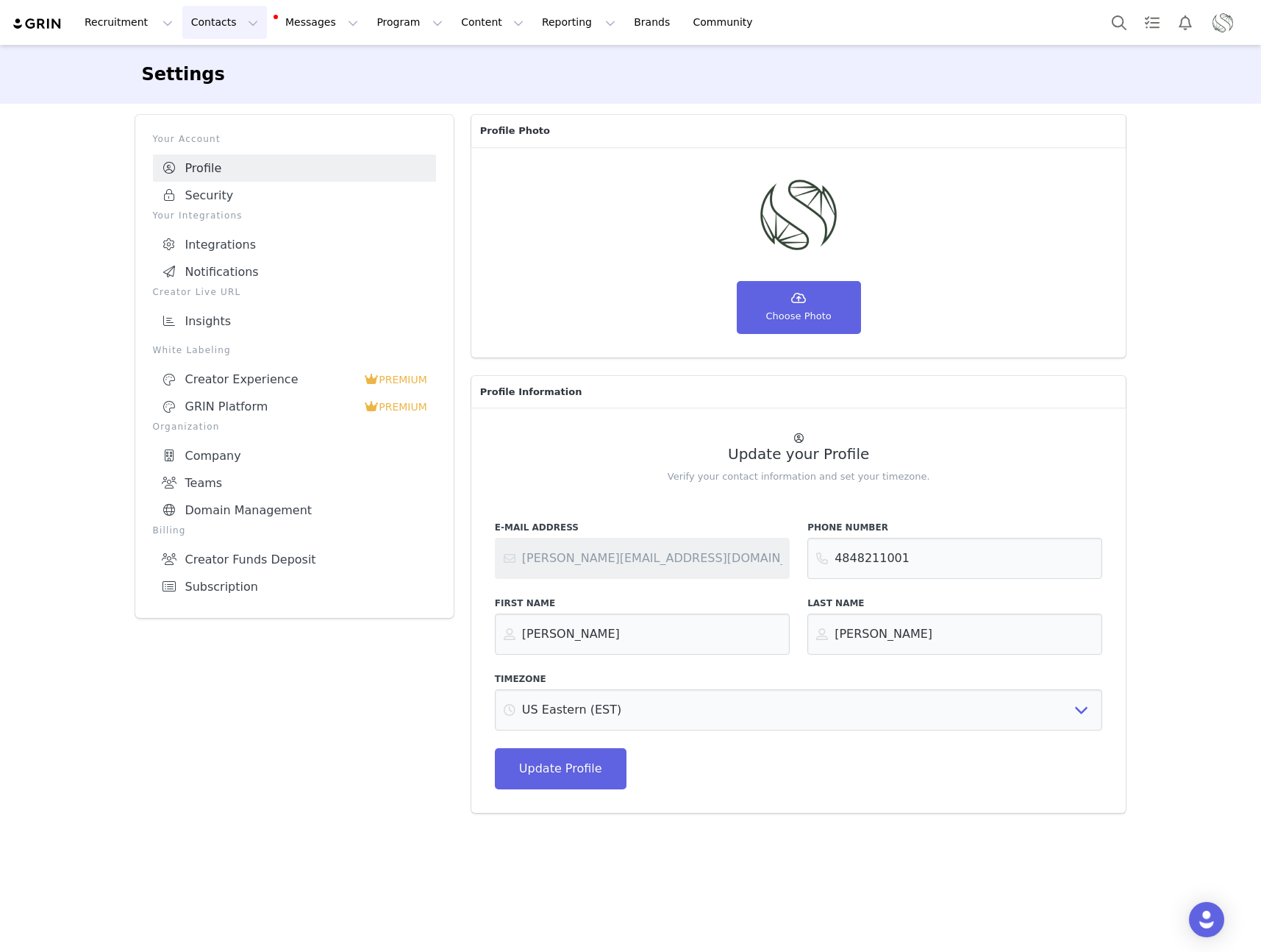
click at [204, 28] on button "Contacts Contacts" at bounding box center [224, 22] width 84 height 33
click at [216, 75] on link "Creators" at bounding box center [230, 65] width 116 height 27
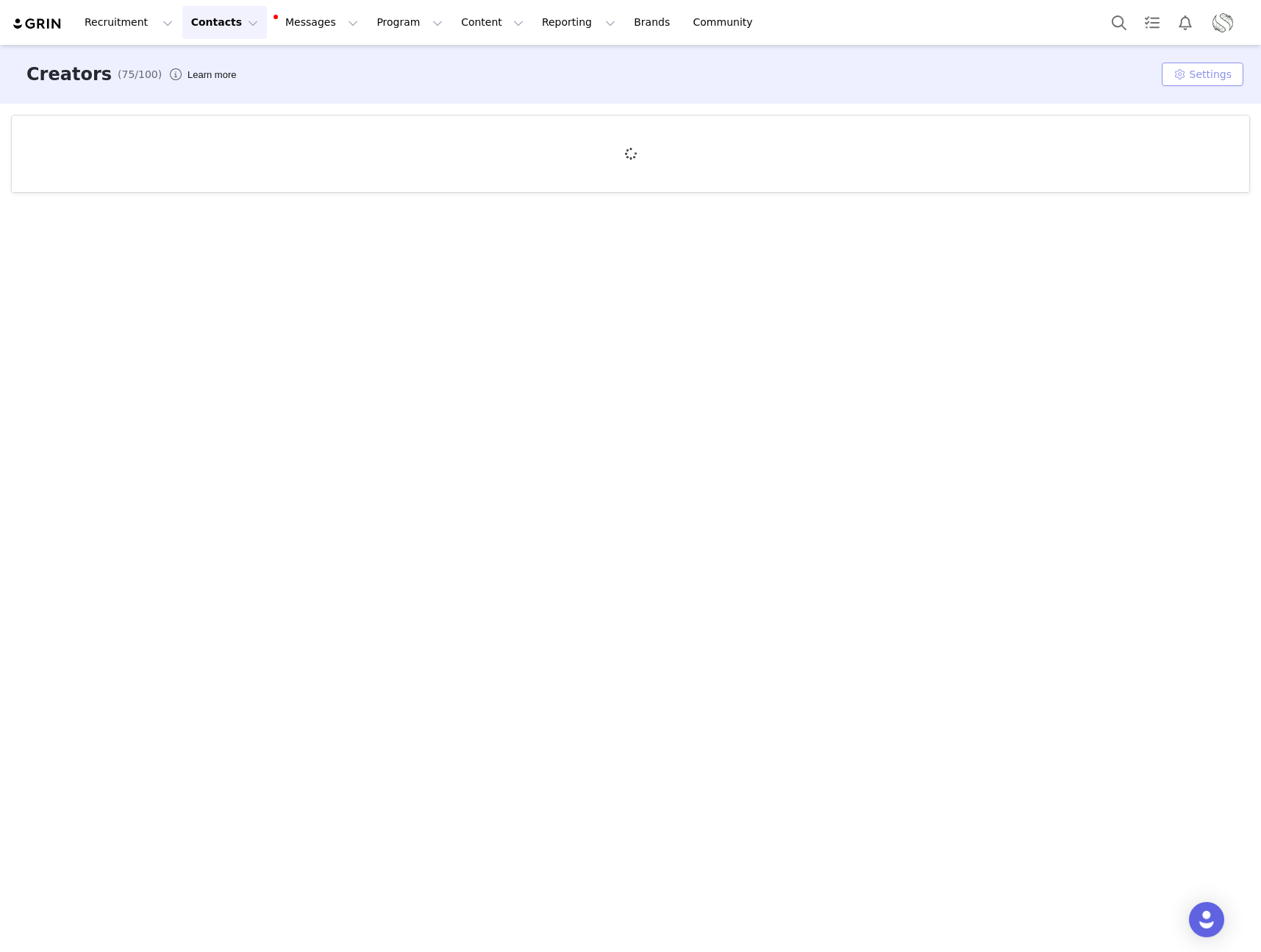
click at [1186, 72] on button "Settings" at bounding box center [1203, 74] width 82 height 24
click at [1159, 99] on span "Tags" at bounding box center [1153, 104] width 23 height 11
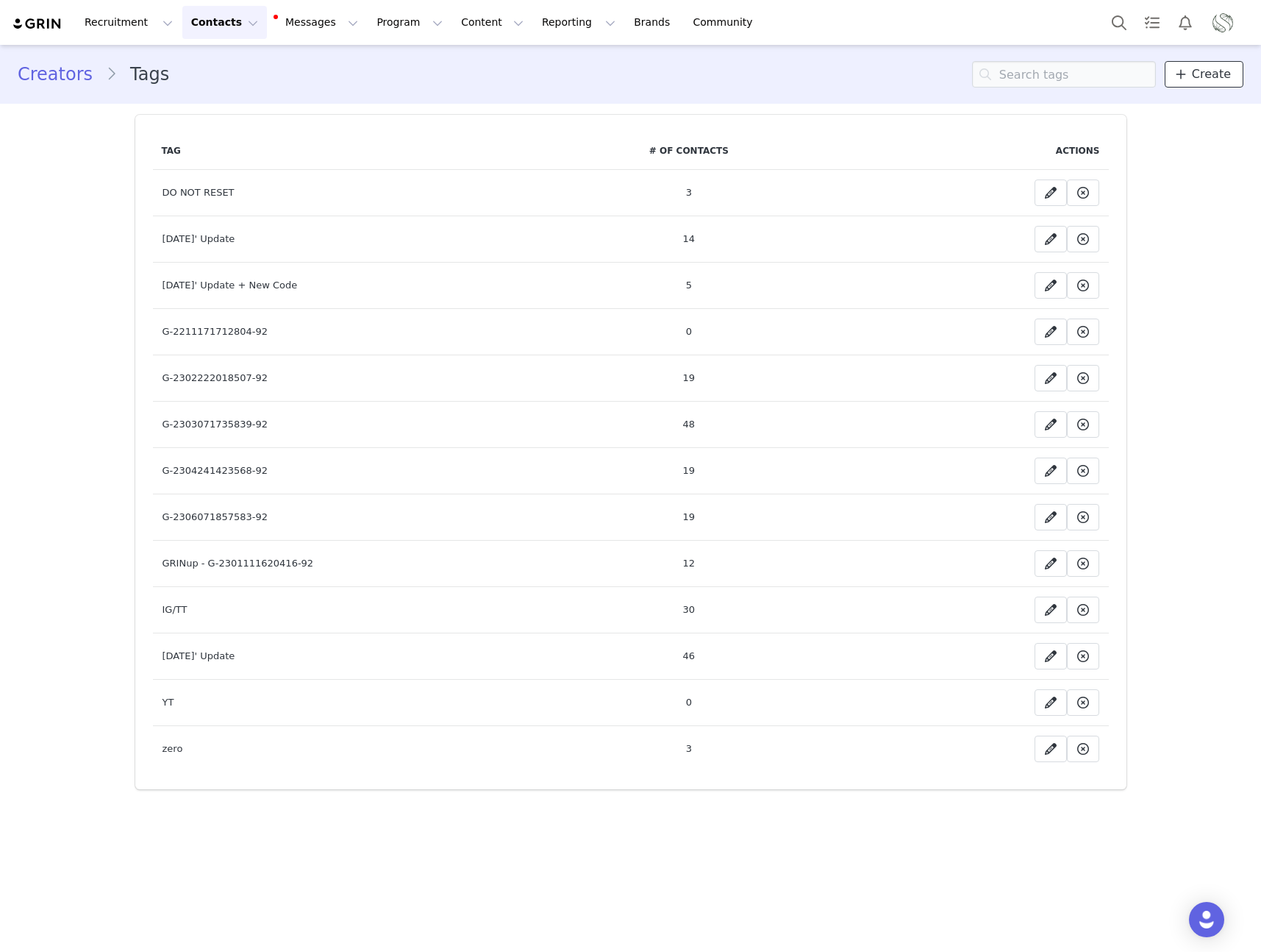
click at [1216, 70] on span "Create" at bounding box center [1212, 75] width 39 height 18
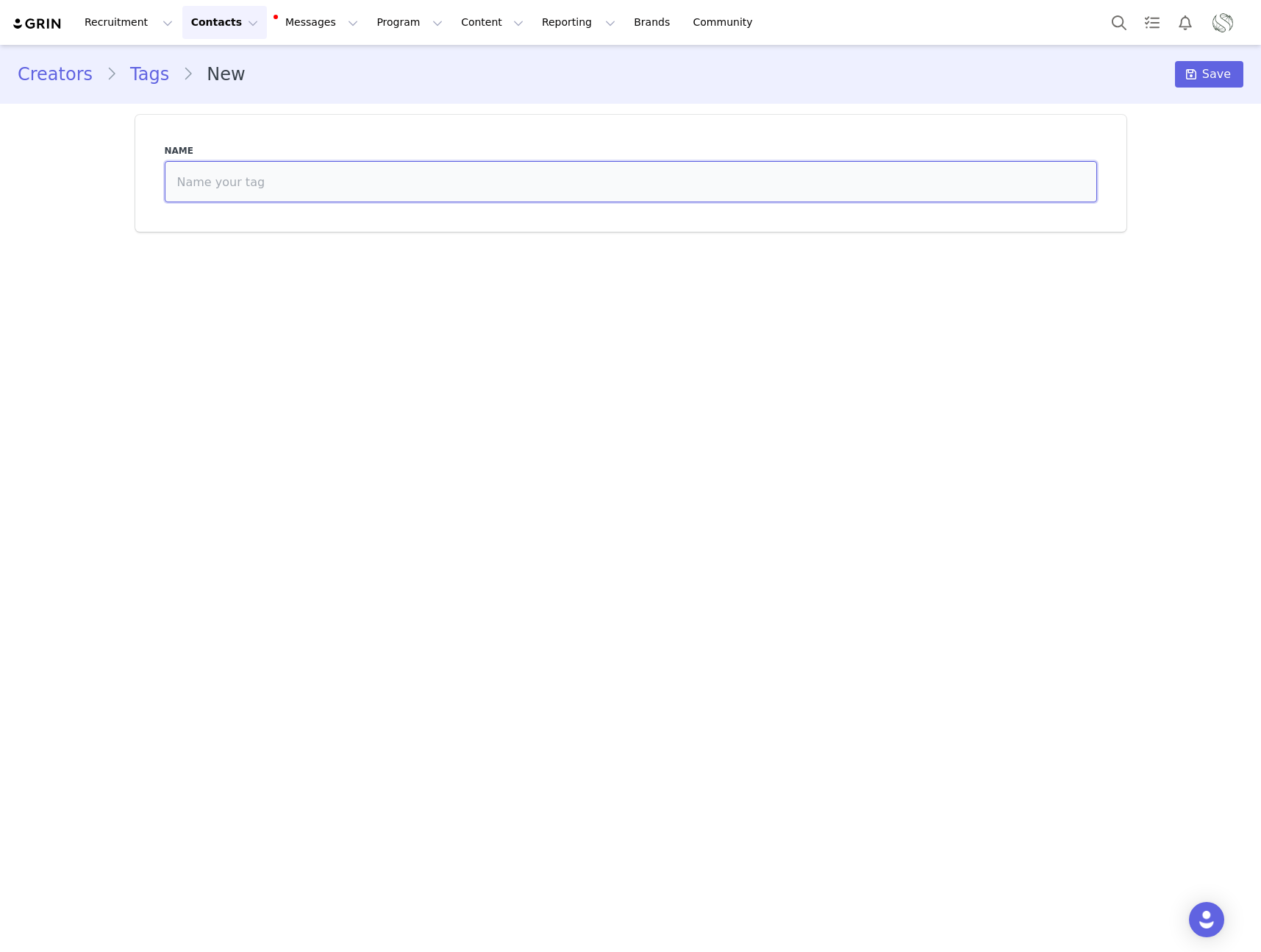
click at [582, 174] on input at bounding box center [630, 181] width 932 height 41
type input "aura"
click at [1191, 75] on icon at bounding box center [1191, 74] width 11 height 11
